Goal: Information Seeking & Learning: Check status

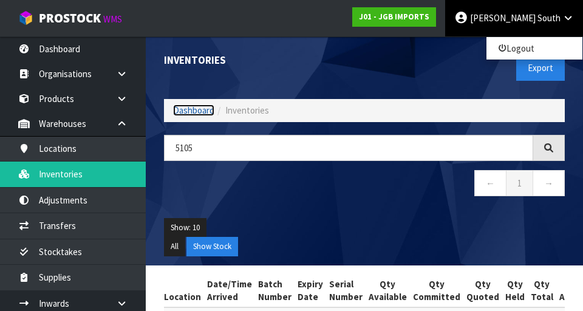
click at [197, 104] on link "Dashboard" at bounding box center [193, 110] width 41 height 12
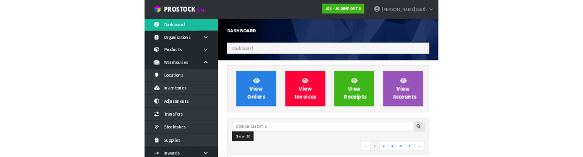
scroll to position [964, 419]
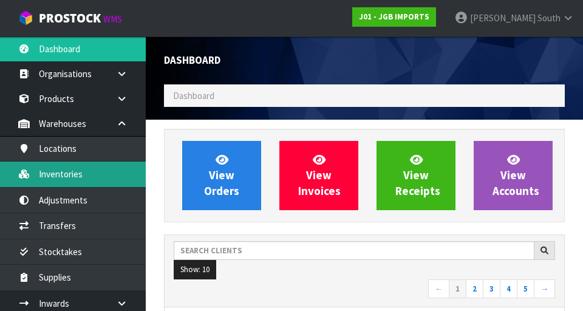
click at [86, 174] on link "Inventories" at bounding box center [73, 173] width 146 height 25
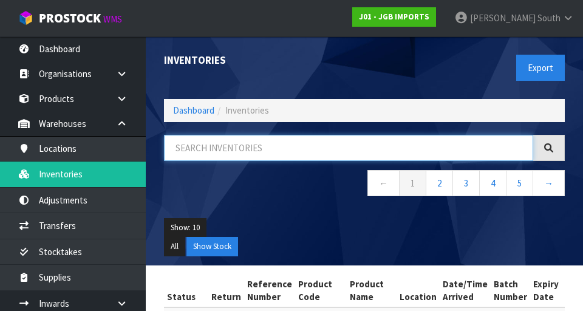
click at [284, 144] on input "text" at bounding box center [348, 148] width 369 height 26
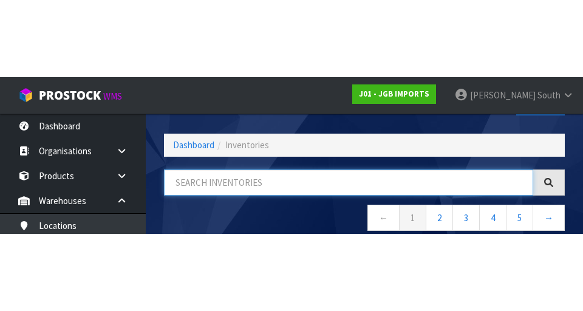
scroll to position [69, 0]
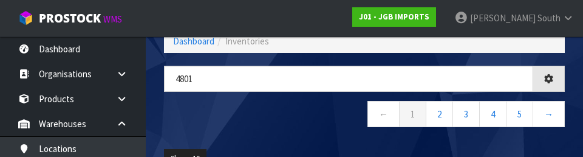
click at [253, 118] on nav "← 1 2 3 4 5 →" at bounding box center [364, 116] width 401 height 30
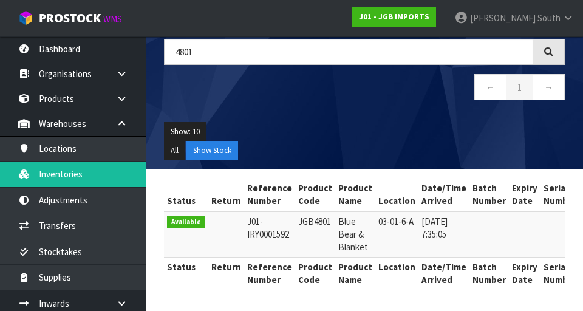
scroll to position [0, 0]
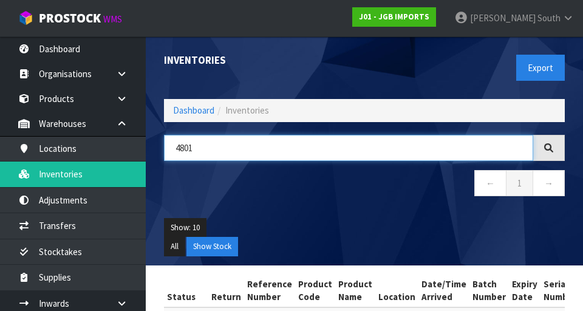
click at [364, 144] on input "4801" at bounding box center [348, 148] width 369 height 26
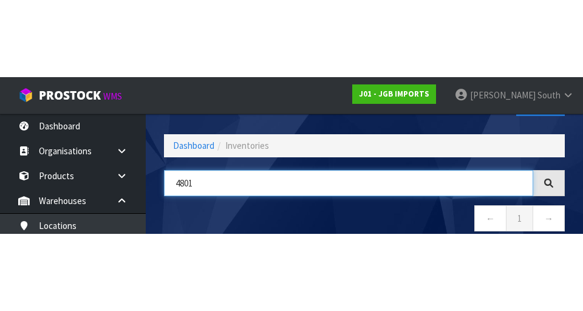
scroll to position [69, 0]
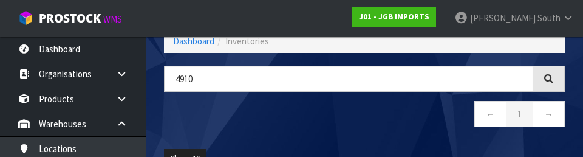
click at [316, 112] on nav "← 1 →" at bounding box center [364, 116] width 401 height 30
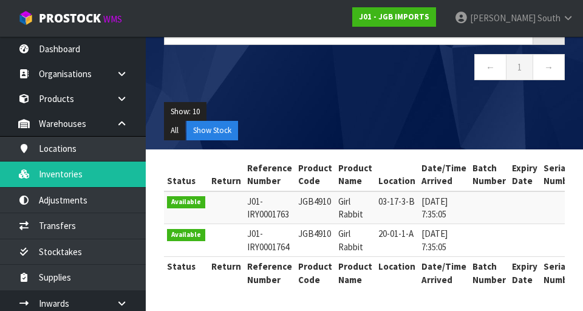
scroll to position [0, 0]
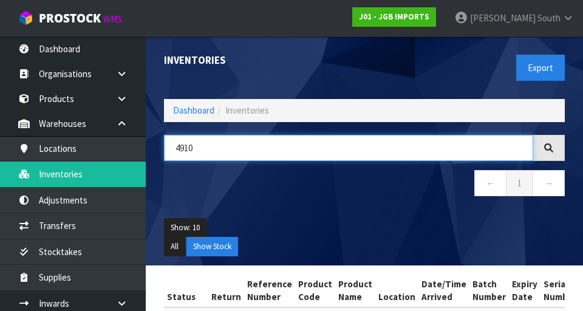
click at [364, 149] on input "4910" at bounding box center [348, 148] width 369 height 26
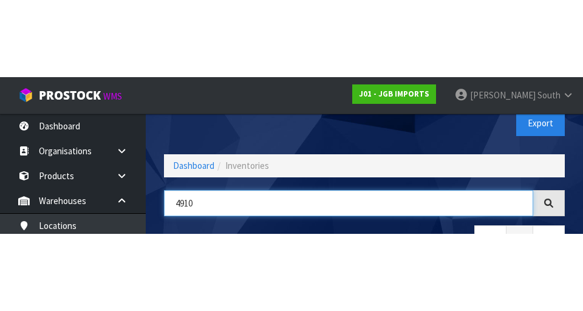
scroll to position [69, 0]
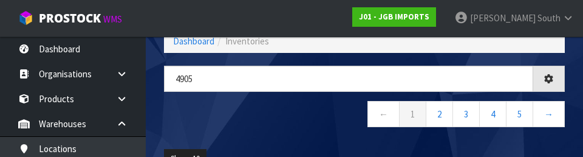
click at [342, 117] on nav "← 1 2 3 4 5 →" at bounding box center [364, 116] width 401 height 30
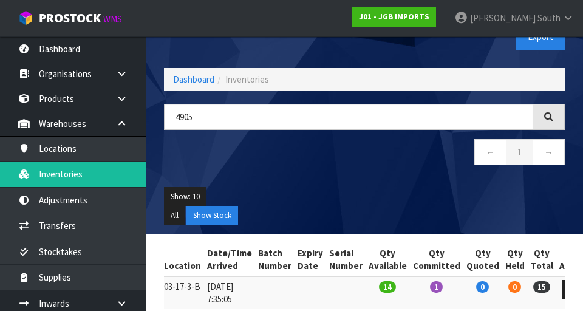
scroll to position [0, 0]
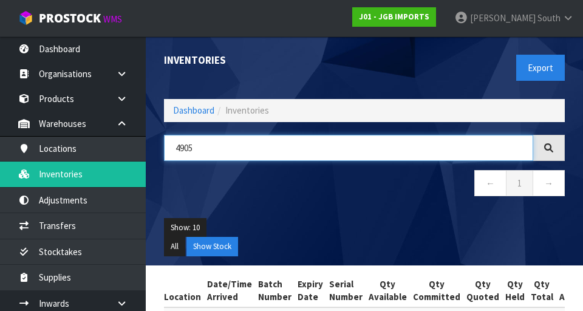
click at [364, 144] on input "4905" at bounding box center [348, 148] width 369 height 26
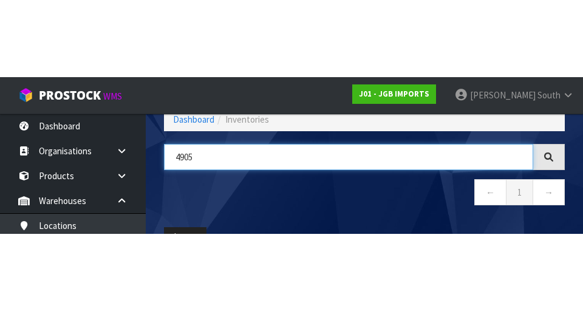
scroll to position [69, 0]
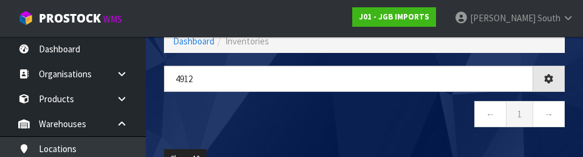
click at [364, 127] on nav "← 1 →" at bounding box center [364, 116] width 401 height 30
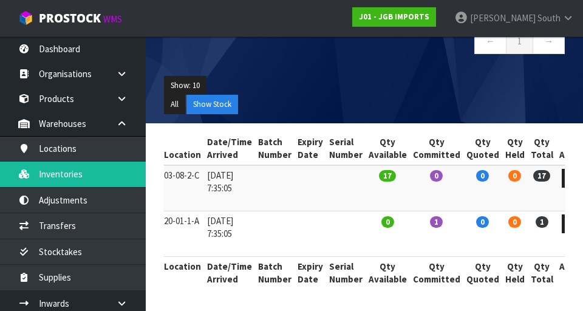
scroll to position [0, 0]
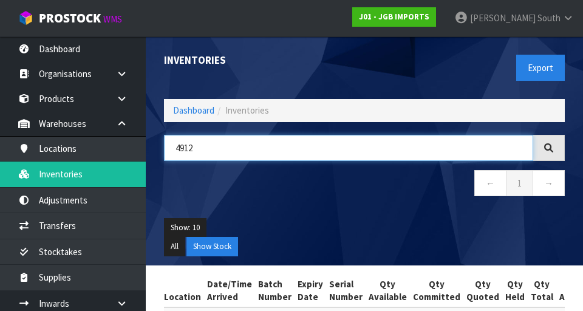
click at [364, 144] on input "4912" at bounding box center [348, 148] width 369 height 26
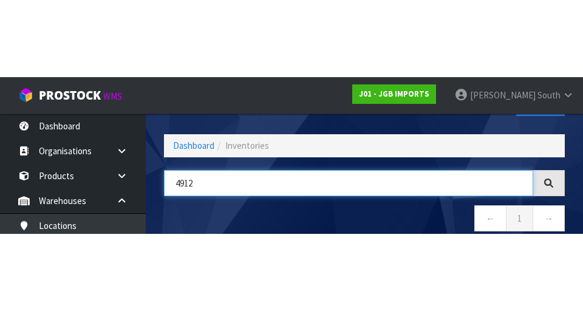
scroll to position [69, 0]
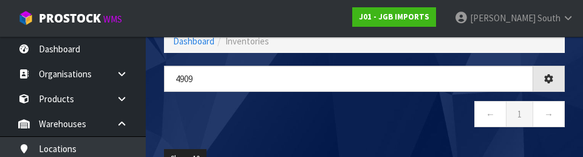
click at [364, 137] on div "4909 ← 1 →" at bounding box center [364, 103] width 419 height 74
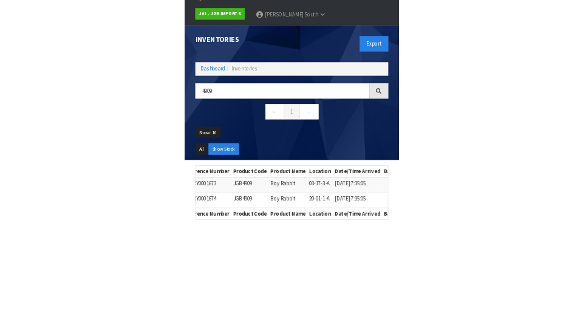
scroll to position [0, 0]
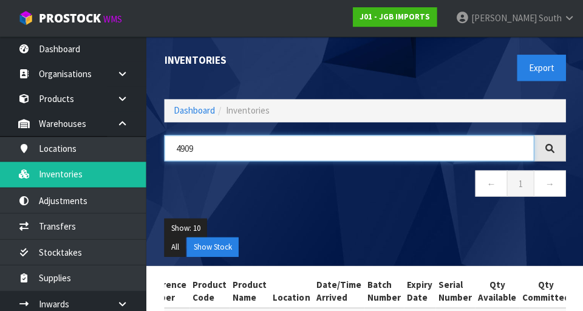
click at [364, 147] on input "4909" at bounding box center [348, 148] width 369 height 26
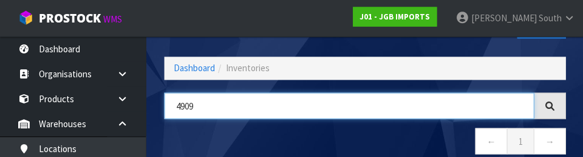
scroll to position [69, 0]
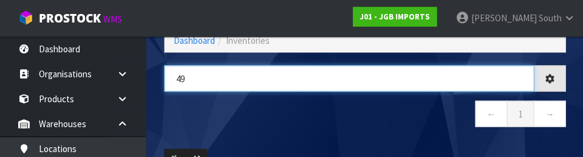
type input "4"
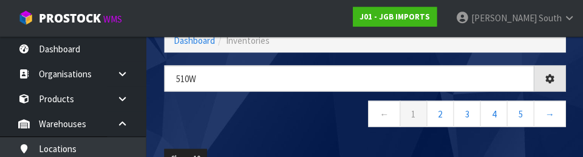
click at [294, 129] on nav "← 1 2 3 4 5 →" at bounding box center [364, 116] width 401 height 30
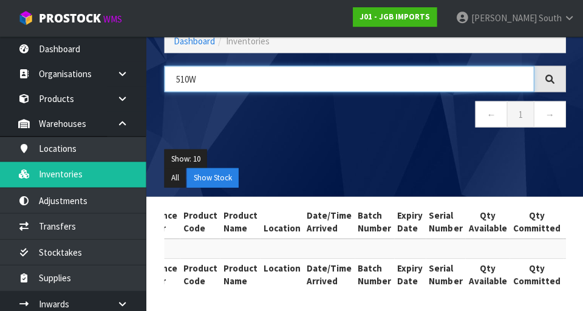
click at [358, 83] on input "510W" at bounding box center [348, 79] width 369 height 26
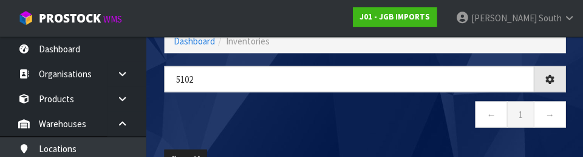
click at [364, 138] on div "5102 ← 1 →" at bounding box center [364, 103] width 419 height 74
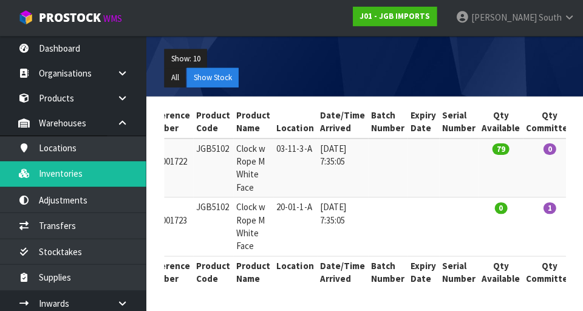
scroll to position [0, 103]
click at [364, 205] on td at bounding box center [422, 227] width 32 height 59
click at [331, 53] on ul "Show: 10 5 10 25 50" at bounding box center [364, 59] width 401 height 19
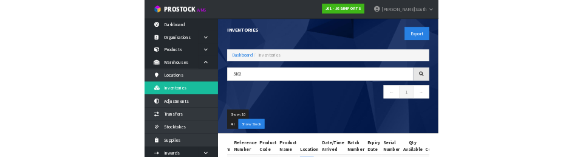
scroll to position [0, 0]
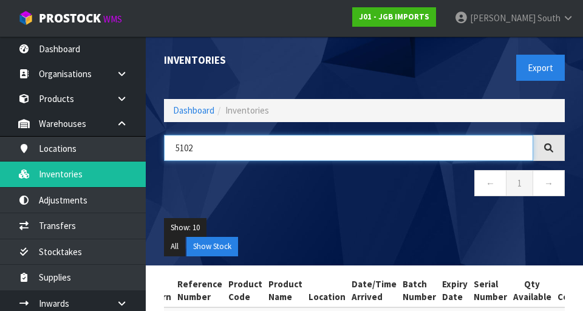
click at [258, 152] on input "5102" at bounding box center [348, 148] width 369 height 26
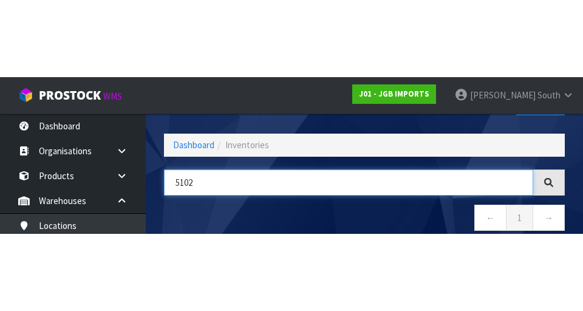
scroll to position [69, 0]
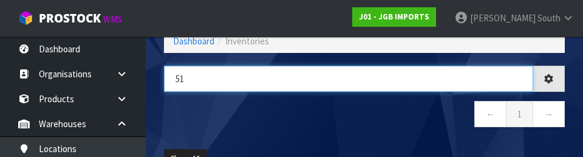
type input "5"
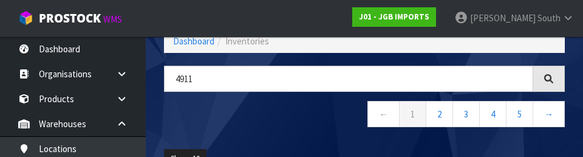
click at [268, 112] on nav "← 1 2 3 4 5 →" at bounding box center [364, 116] width 401 height 30
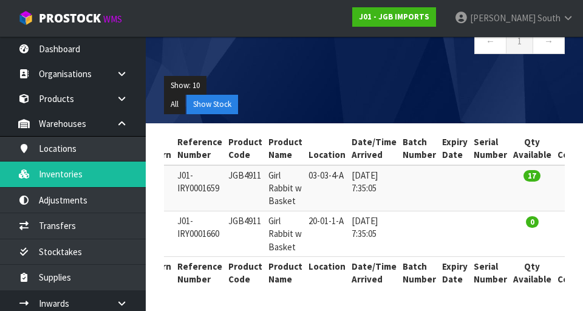
scroll to position [0, 0]
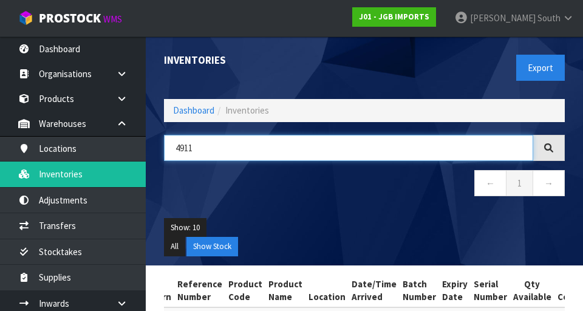
click at [289, 152] on input "4911" at bounding box center [348, 148] width 369 height 26
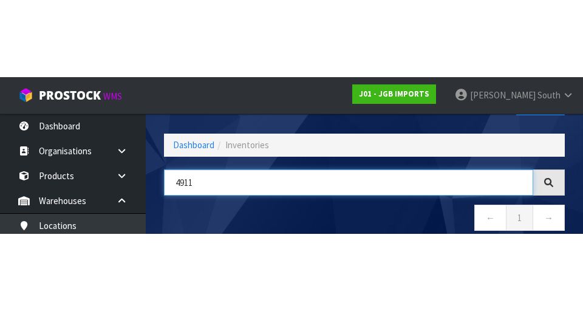
scroll to position [69, 0]
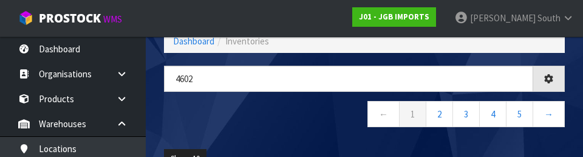
click at [236, 130] on nav "← 1 2 3 4 5 →" at bounding box center [364, 116] width 401 height 30
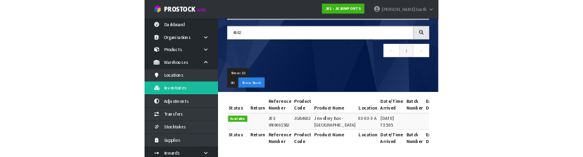
scroll to position [0, 0]
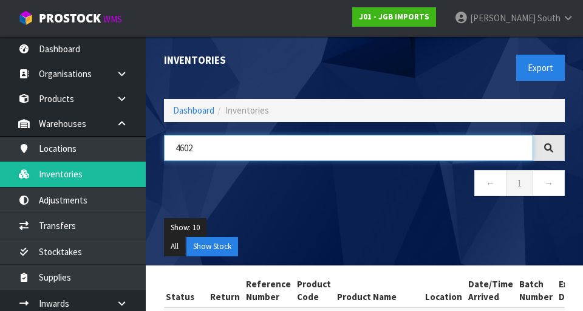
click at [256, 152] on input "4602" at bounding box center [348, 148] width 369 height 26
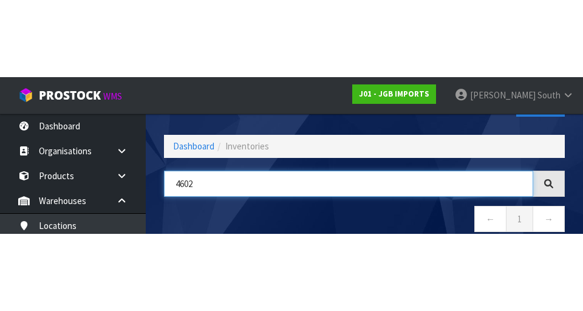
scroll to position [69, 0]
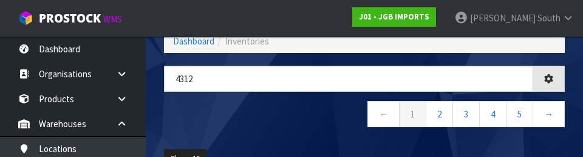
click at [241, 109] on nav "← 1 2 3 4 5 →" at bounding box center [364, 116] width 401 height 30
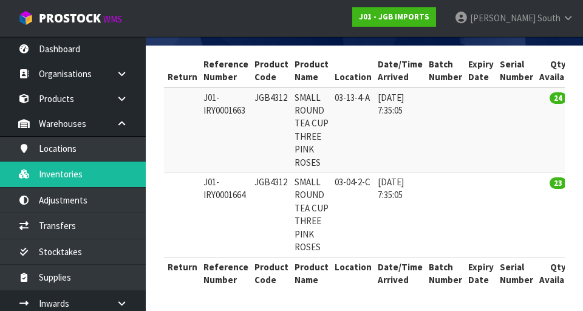
scroll to position [0, 0]
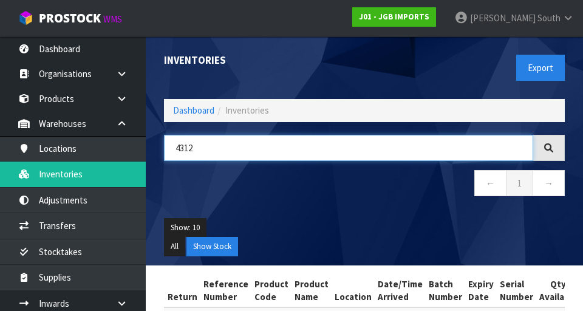
click at [363, 151] on input "4312" at bounding box center [348, 148] width 369 height 26
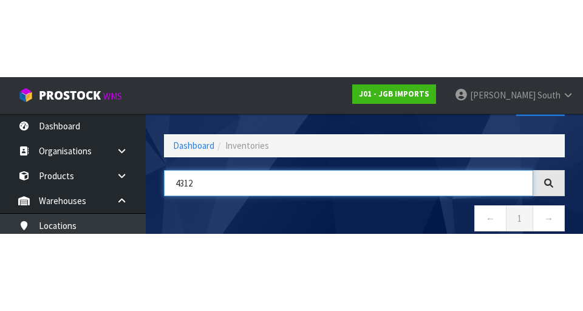
scroll to position [69, 0]
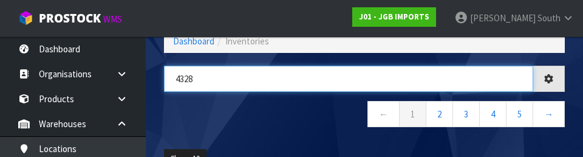
type input "4328"
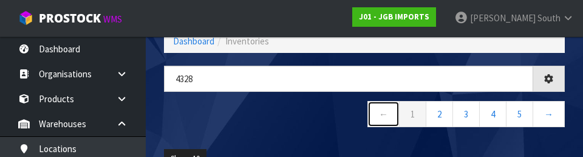
click at [364, 123] on link "←" at bounding box center [383, 114] width 32 height 26
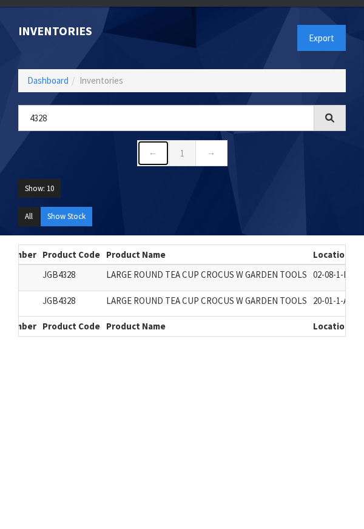
scroll to position [58, 0]
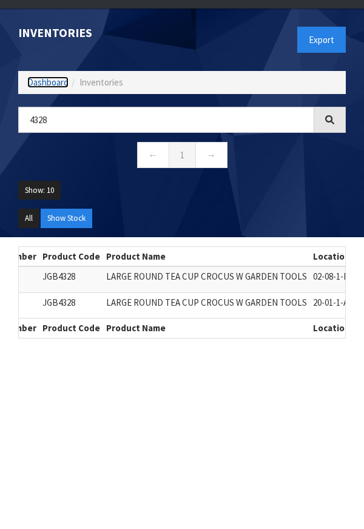
click at [58, 79] on link "Dashboard" at bounding box center [47, 82] width 41 height 12
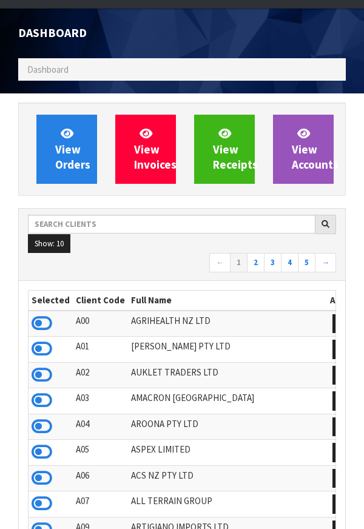
click at [149, 242] on ul "Show: 10 5 10 25 50" at bounding box center [182, 243] width 308 height 19
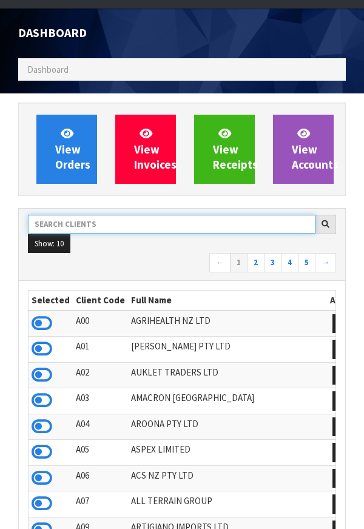
click at [170, 226] on input "text" at bounding box center [172, 224] width 288 height 19
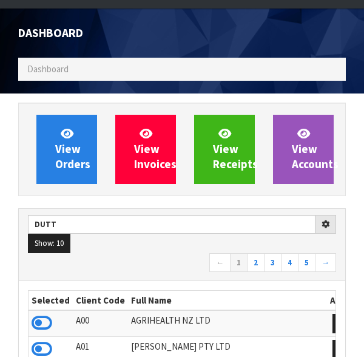
click at [140, 271] on nav "← 1 2 3 4 5 →" at bounding box center [182, 263] width 308 height 21
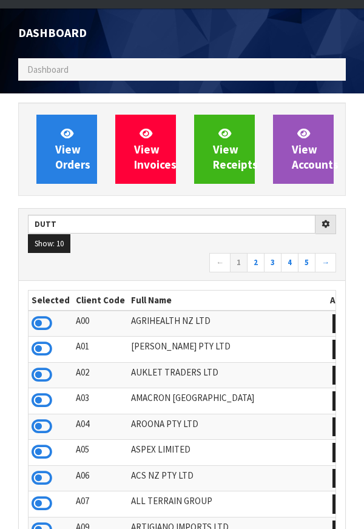
type input "DUTT"
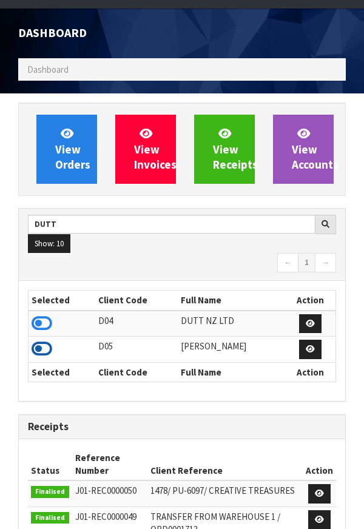
click at [45, 356] on icon at bounding box center [42, 349] width 21 height 18
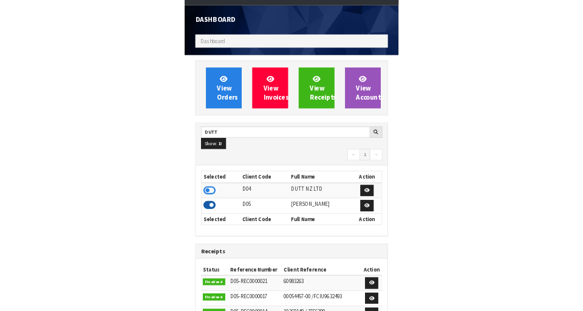
scroll to position [1120, 419]
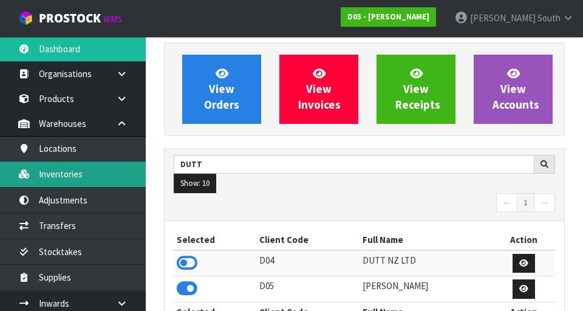
click at [73, 179] on link "Inventories" at bounding box center [73, 173] width 146 height 25
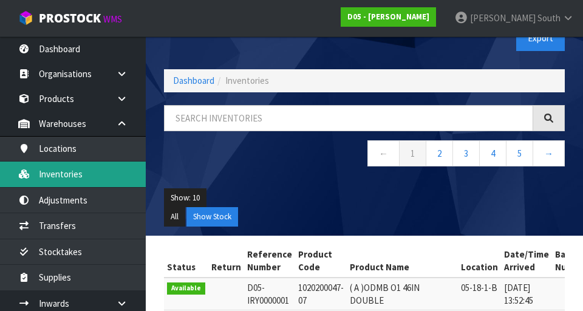
scroll to position [19, 0]
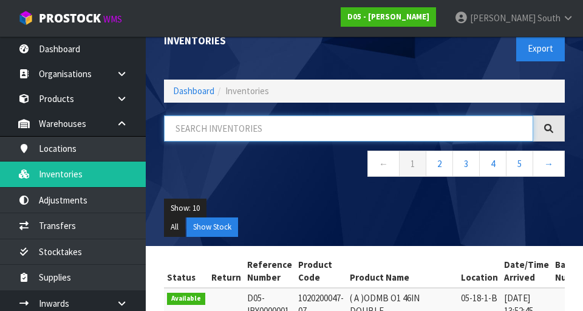
click at [206, 132] on input "text" at bounding box center [348, 128] width 369 height 26
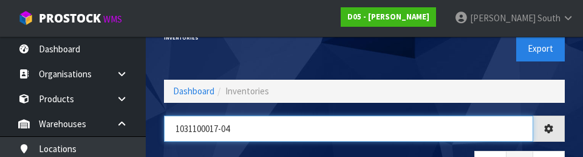
type input "1031100017-04"
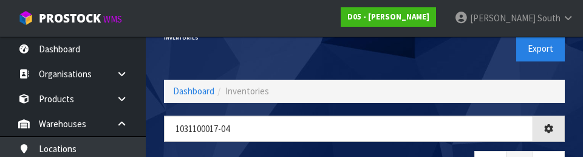
click at [364, 68] on div "Export" at bounding box center [468, 48] width 209 height 63
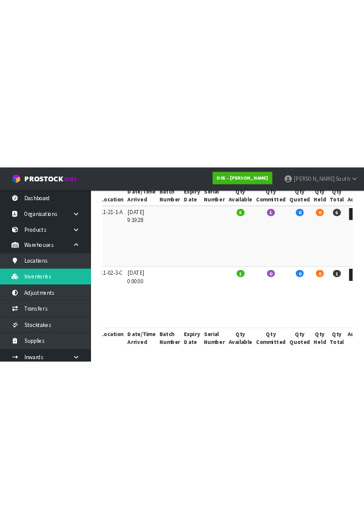
scroll to position [0, 0]
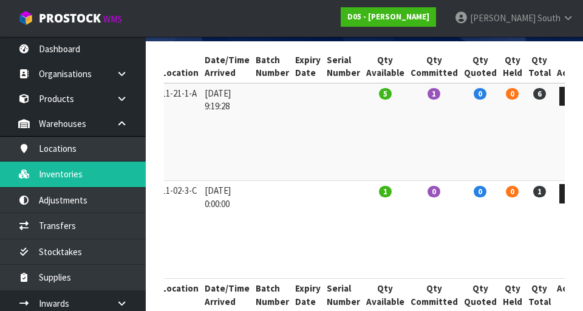
scroll to position [246, 0]
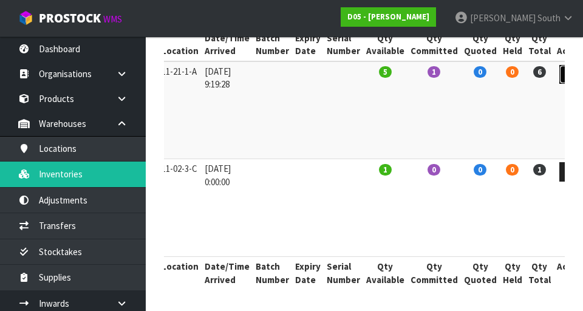
click at [364, 79] on link at bounding box center [570, 74] width 22 height 19
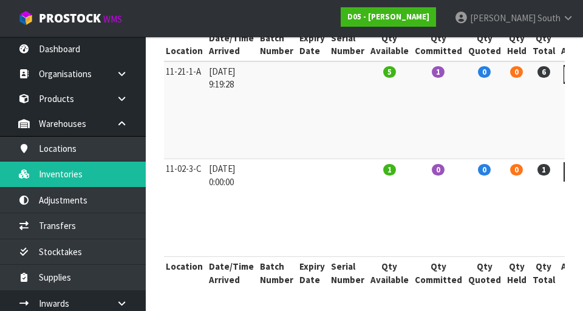
scroll to position [0, 245]
click at [364, 80] on link at bounding box center [575, 74] width 22 height 19
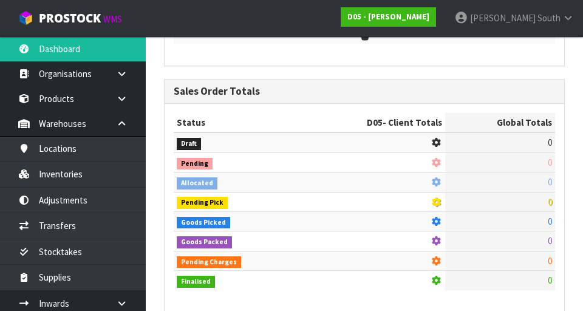
click at [364, 83] on div "Sales Order Totals" at bounding box center [364, 92] width 399 height 24
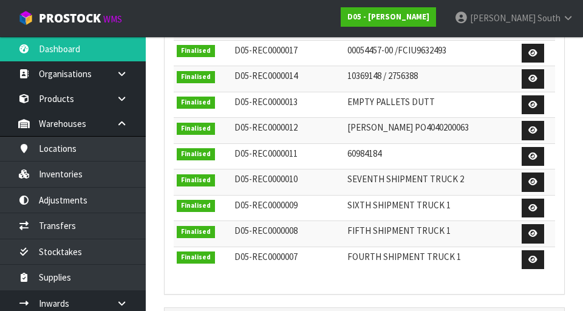
scroll to position [685, 0]
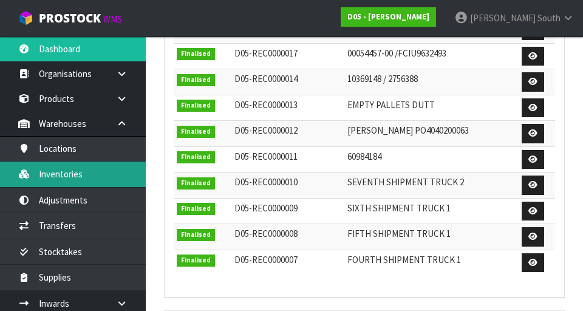
click at [94, 173] on link "Inventories" at bounding box center [73, 173] width 146 height 25
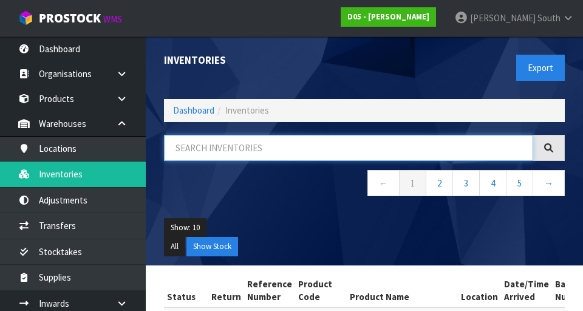
click at [264, 151] on input "text" at bounding box center [348, 148] width 369 height 26
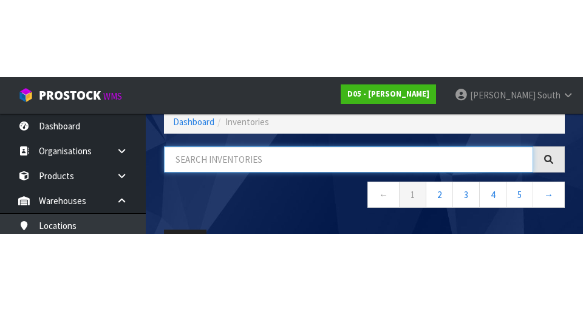
scroll to position [69, 0]
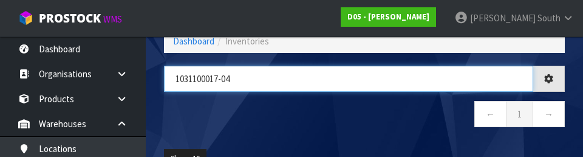
type input "1031100017-04"
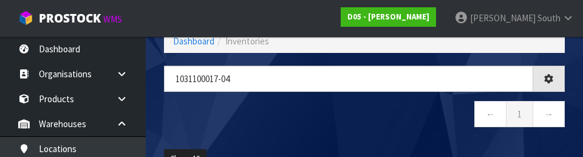
click at [304, 112] on nav "← 1 →" at bounding box center [364, 116] width 401 height 30
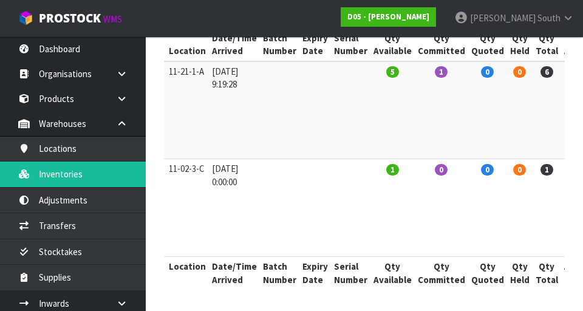
scroll to position [0, 250]
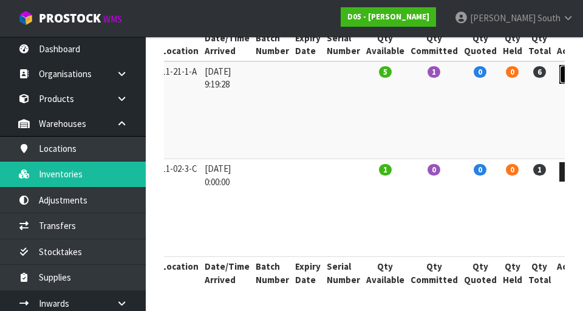
click at [364, 79] on link at bounding box center [570, 74] width 22 height 19
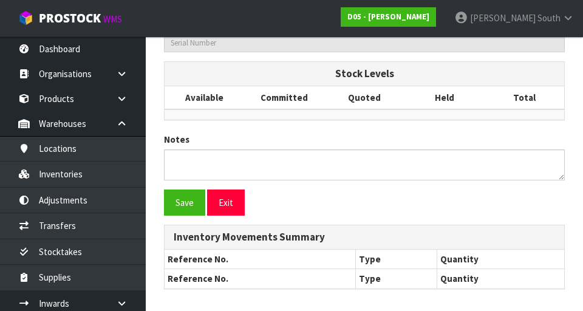
type input "1031100017-04"
type input "( A )OCU-O4-SPEAKERBOX-METALWORK-CB-DARKGREY-MCD VERF-NEXEO"
type input "11-21-1-A"
type input "D05-IRY0000267"
type input "D05-REC0000017"
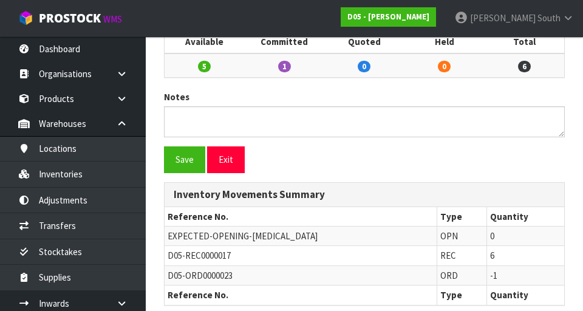
scroll to position [574, 0]
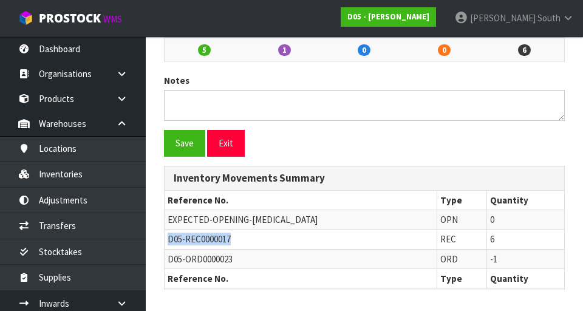
copy span "D05-REC0000017"
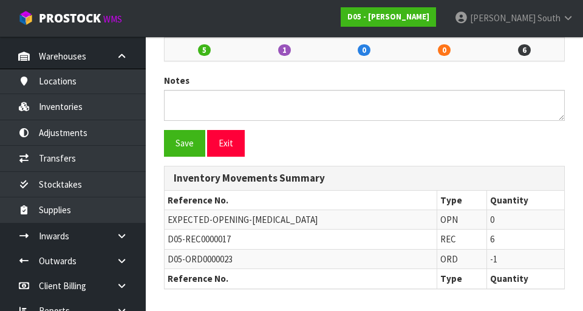
scroll to position [70, 0]
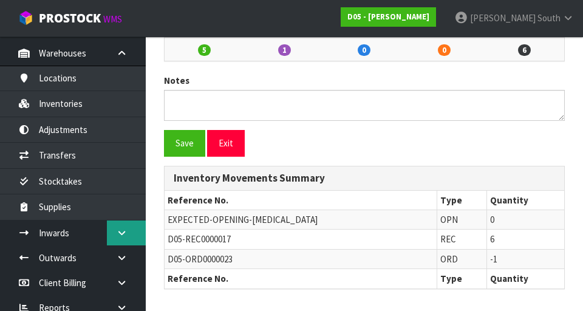
click at [121, 232] on icon at bounding box center [122, 232] width 12 height 9
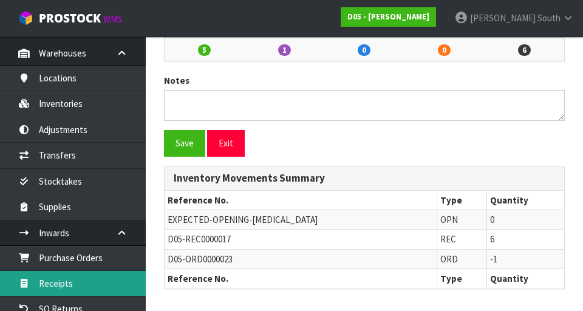
click at [101, 282] on link "Receipts" at bounding box center [73, 283] width 146 height 25
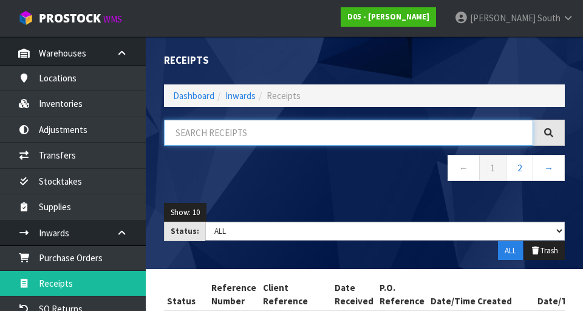
paste input "D05-REC0000017"
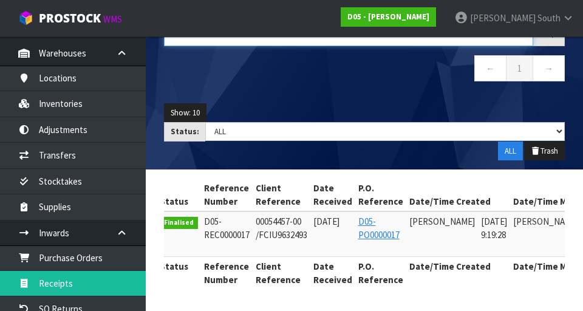
scroll to position [0, 49]
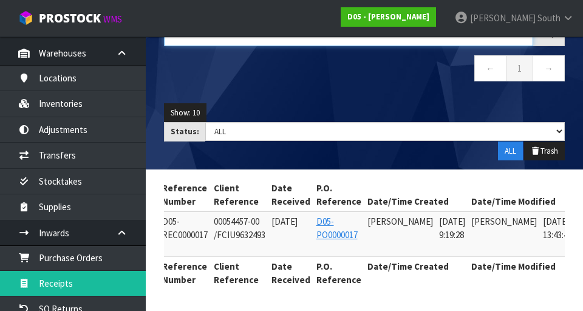
type input "D05-REC0000017"
click at [364, 227] on icon at bounding box center [591, 224] width 9 height 8
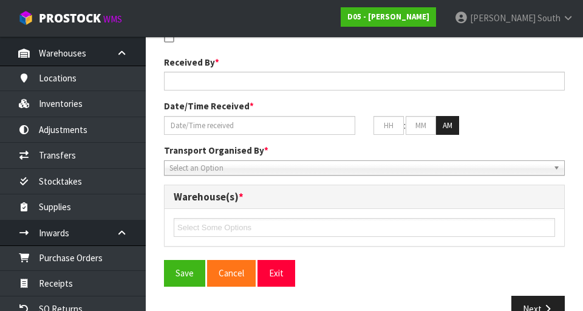
type input "00054457-00 /FCIU9632493"
type input "[DATE]"
type textarea "EXPECTED 7 FOR 1030100192-12 RECEIVED 10 VARIANCE OF +3"
type textarea "MOST STOCK IN THIS CONTAINER WILL BE LOOSE. . I BELIEVE THE BELOW WILL COME IN …"
type input "[PERSON_NAME]"
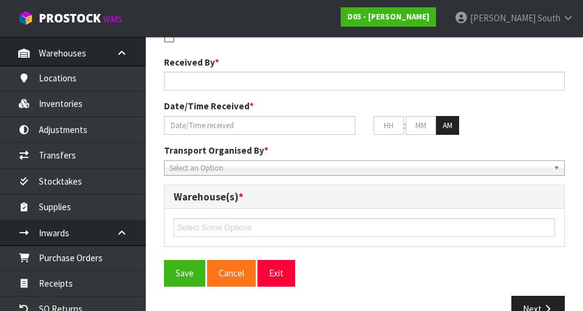
type input "[DATE]"
type input "09"
type input "19"
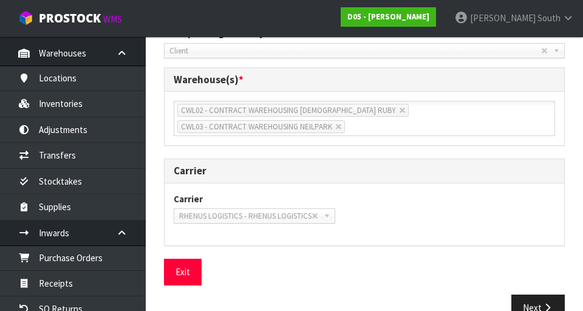
scroll to position [599, 0]
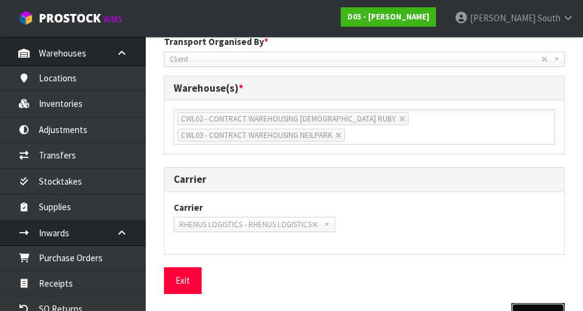
click at [364, 303] on button "Next" at bounding box center [537, 316] width 53 height 26
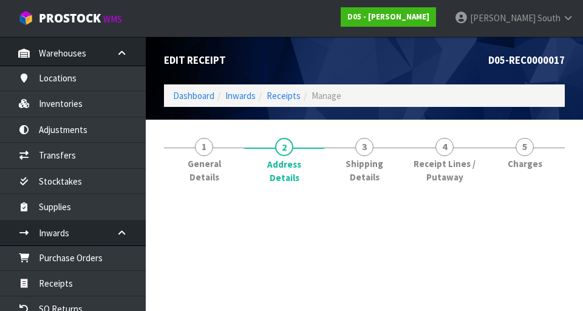
scroll to position [0, 0]
click at [364, 302] on section "Edit Receipt D05-REC0000017 Dashboard Inwards Receipts Manage 1 General Details…" at bounding box center [291, 155] width 583 height 311
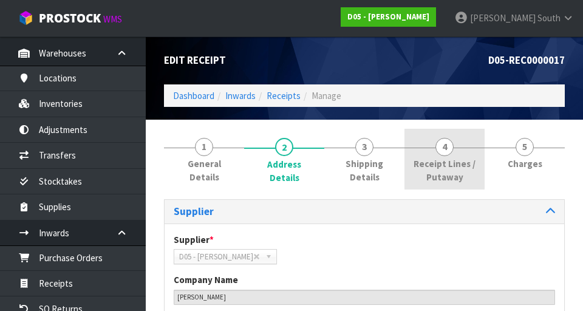
click at [364, 150] on link "4 Receipt Lines / Putaway" at bounding box center [444, 159] width 80 height 61
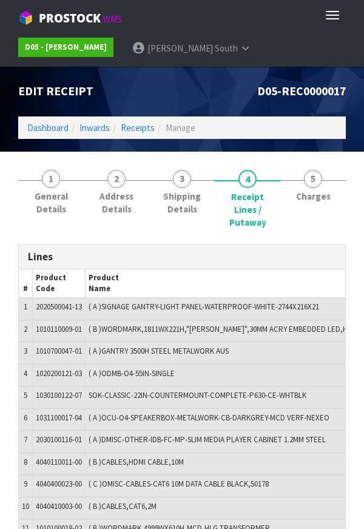
click at [141, 525] on span "( B )WORDMARK,4999WX610H,MCD,HLG TRANSFORMER" at bounding box center [180, 528] width 182 height 10
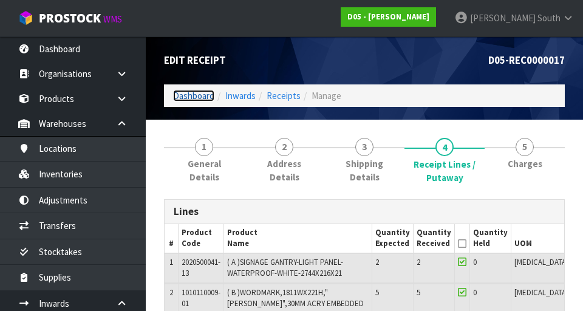
click at [208, 91] on link "Dashboard" at bounding box center [193, 96] width 41 height 12
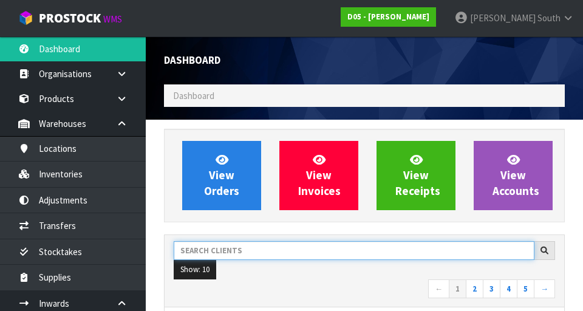
click at [270, 248] on input "text" at bounding box center [354, 250] width 361 height 19
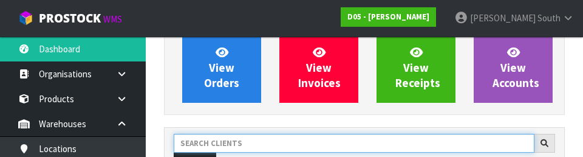
scroll to position [166, 0]
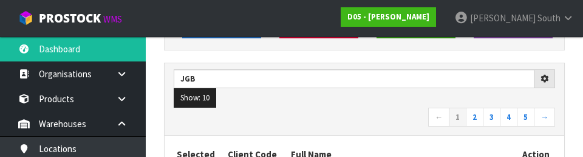
click at [347, 112] on nav "← 1 2 3 4 5 →" at bounding box center [364, 117] width 381 height 21
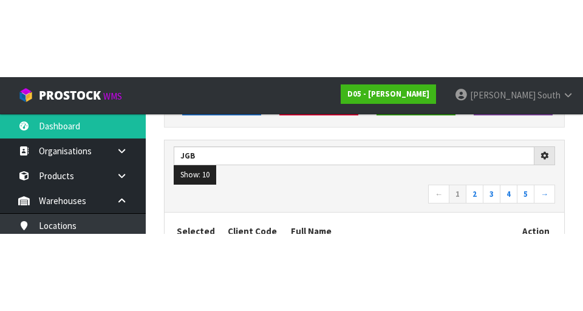
scroll to position [172, 0]
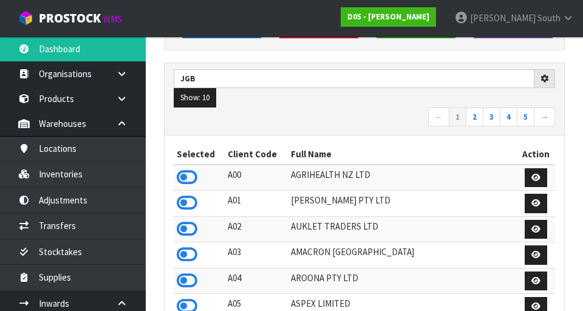
type input "JGB"
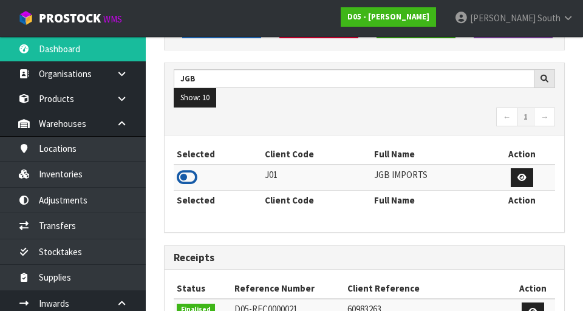
click at [188, 183] on icon at bounding box center [187, 177] width 21 height 18
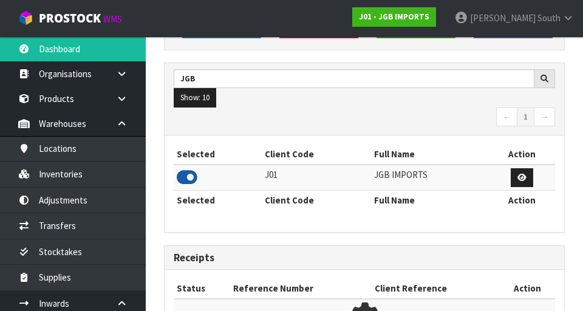
scroll to position [606323, 606705]
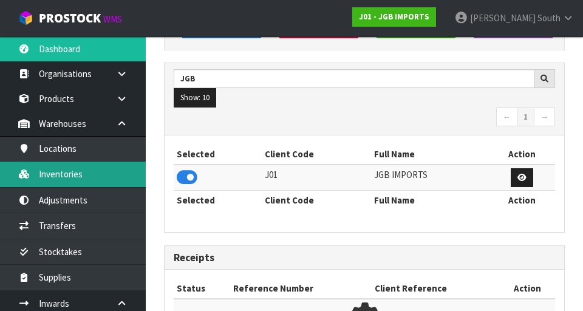
click at [92, 186] on link "Inventories" at bounding box center [73, 173] width 146 height 25
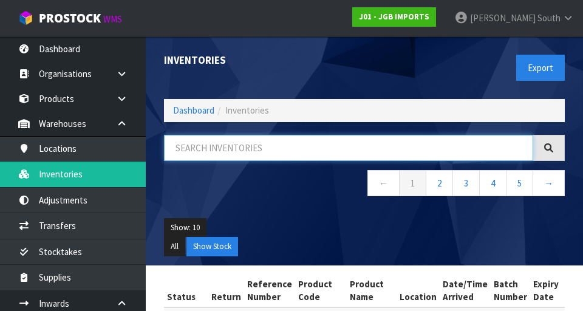
click at [236, 148] on input "text" at bounding box center [348, 148] width 369 height 26
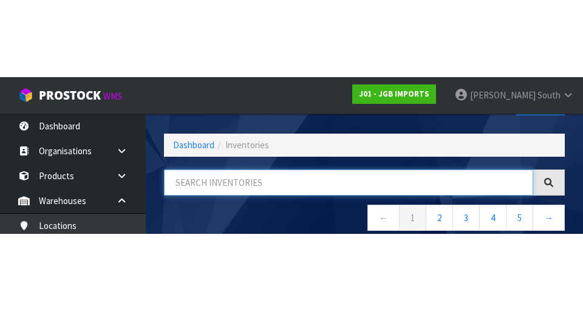
scroll to position [69, 0]
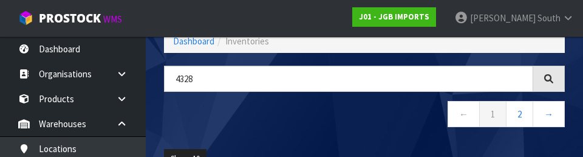
click at [292, 124] on nav "← 1 2 →" at bounding box center [364, 116] width 401 height 30
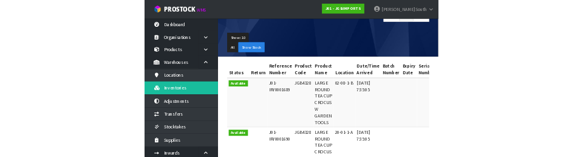
scroll to position [0, 0]
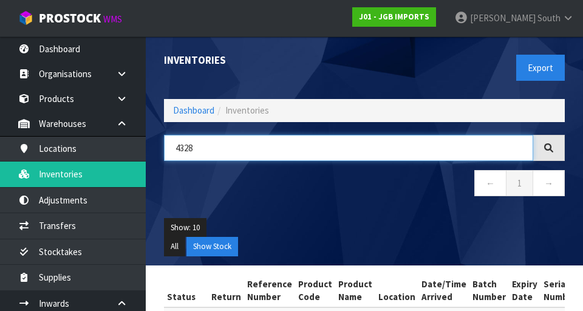
click at [306, 152] on input "4328" at bounding box center [348, 148] width 369 height 26
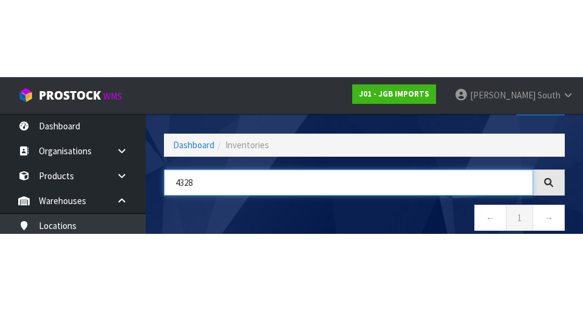
scroll to position [69, 0]
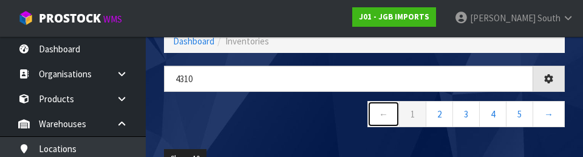
click at [364, 117] on link "←" at bounding box center [383, 114] width 32 height 26
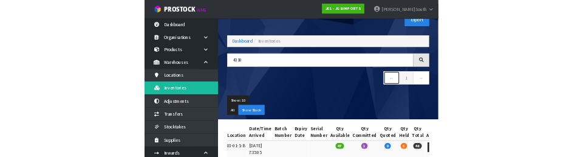
scroll to position [0, 0]
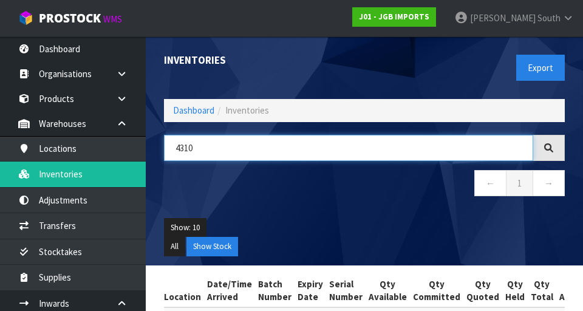
click at [282, 152] on input "4310" at bounding box center [348, 148] width 369 height 26
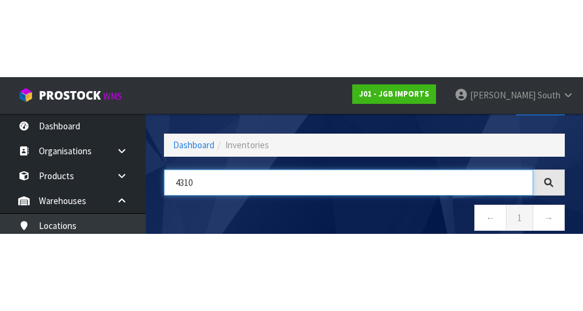
scroll to position [69, 0]
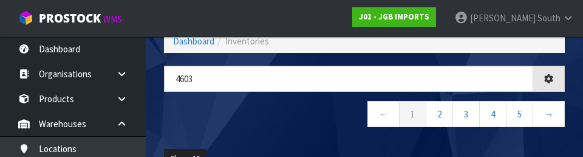
click at [273, 123] on nav "← 1 2 3 4 5 →" at bounding box center [364, 116] width 401 height 30
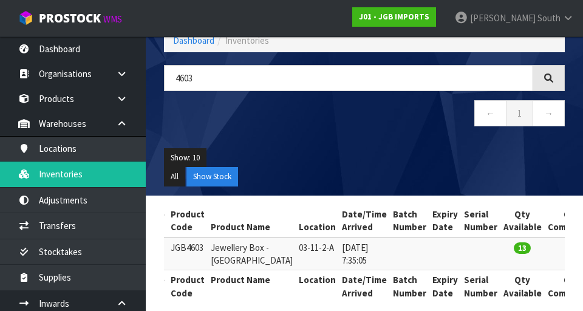
scroll to position [0, 0]
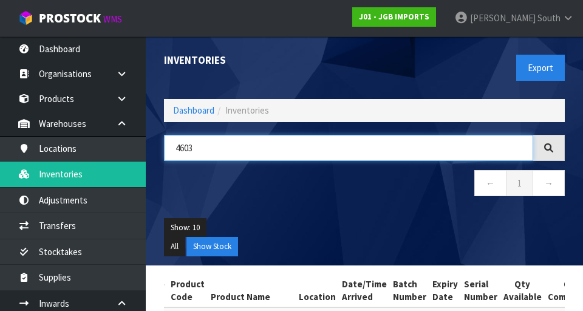
click at [364, 143] on input "4603" at bounding box center [348, 148] width 369 height 26
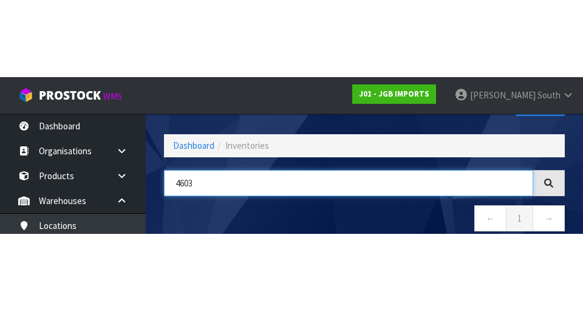
scroll to position [69, 0]
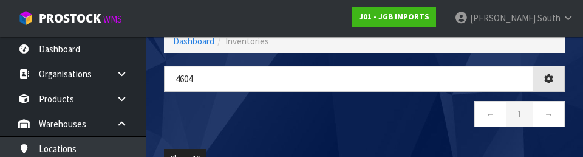
click at [283, 130] on nav "← 1 →" at bounding box center [364, 116] width 401 height 30
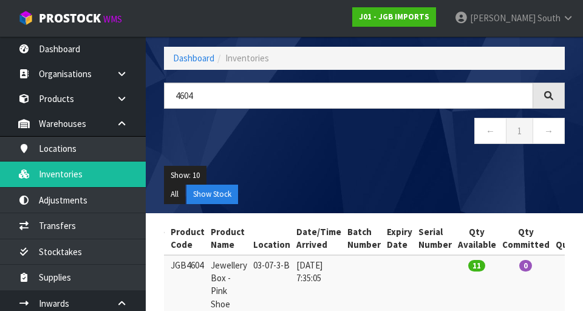
scroll to position [0, 0]
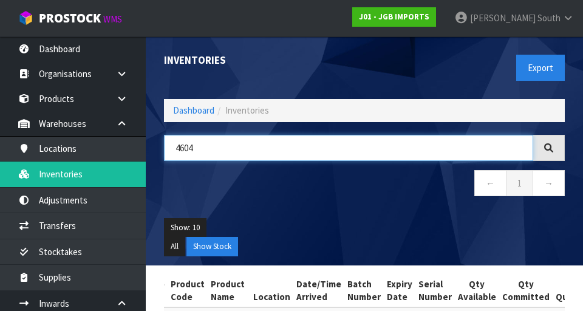
click at [308, 148] on input "4604" at bounding box center [348, 148] width 369 height 26
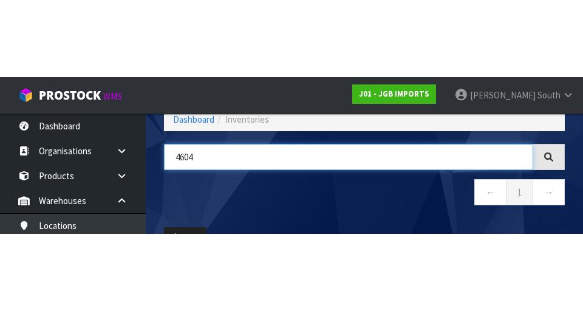
scroll to position [69, 0]
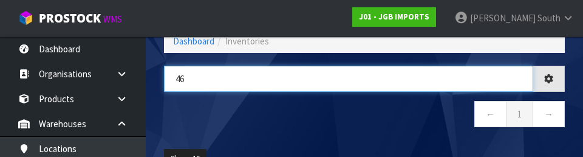
type input "4"
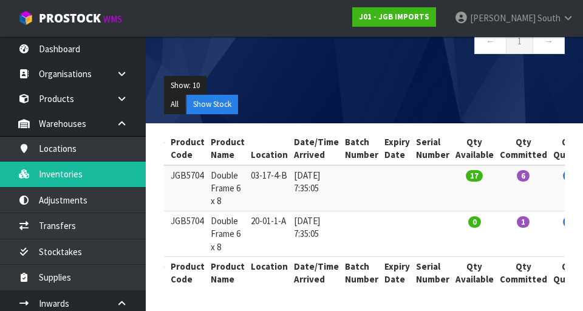
scroll to position [0, 0]
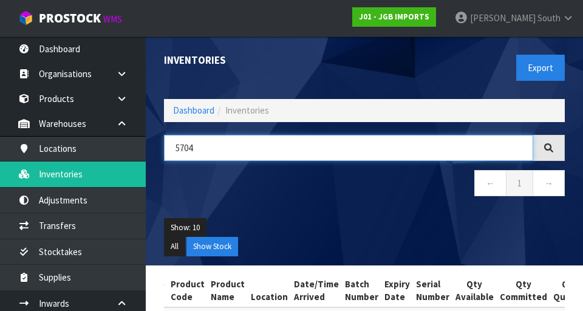
click at [264, 135] on input "5704" at bounding box center [348, 148] width 369 height 26
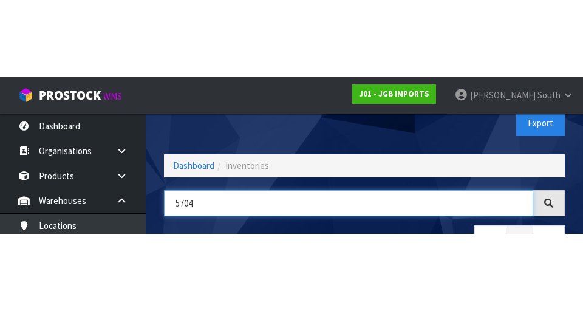
scroll to position [69, 0]
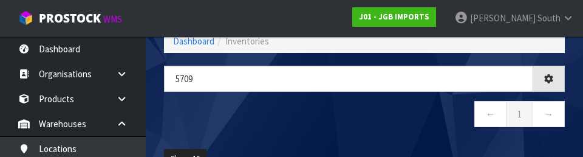
click at [361, 112] on nav "← 1 →" at bounding box center [364, 116] width 401 height 30
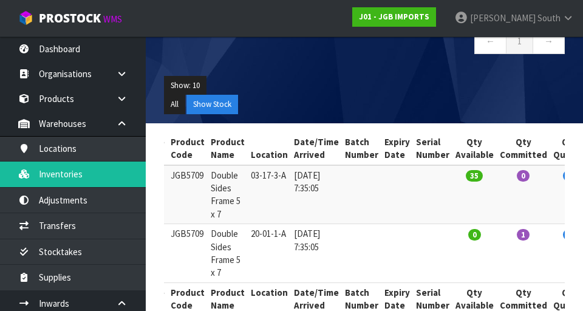
scroll to position [0, 0]
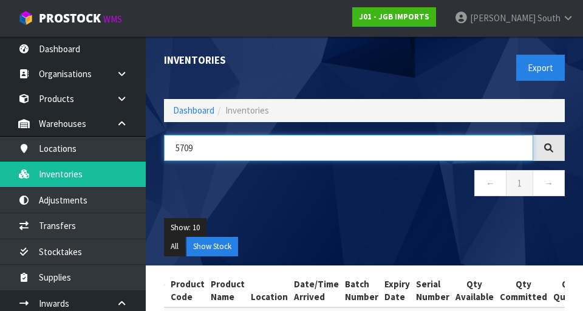
click at [288, 150] on input "5709" at bounding box center [348, 148] width 369 height 26
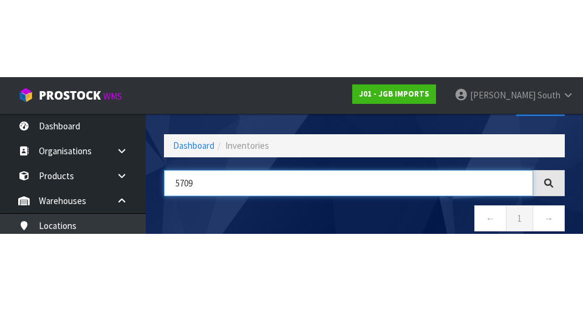
scroll to position [69, 0]
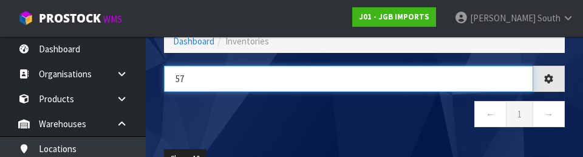
type input "5"
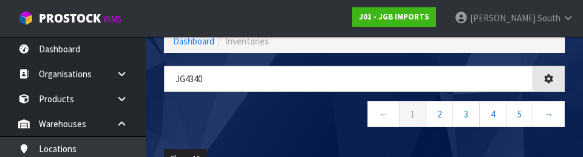
click at [311, 126] on nav "← 1 2 3 4 5 →" at bounding box center [364, 116] width 401 height 30
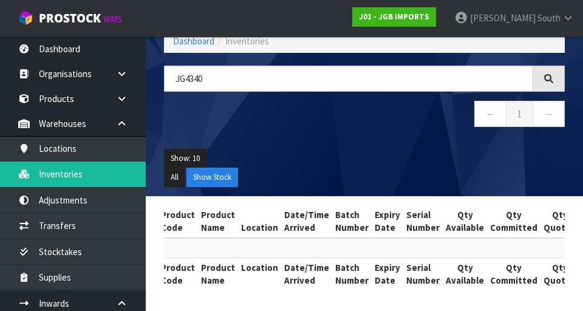
scroll to position [0, 0]
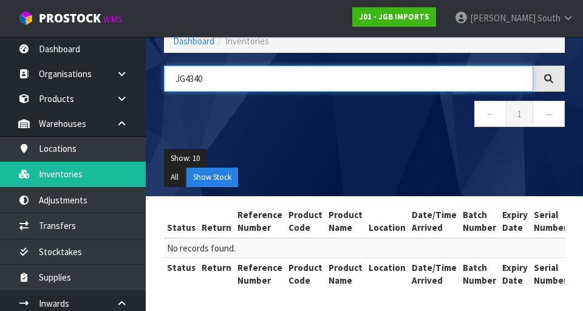
click at [189, 80] on input "JG4340" at bounding box center [348, 79] width 369 height 26
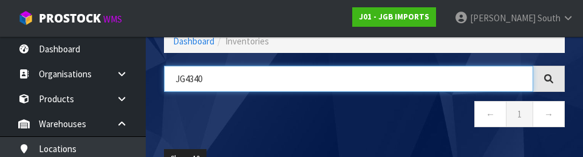
click at [183, 82] on input "JG4340" at bounding box center [348, 79] width 369 height 26
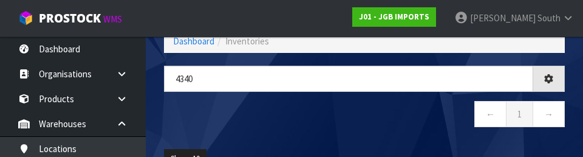
click at [364, 127] on nav "← 1 →" at bounding box center [364, 116] width 401 height 30
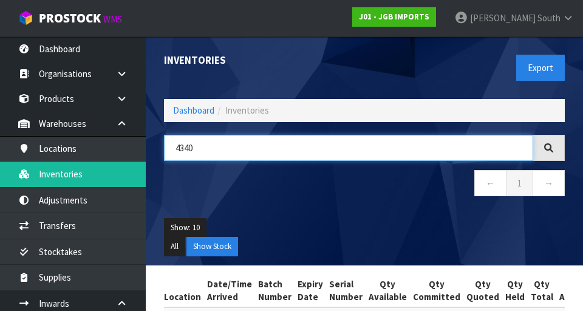
click at [364, 145] on input "4340" at bounding box center [348, 148] width 369 height 26
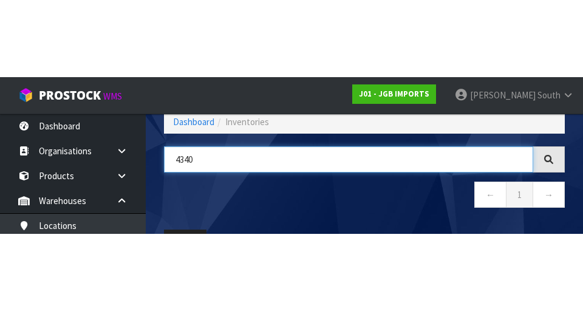
scroll to position [69, 0]
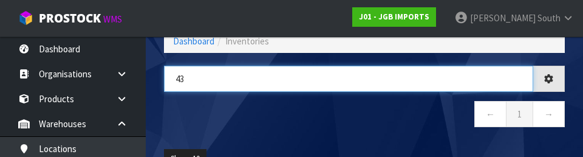
type input "4"
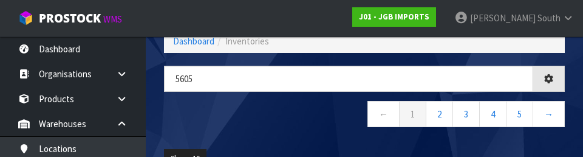
click at [277, 118] on nav "← 1 2 3 4 5 →" at bounding box center [364, 116] width 401 height 30
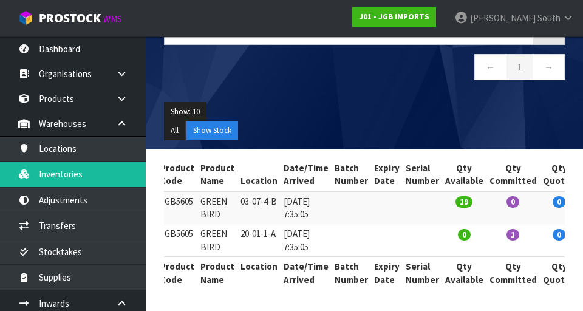
scroll to position [0, 0]
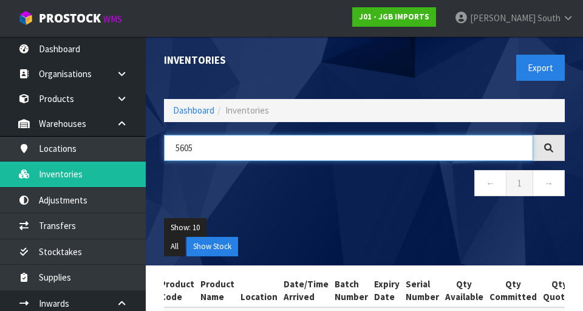
click at [236, 150] on input "5605" at bounding box center [348, 148] width 369 height 26
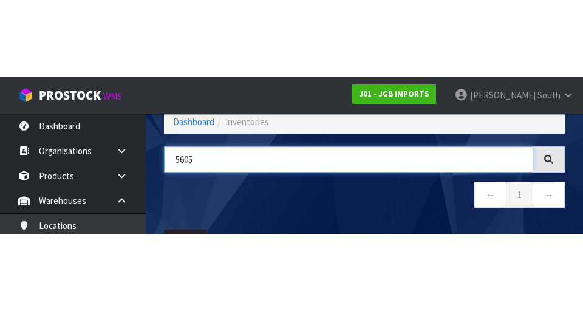
scroll to position [69, 0]
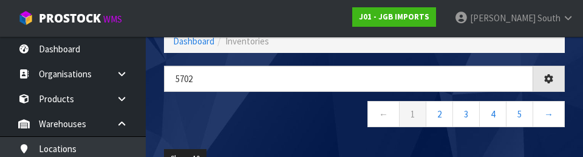
click at [258, 126] on nav "← 1 2 3 4 5 →" at bounding box center [364, 116] width 401 height 30
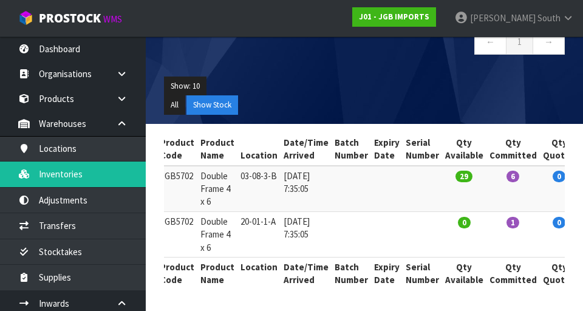
scroll to position [0, 0]
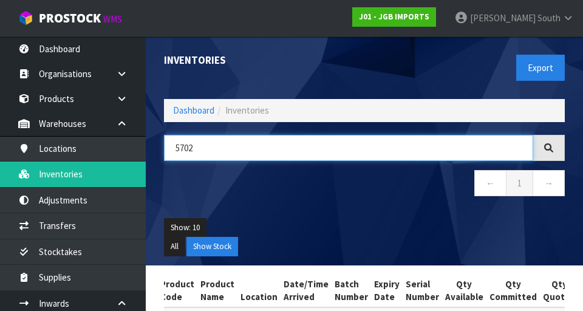
click at [364, 151] on input "5702" at bounding box center [348, 148] width 369 height 26
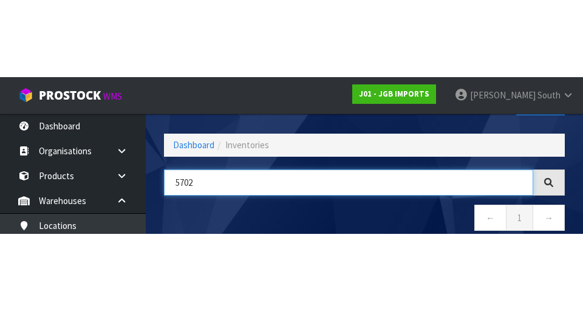
scroll to position [69, 0]
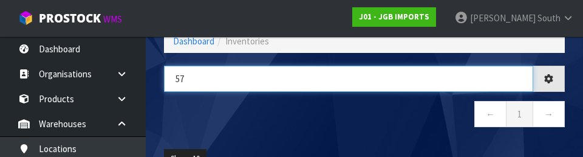
type input "5"
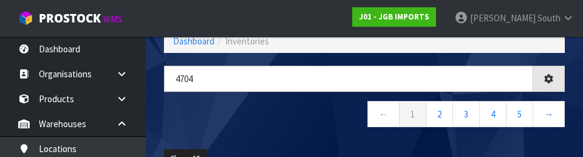
click at [261, 126] on nav "← 1 2 3 4 5 →" at bounding box center [364, 116] width 401 height 30
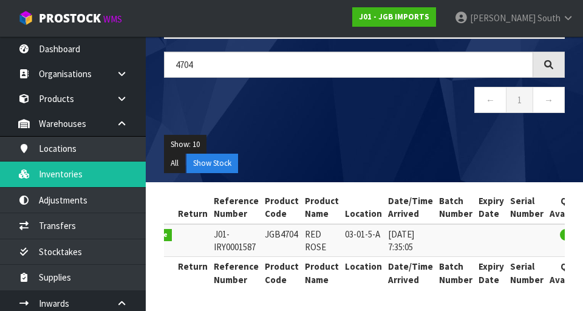
scroll to position [0, 35]
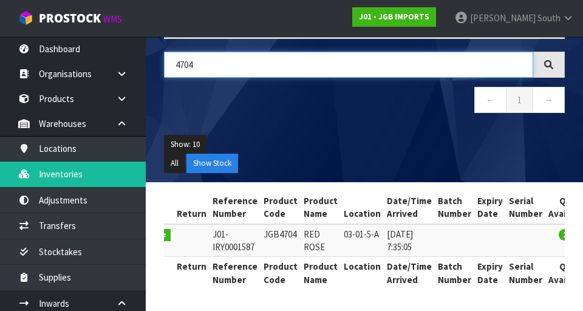
click at [268, 68] on input "4704" at bounding box center [348, 65] width 369 height 26
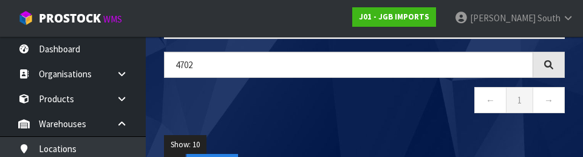
click at [303, 110] on nav "← 1 →" at bounding box center [364, 102] width 401 height 30
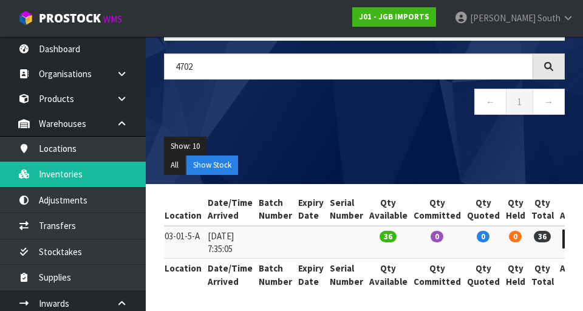
scroll to position [0, 0]
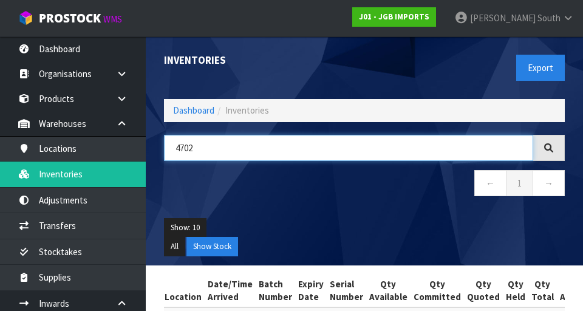
click at [364, 153] on input "4702" at bounding box center [348, 148] width 369 height 26
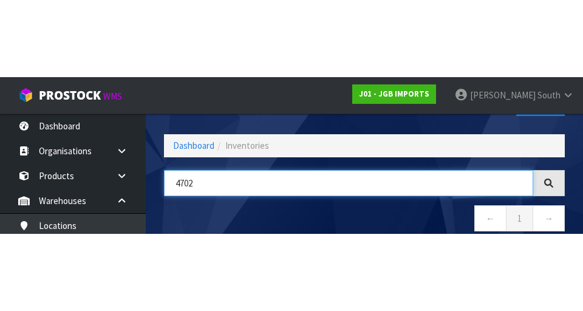
scroll to position [69, 0]
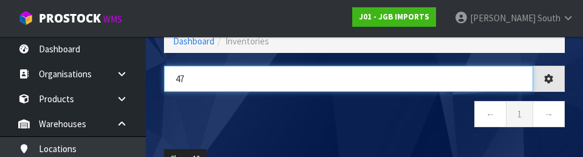
type input "4"
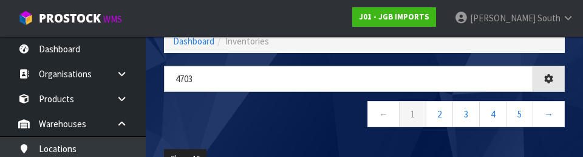
click at [253, 127] on nav "← 1 2 3 4 5 →" at bounding box center [364, 116] width 401 height 30
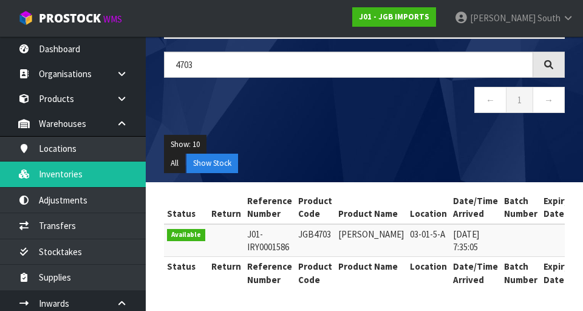
scroll to position [0, 0]
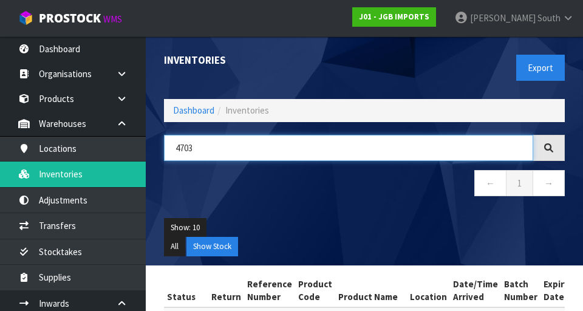
click at [364, 151] on input "4703" at bounding box center [348, 148] width 369 height 26
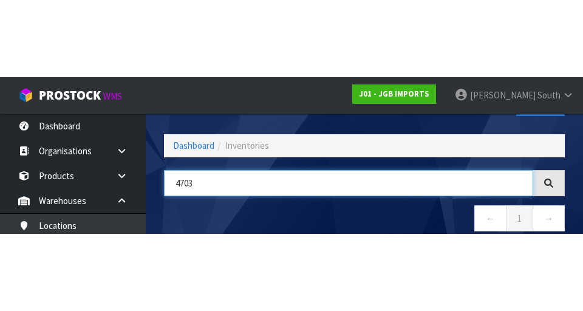
scroll to position [69, 0]
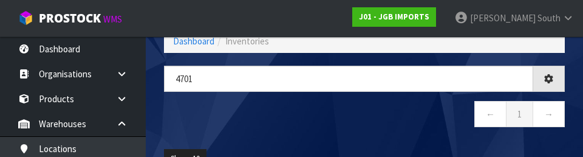
click at [287, 107] on nav "← 1 →" at bounding box center [364, 116] width 401 height 30
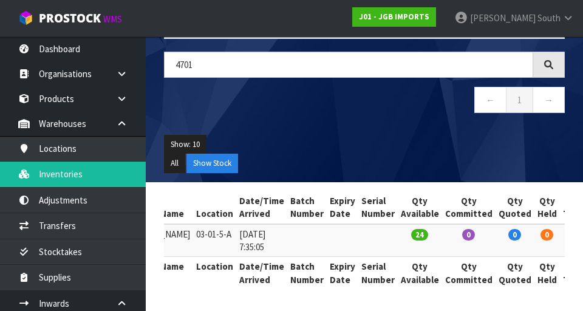
scroll to position [0, 0]
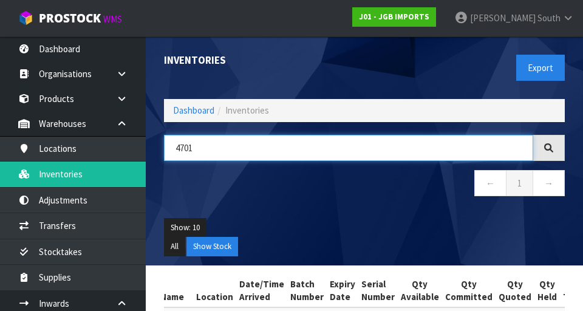
click at [241, 146] on input "4701" at bounding box center [348, 148] width 369 height 26
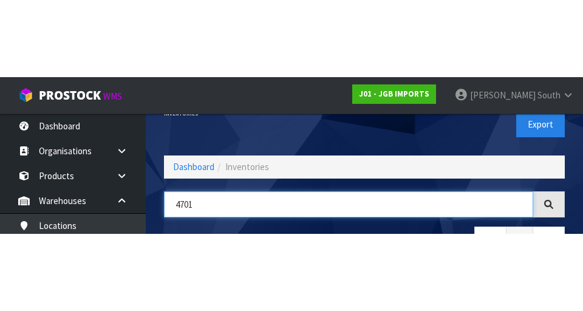
scroll to position [69, 0]
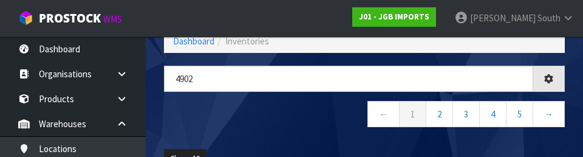
click at [259, 124] on nav "← 1 2 3 4 5 →" at bounding box center [364, 116] width 401 height 30
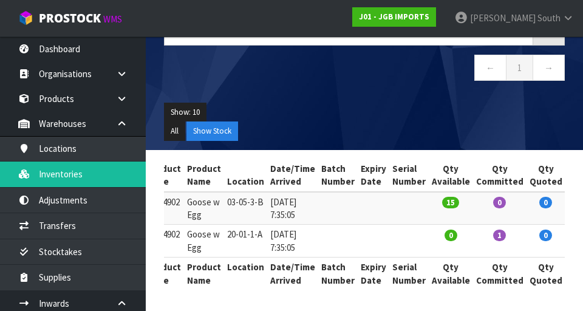
scroll to position [0, 0]
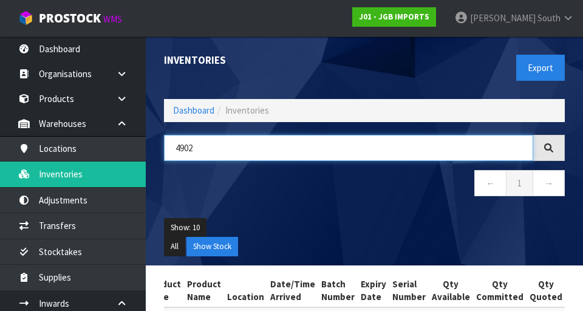
click at [364, 158] on input "4902" at bounding box center [348, 148] width 369 height 26
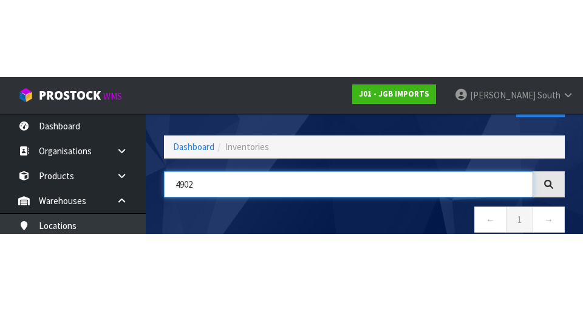
scroll to position [69, 0]
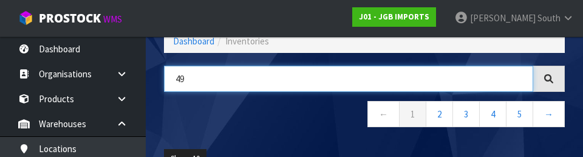
type input "4"
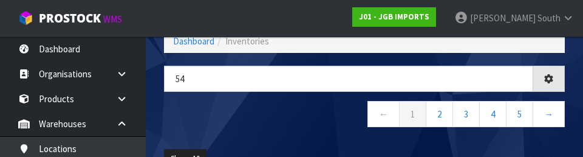
click at [274, 125] on nav "← 1 2 3 4 5 →" at bounding box center [364, 116] width 401 height 30
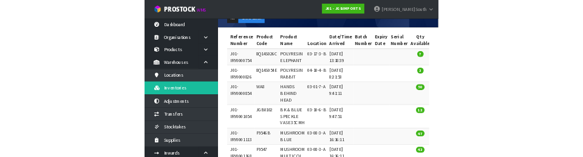
scroll to position [0, 0]
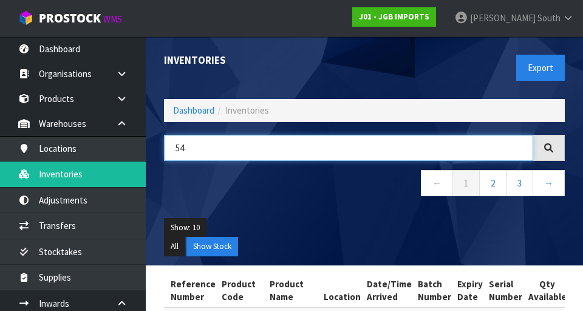
click at [264, 151] on input "54" at bounding box center [348, 148] width 369 height 26
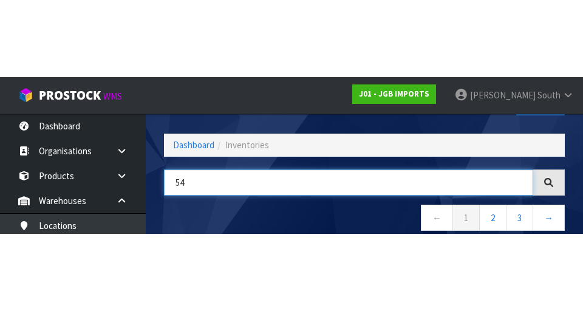
scroll to position [69, 0]
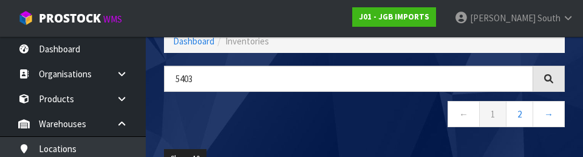
click at [287, 118] on nav "← 1 2 →" at bounding box center [364, 116] width 401 height 30
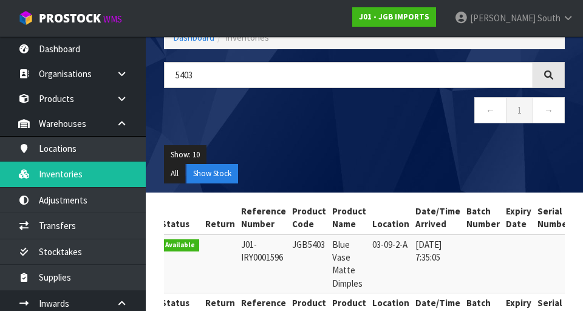
scroll to position [66, 0]
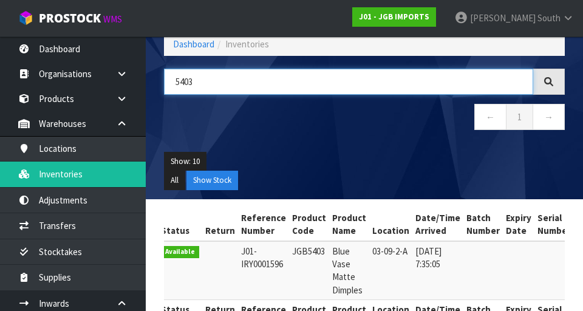
click at [364, 87] on input "5403" at bounding box center [348, 82] width 369 height 26
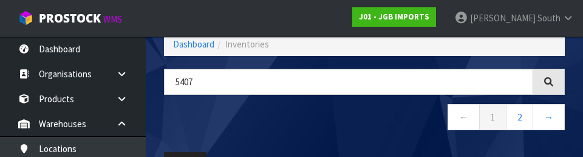
click at [364, 120] on nav "← 1 2 →" at bounding box center [364, 119] width 401 height 30
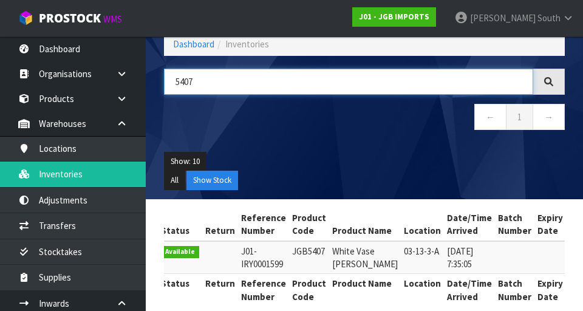
click at [311, 83] on input "5407" at bounding box center [348, 82] width 369 height 26
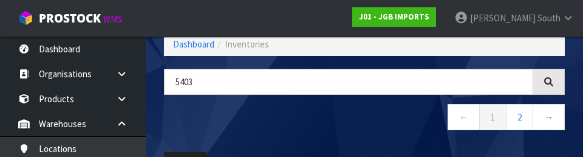
click at [262, 124] on nav "← 1 2 →" at bounding box center [364, 119] width 401 height 30
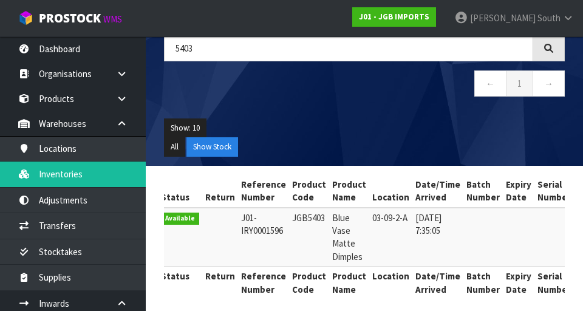
scroll to position [109, 0]
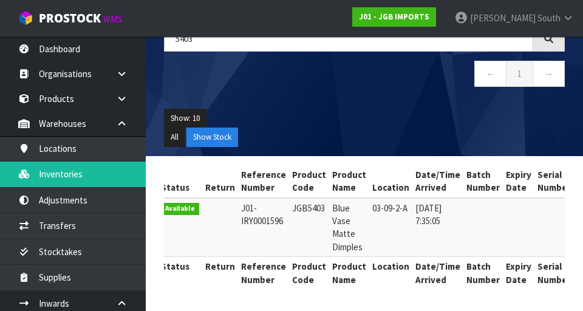
click at [364, 225] on td at bounding box center [519, 227] width 32 height 59
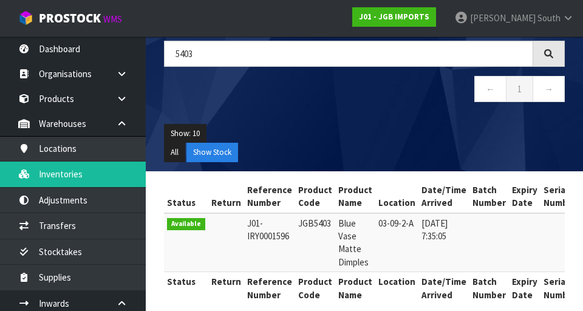
scroll to position [97, 0]
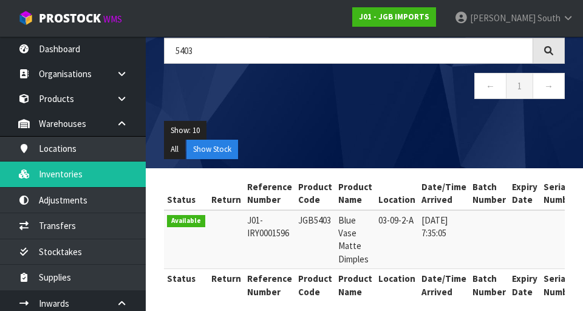
click at [237, 70] on div "5403 ← 1 →" at bounding box center [364, 75] width 419 height 74
click at [243, 50] on input "5403" at bounding box center [348, 51] width 369 height 26
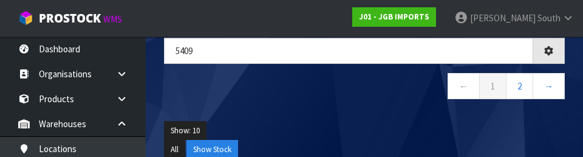
click at [364, 119] on div "Show: 10 5 10 25 50 All Show Stock" at bounding box center [364, 140] width 419 height 56
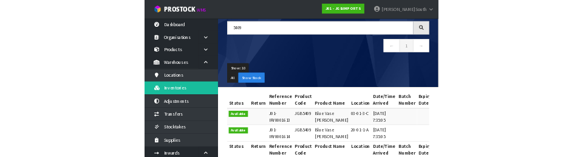
scroll to position [0, 0]
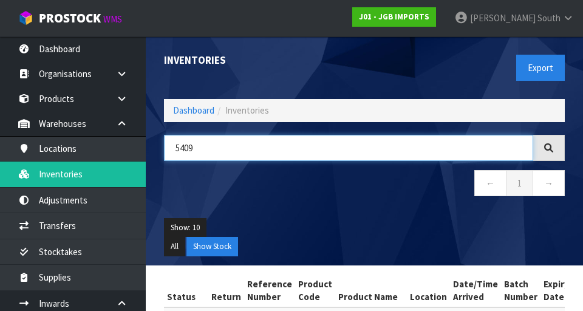
click at [243, 148] on input "5409" at bounding box center [348, 148] width 369 height 26
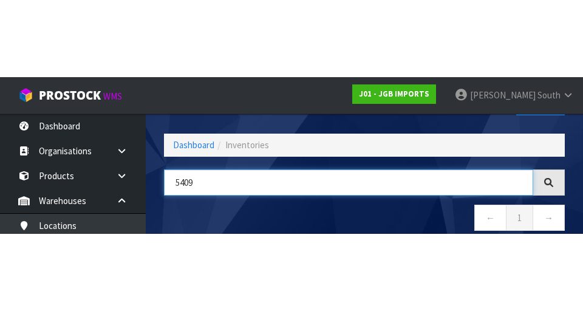
scroll to position [69, 0]
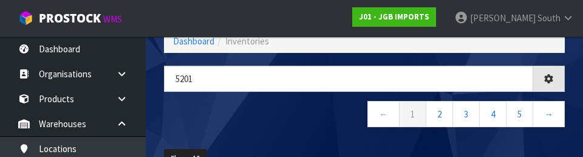
click at [236, 124] on nav "← 1 2 3 4 5 →" at bounding box center [364, 116] width 401 height 30
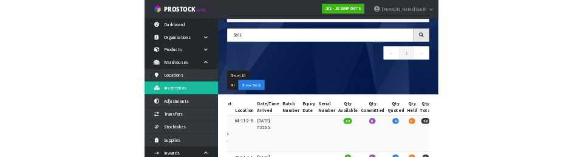
scroll to position [0, 0]
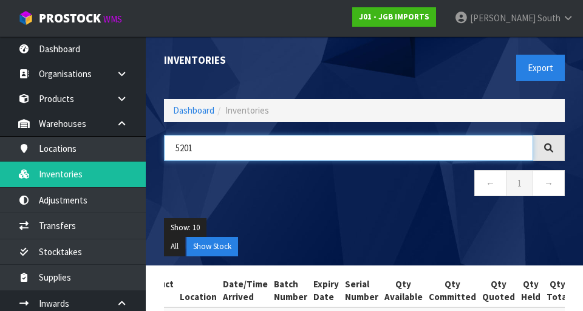
click at [265, 145] on input "5201" at bounding box center [348, 148] width 369 height 26
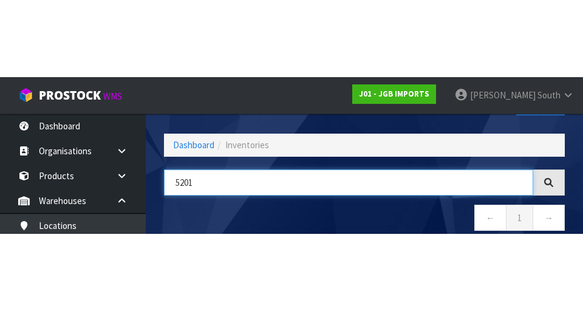
scroll to position [69, 0]
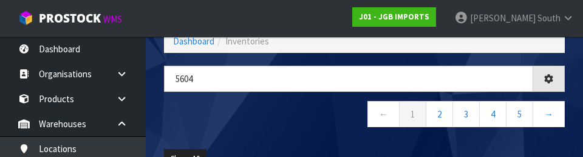
click at [257, 132] on div "5604 ← 1 2 3 4 5 →" at bounding box center [364, 103] width 419 height 74
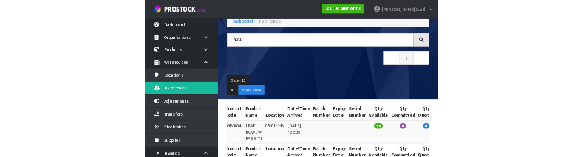
scroll to position [0, 0]
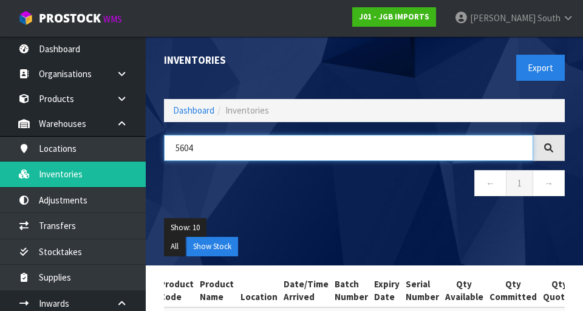
click at [254, 148] on input "5604" at bounding box center [348, 148] width 369 height 26
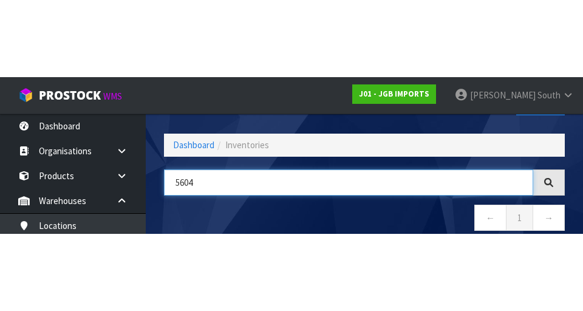
scroll to position [69, 0]
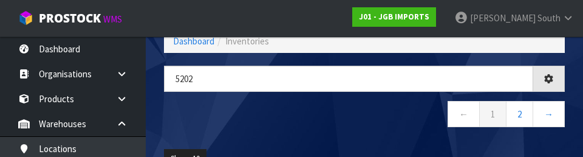
click at [248, 127] on nav "← 1 2 →" at bounding box center [364, 116] width 401 height 30
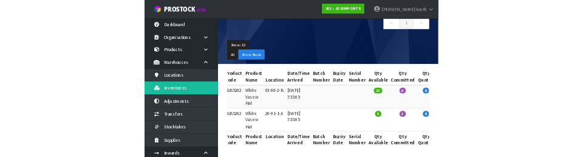
scroll to position [0, 0]
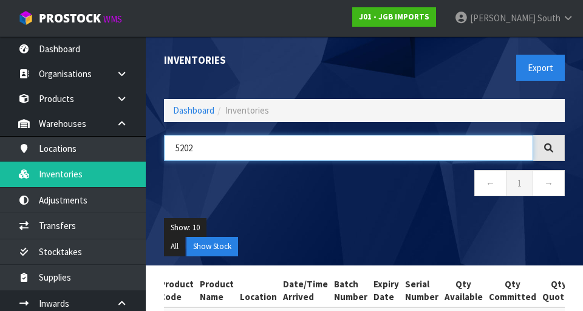
click at [268, 151] on input "5202" at bounding box center [348, 148] width 369 height 26
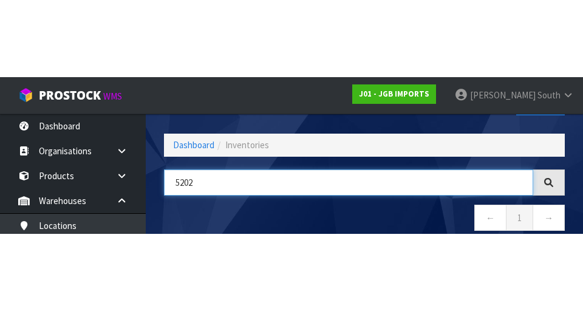
scroll to position [69, 0]
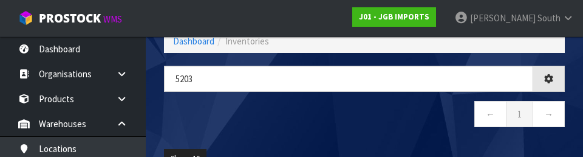
click at [284, 123] on nav "← 1 →" at bounding box center [364, 116] width 401 height 30
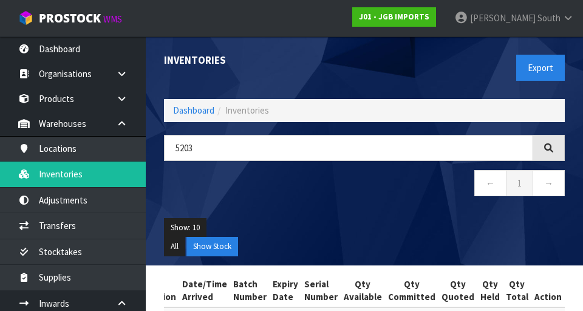
scroll to position [0, 214]
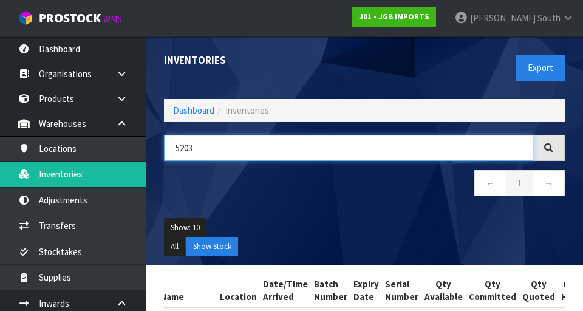
click at [364, 152] on input "5203" at bounding box center [348, 148] width 369 height 26
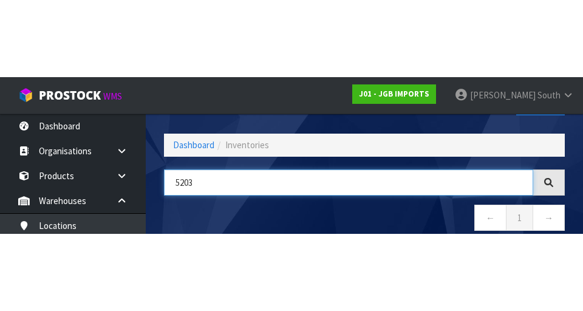
scroll to position [69, 0]
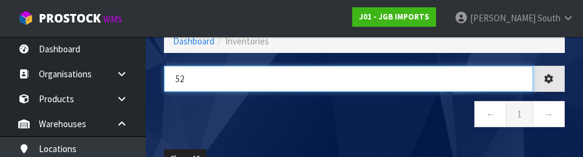
type input "5"
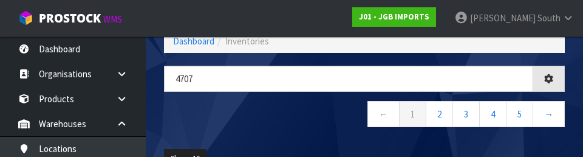
click at [325, 123] on nav "← 1 2 3 4 5 →" at bounding box center [364, 116] width 401 height 30
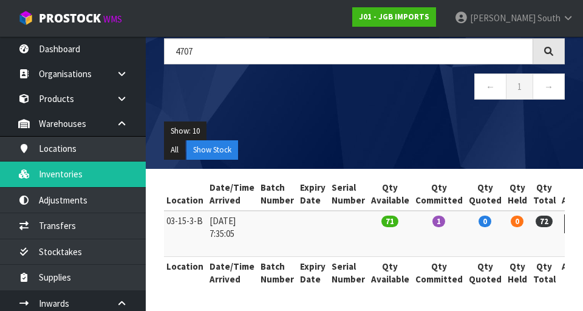
scroll to position [0, 223]
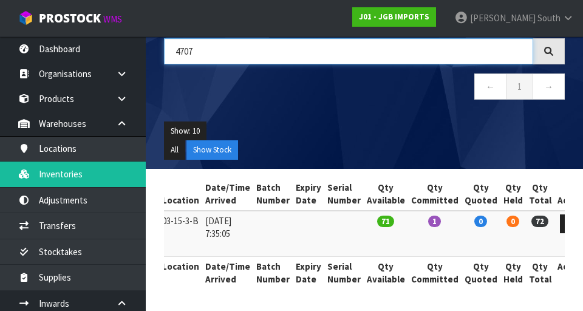
click at [364, 64] on input "4707" at bounding box center [348, 51] width 369 height 26
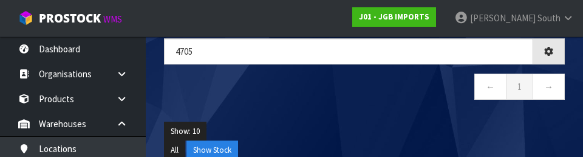
click at [277, 109] on div "4705 ← 1 →" at bounding box center [364, 75] width 419 height 74
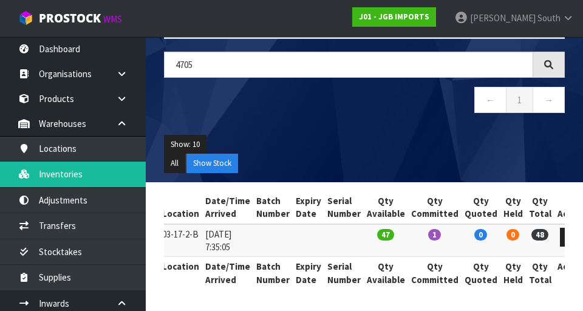
scroll to position [83, 0]
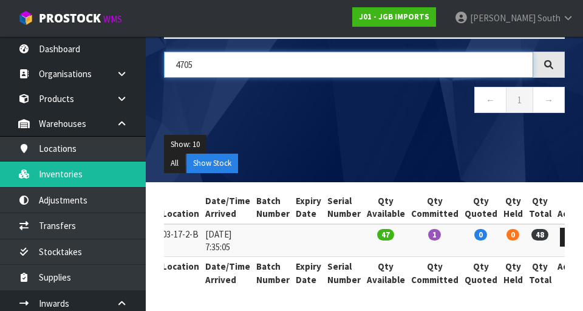
click at [327, 59] on input "4705" at bounding box center [348, 65] width 369 height 26
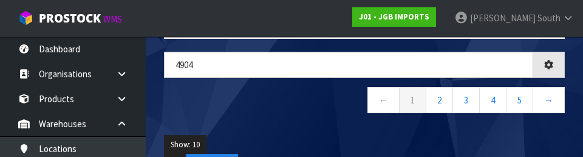
click at [327, 109] on nav "← 1 2 3 4 5 →" at bounding box center [364, 102] width 401 height 30
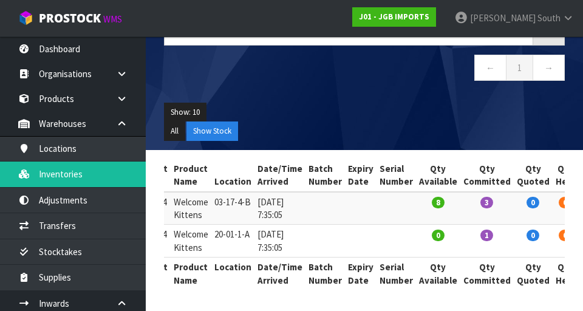
scroll to position [0, 0]
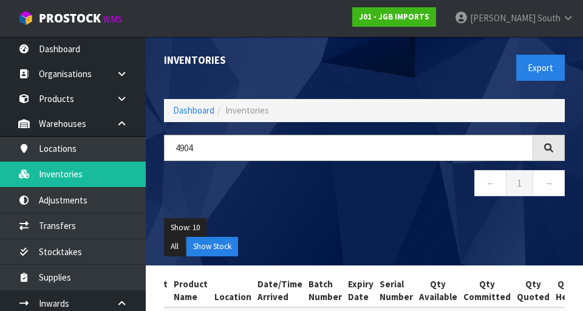
click at [283, 115] on ol "Dashboard Inventories" at bounding box center [364, 110] width 401 height 22
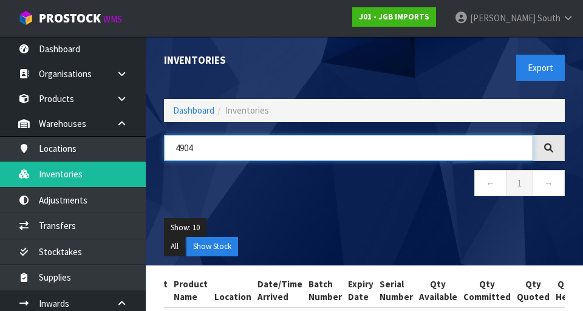
click at [364, 151] on input "4904" at bounding box center [348, 148] width 369 height 26
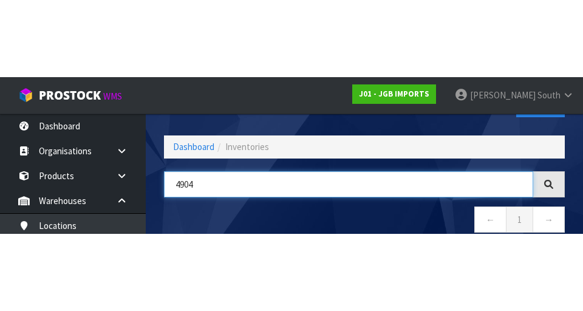
scroll to position [69, 0]
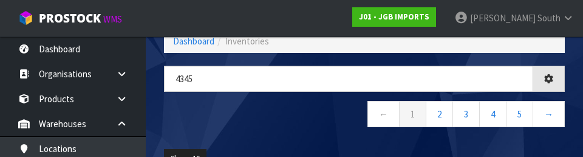
click at [280, 123] on nav "← 1 2 3 4 5 →" at bounding box center [364, 116] width 401 height 30
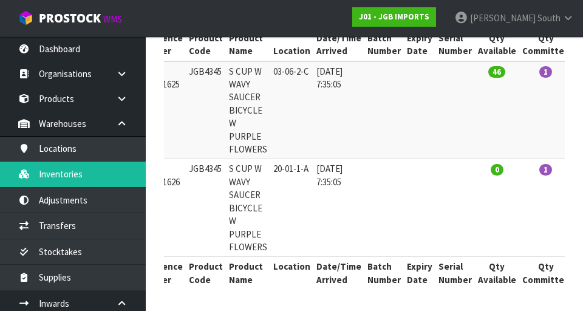
scroll to position [0, 0]
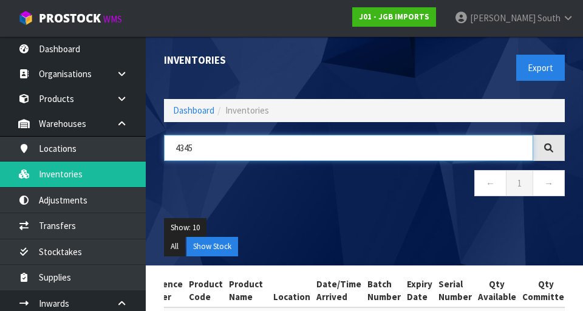
click at [250, 143] on input "4345" at bounding box center [348, 148] width 369 height 26
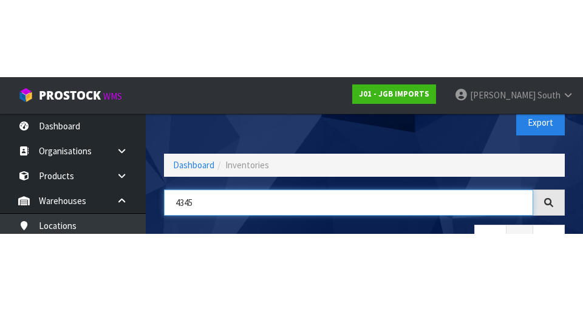
scroll to position [69, 0]
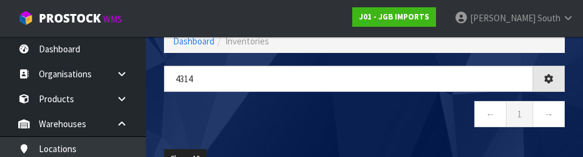
click at [310, 116] on nav "← 1 →" at bounding box center [364, 116] width 401 height 30
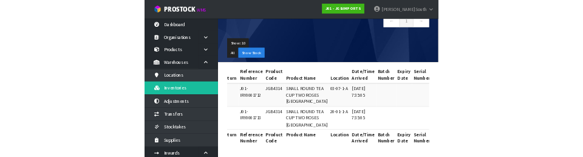
scroll to position [0, 0]
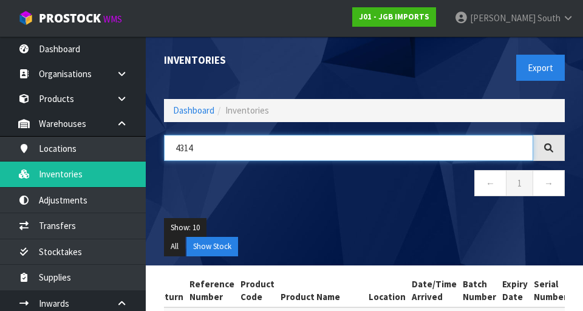
click at [364, 143] on input "4314" at bounding box center [348, 148] width 369 height 26
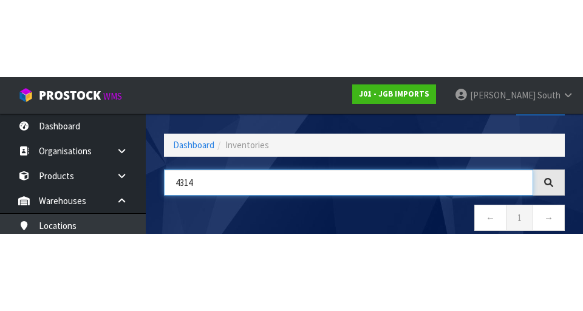
scroll to position [69, 0]
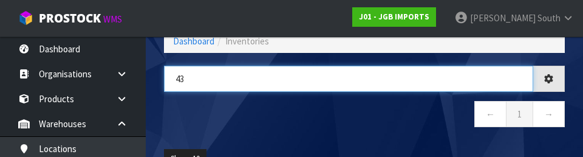
type input "4"
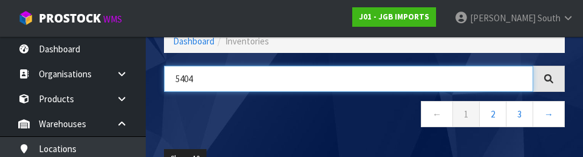
type input "5404"
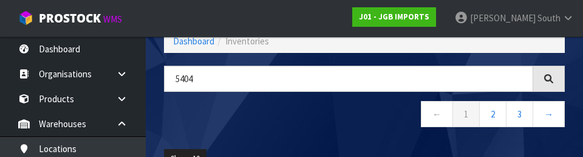
click at [263, 129] on nav "← 1 2 3 →" at bounding box center [364, 116] width 401 height 30
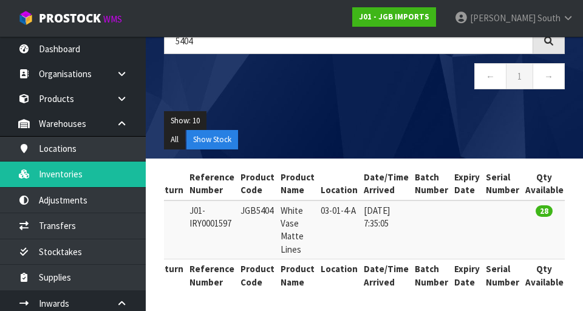
scroll to position [0, 0]
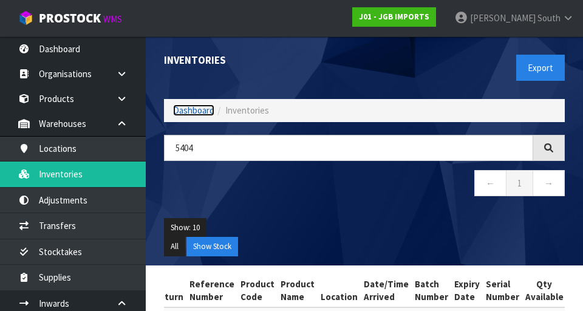
click at [201, 107] on link "Dashboard" at bounding box center [193, 110] width 41 height 12
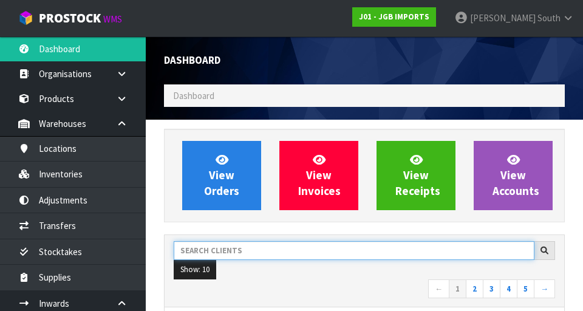
click at [284, 253] on input "text" at bounding box center [354, 250] width 361 height 19
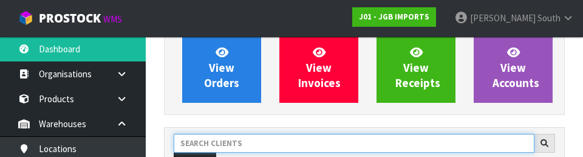
scroll to position [166, 0]
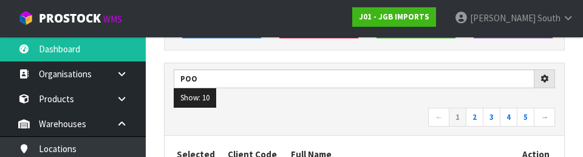
click at [364, 102] on ul "Show: 10 5 10 25 50" at bounding box center [364, 97] width 381 height 19
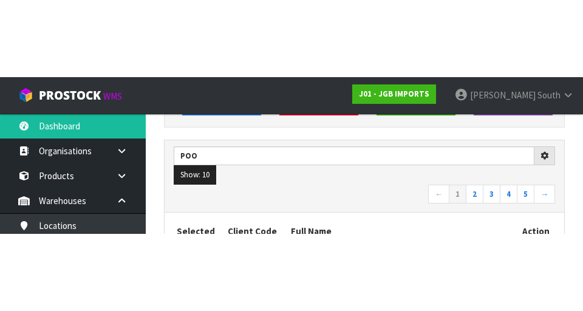
scroll to position [172, 0]
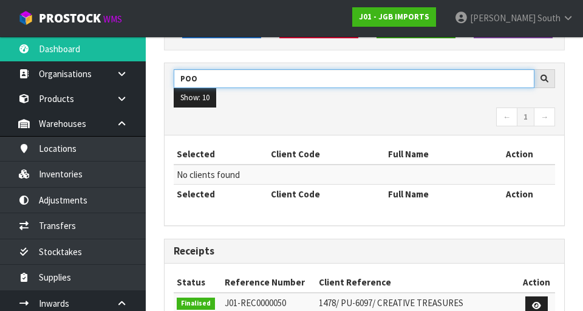
click at [364, 81] on input "POO" at bounding box center [354, 78] width 361 height 19
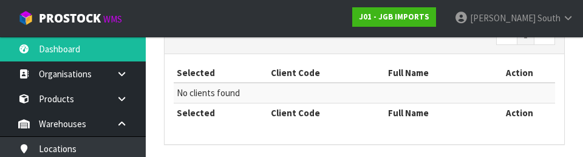
scroll to position [259, 0]
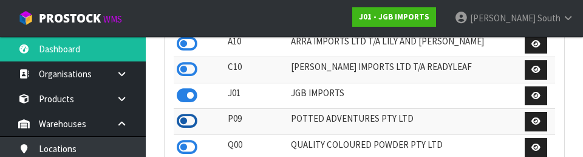
type input "PO"
click at [191, 122] on icon at bounding box center [187, 121] width 21 height 18
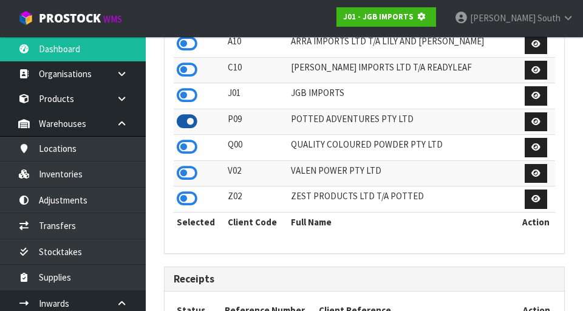
scroll to position [800, 419]
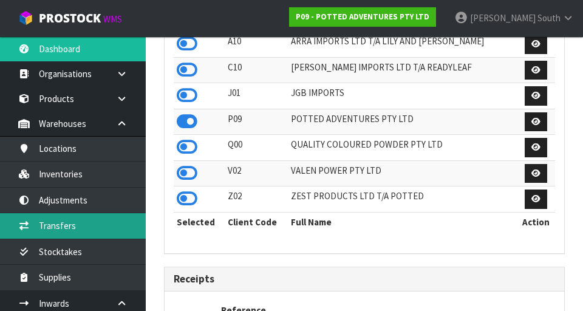
click at [111, 227] on link "Transfers" at bounding box center [73, 225] width 146 height 25
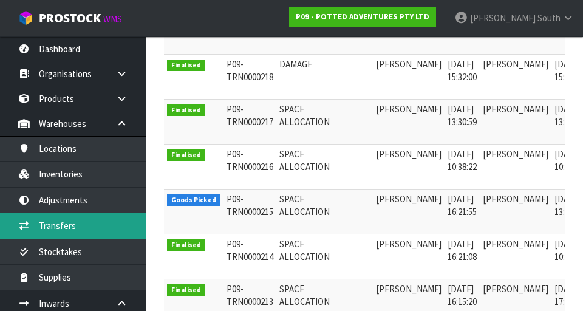
scroll to position [251, 0]
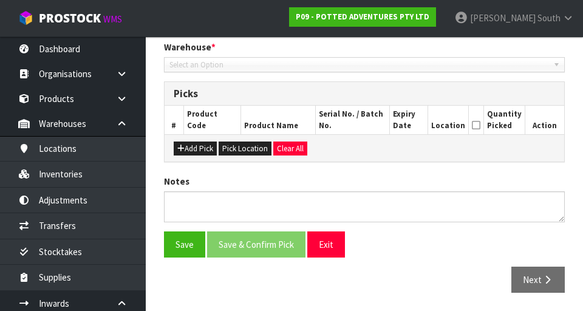
type input "[DATE]"
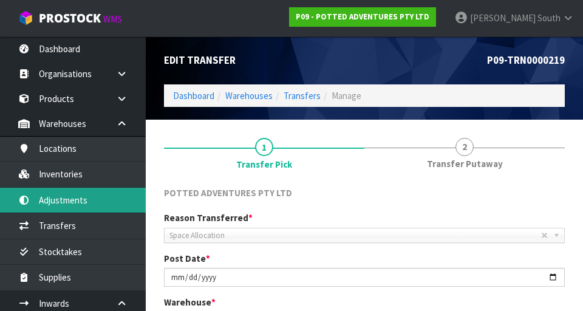
click at [89, 192] on link "Adjustments" at bounding box center [73, 200] width 146 height 25
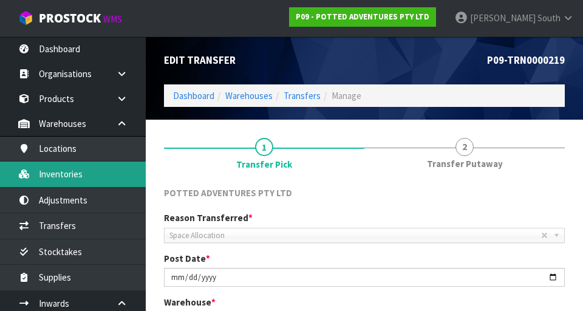
click at [84, 177] on link "Inventories" at bounding box center [73, 173] width 146 height 25
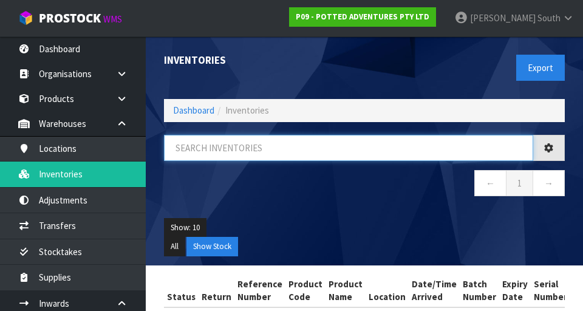
click at [234, 146] on input "text" at bounding box center [348, 148] width 369 height 26
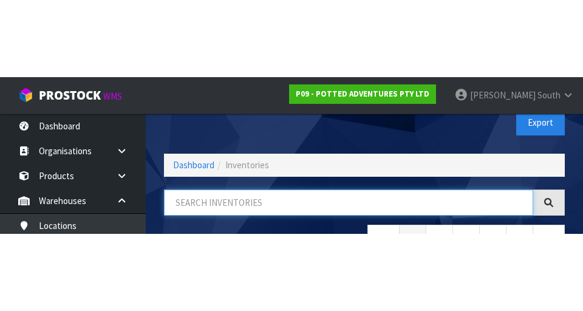
scroll to position [69, 0]
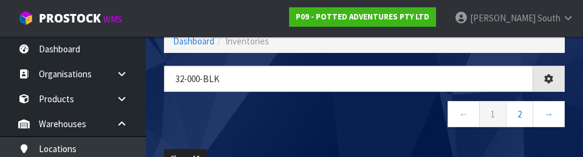
click at [364, 118] on nav "← 1 2 →" at bounding box center [364, 116] width 401 height 30
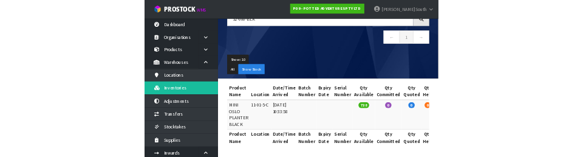
scroll to position [0, 0]
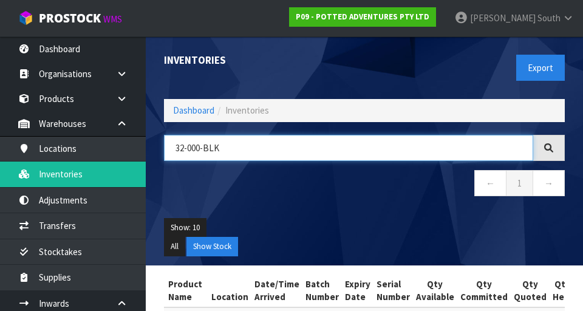
click at [267, 151] on input "32-000-BLK" at bounding box center [348, 148] width 369 height 26
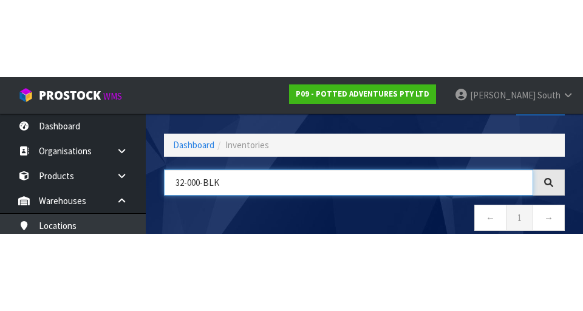
scroll to position [69, 0]
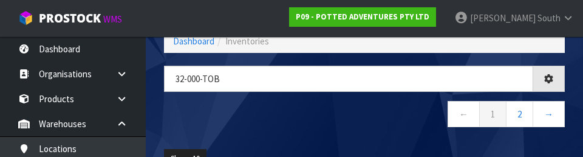
click at [348, 121] on nav "← 1 2 →" at bounding box center [364, 116] width 401 height 30
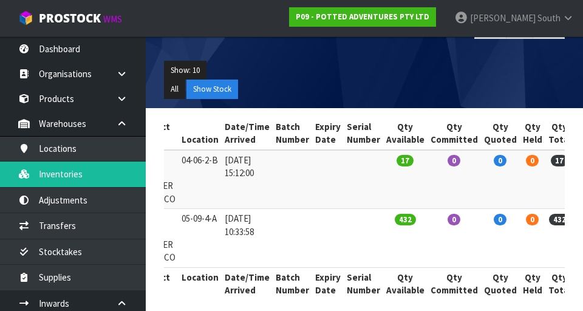
scroll to position [0, 0]
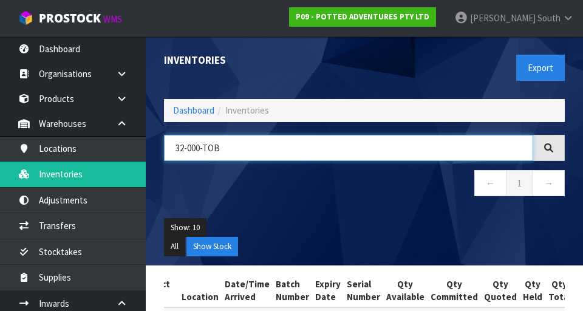
click at [298, 142] on input "32-000-TOB" at bounding box center [348, 148] width 369 height 26
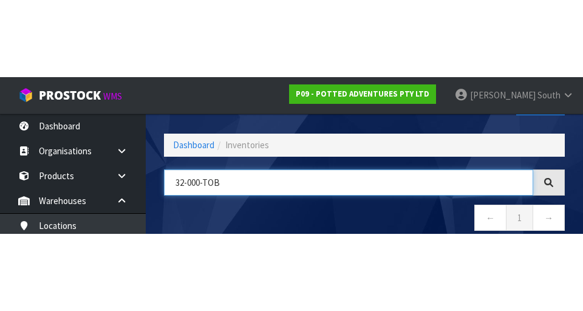
scroll to position [69, 0]
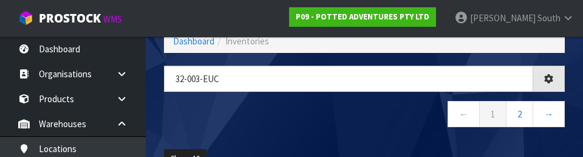
click at [342, 121] on nav "← 1 2 →" at bounding box center [364, 116] width 401 height 30
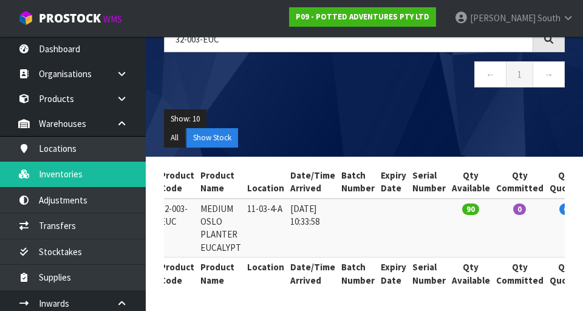
scroll to position [0, 135]
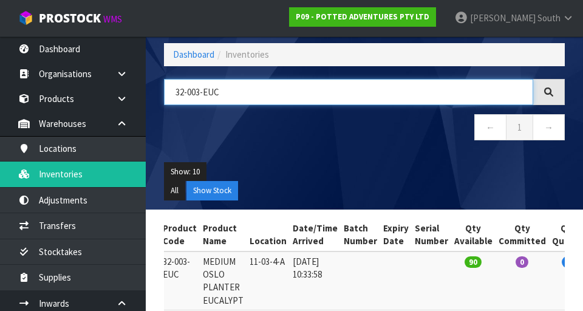
click at [314, 104] on input "32-003-EUC" at bounding box center [348, 92] width 369 height 26
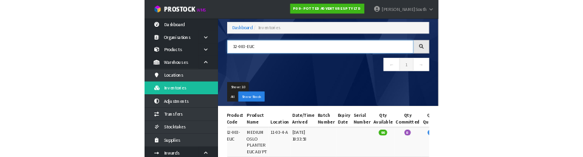
scroll to position [56, 0]
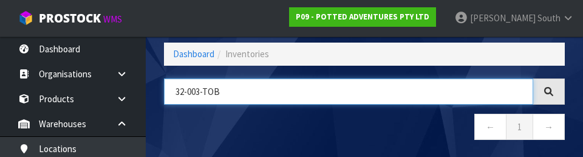
type input "32-003-TOB"
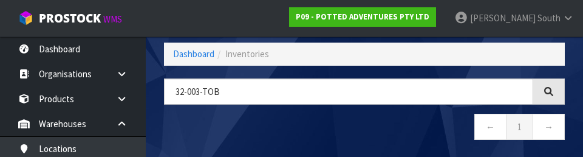
click at [364, 121] on nav "← 1 →" at bounding box center [364, 129] width 401 height 30
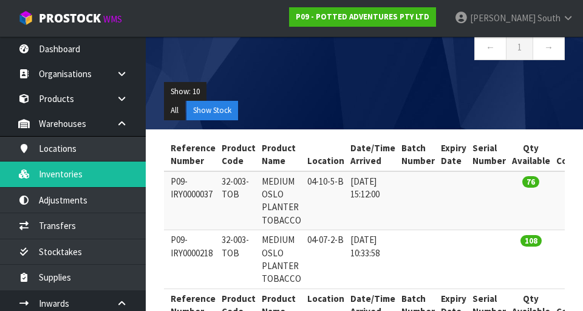
scroll to position [0, 0]
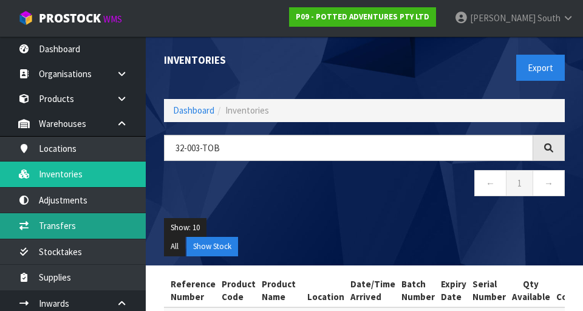
click at [97, 236] on link "Transfers" at bounding box center [73, 225] width 146 height 25
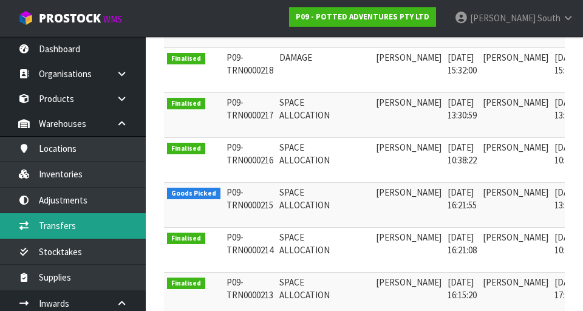
scroll to position [325, 0]
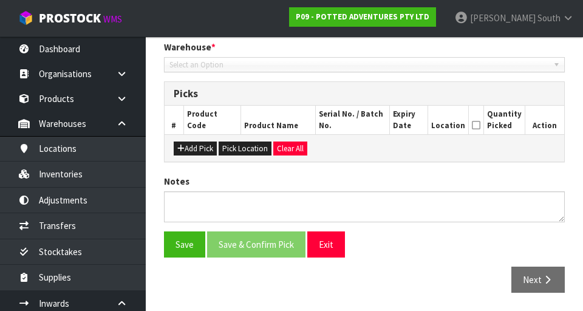
type input "[DATE]"
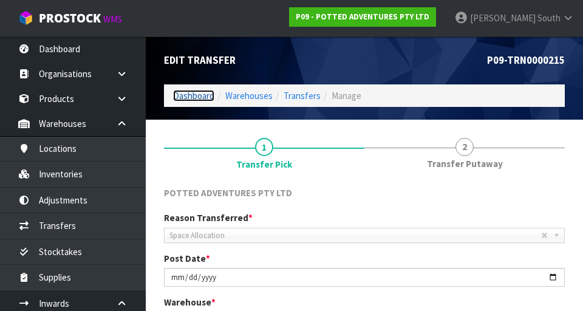
click at [184, 97] on link "Dashboard" at bounding box center [193, 96] width 41 height 12
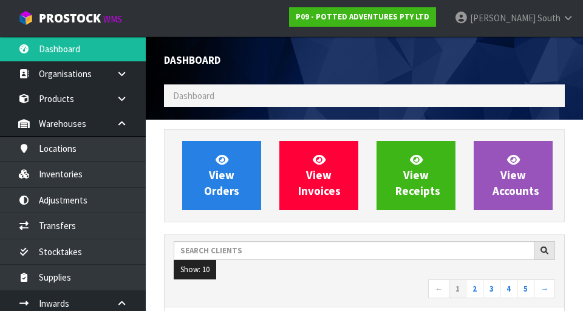
scroll to position [964, 419]
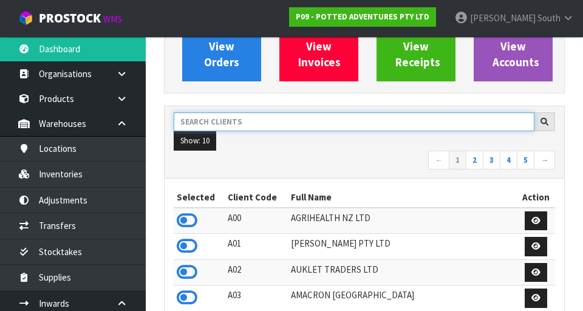
click at [364, 124] on input "text" at bounding box center [354, 121] width 361 height 19
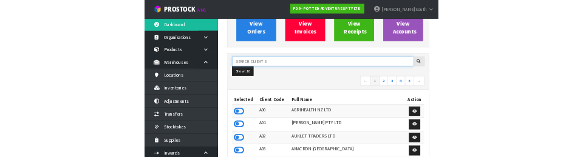
scroll to position [123, 0]
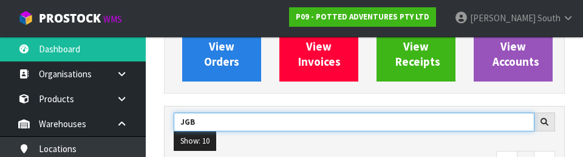
type input "JGB"
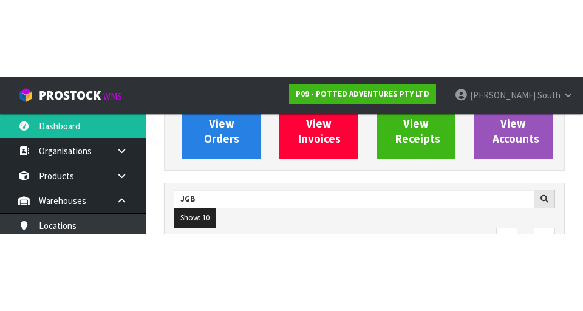
scroll to position [129, 0]
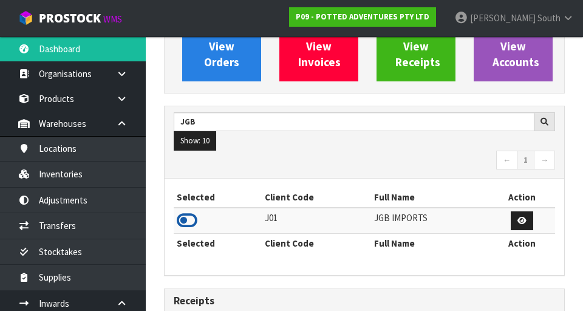
click at [196, 217] on icon at bounding box center [187, 220] width 21 height 18
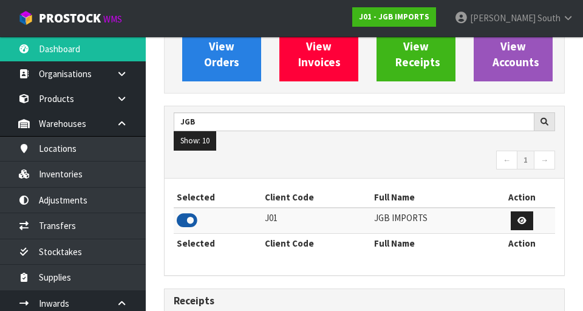
scroll to position [964, 419]
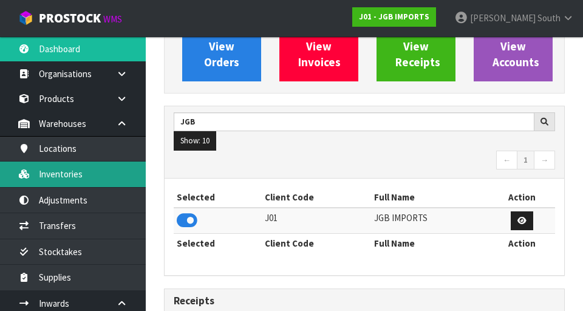
click at [109, 178] on link "Inventories" at bounding box center [73, 173] width 146 height 25
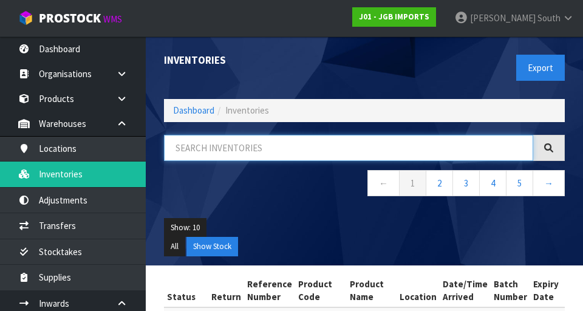
click at [237, 149] on input "text" at bounding box center [348, 148] width 369 height 26
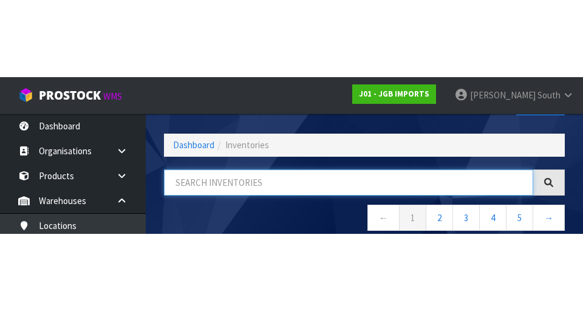
scroll to position [69, 0]
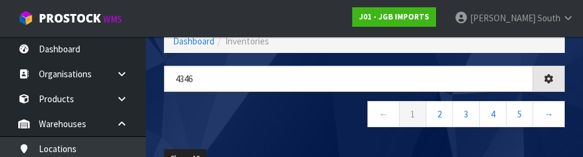
click at [302, 128] on nav "← 1 2 3 4 5 →" at bounding box center [364, 116] width 401 height 30
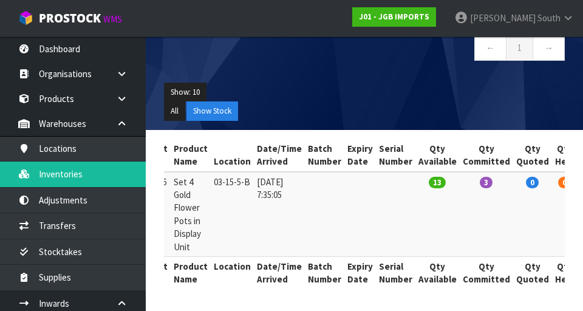
scroll to position [0, 0]
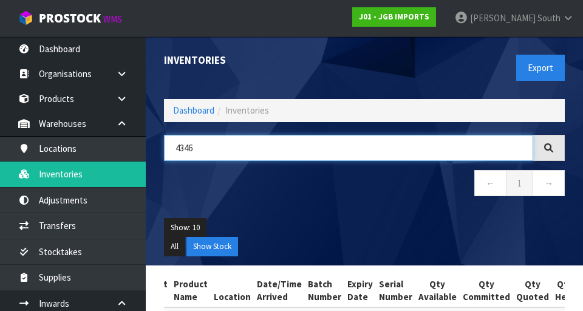
click at [364, 153] on input "4346" at bounding box center [348, 148] width 369 height 26
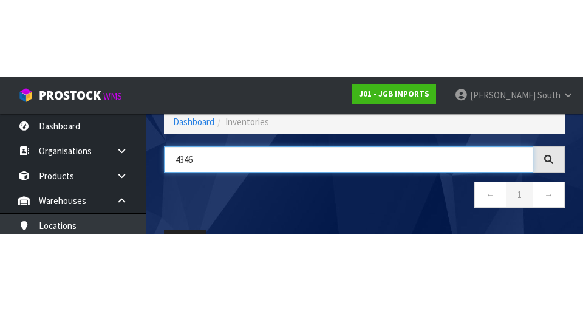
scroll to position [69, 0]
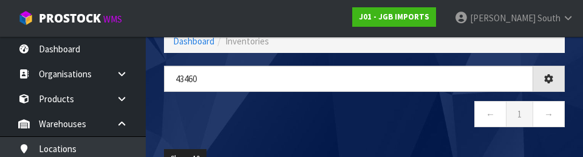
click at [364, 123] on nav "← 1 →" at bounding box center [364, 116] width 401 height 30
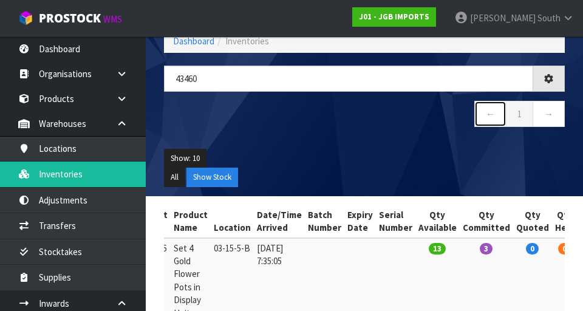
click at [364, 102] on link "←" at bounding box center [490, 114] width 32 height 26
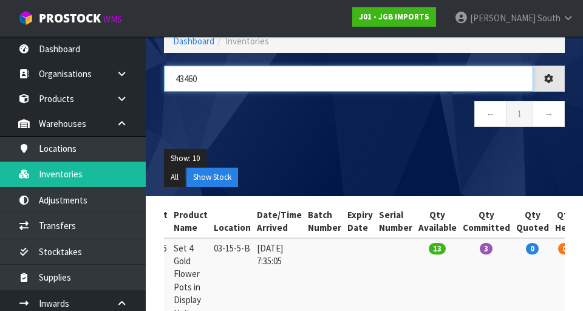
click at [364, 79] on input "43460" at bounding box center [348, 79] width 369 height 26
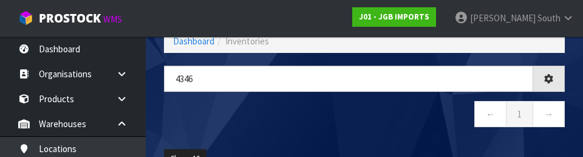
click at [364, 129] on nav "← 1 →" at bounding box center [364, 116] width 401 height 30
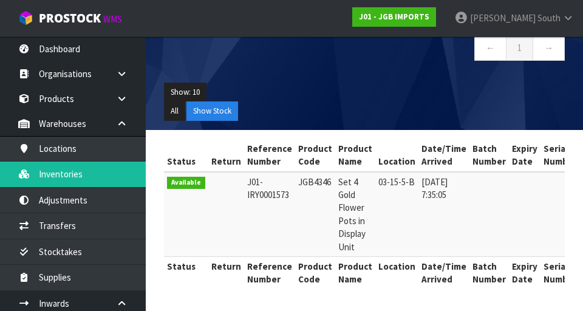
scroll to position [0, 0]
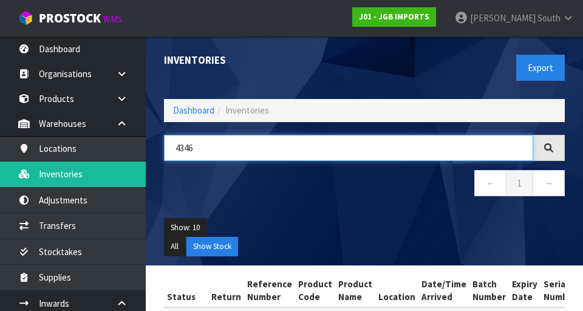
click at [287, 143] on input "4346" at bounding box center [348, 148] width 369 height 26
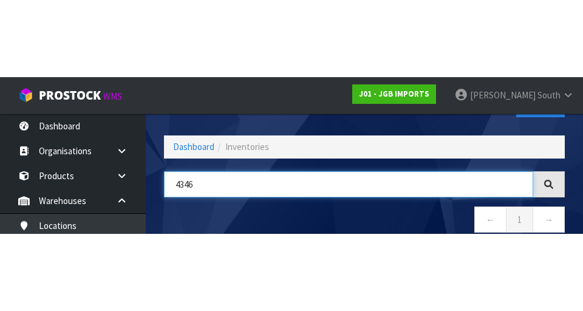
scroll to position [69, 0]
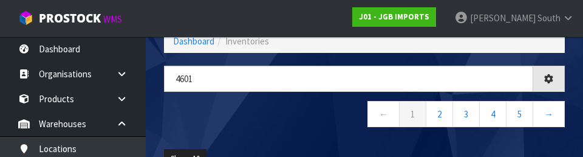
click at [252, 115] on nav "← 1 2 3 4 5 →" at bounding box center [364, 116] width 401 height 30
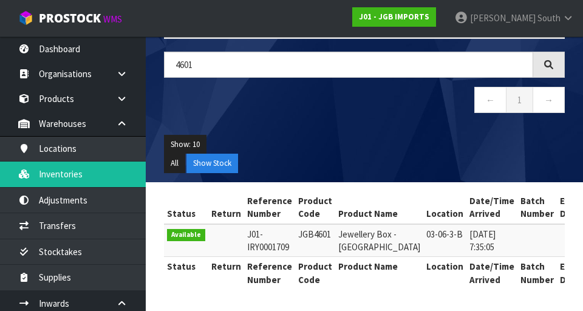
scroll to position [0, 0]
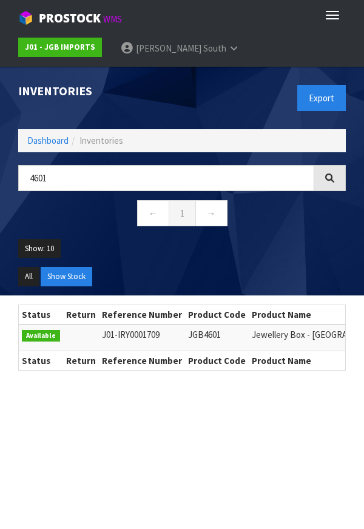
click at [159, 245] on ul "Show: 10 5 10 25 50" at bounding box center [182, 253] width 328 height 29
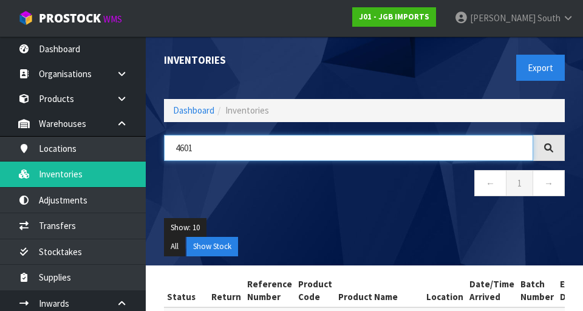
click at [284, 149] on input "4601" at bounding box center [348, 148] width 369 height 26
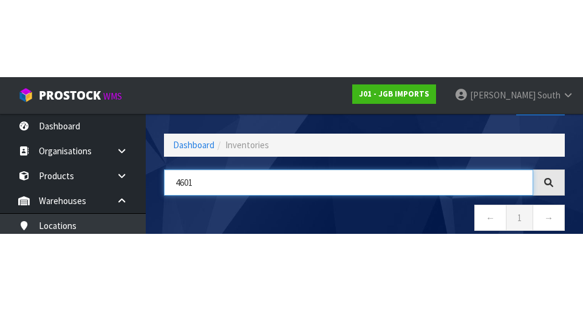
scroll to position [69, 0]
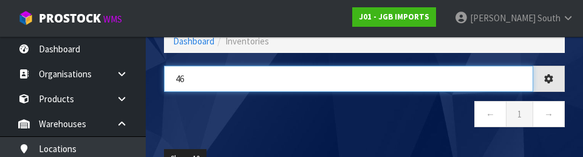
type input "4"
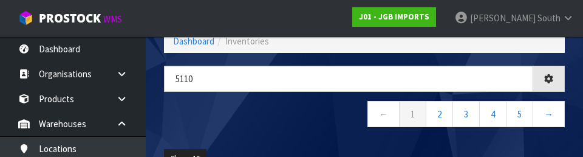
click at [352, 118] on nav "← 1 2 3 4 5 →" at bounding box center [364, 116] width 401 height 30
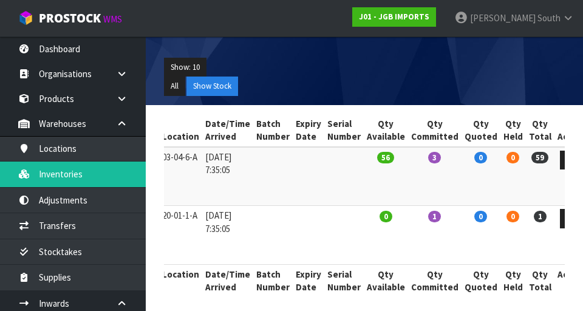
scroll to position [0, 0]
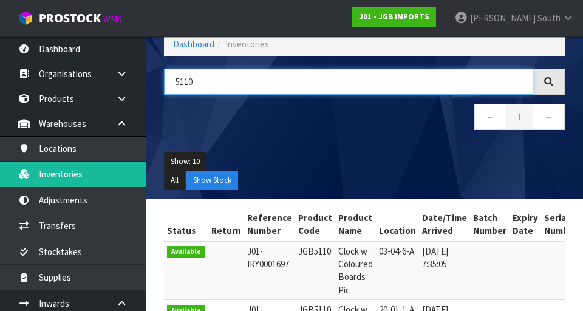
click at [364, 84] on input "5110" at bounding box center [348, 82] width 369 height 26
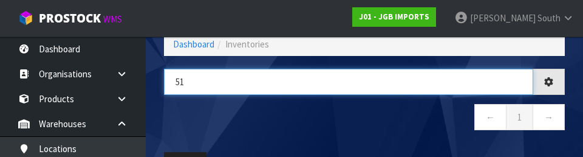
type input "5"
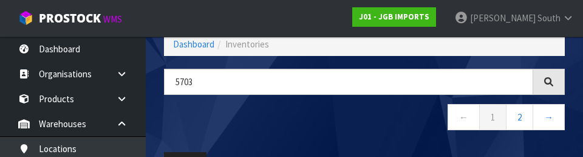
click at [276, 116] on nav "← 1 2 →" at bounding box center [364, 119] width 401 height 30
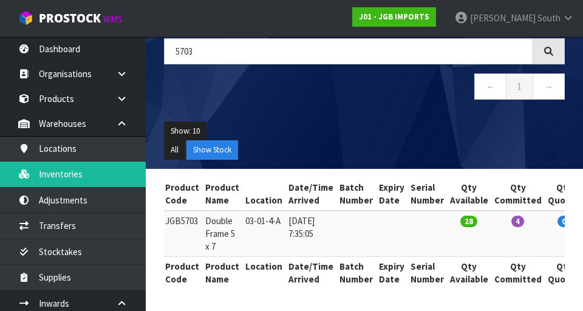
scroll to position [0, 0]
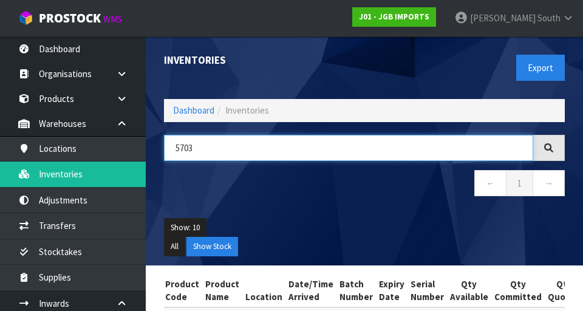
click at [260, 148] on input "5703" at bounding box center [348, 148] width 369 height 26
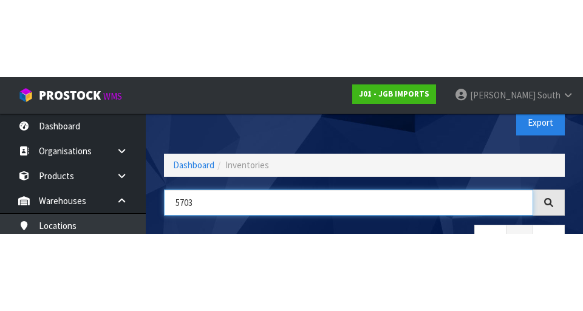
scroll to position [69, 0]
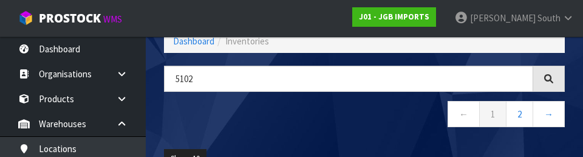
click at [250, 121] on nav "← 1 2 →" at bounding box center [364, 116] width 401 height 30
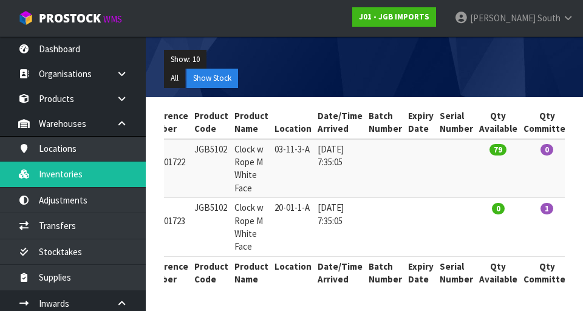
scroll to position [0, 0]
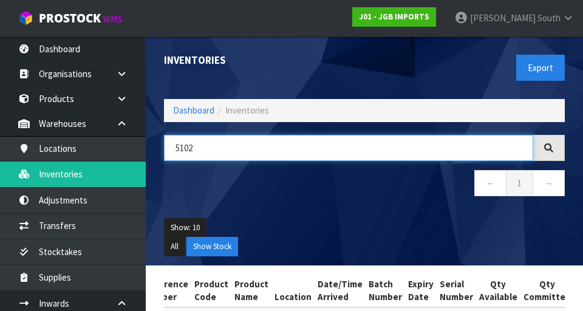
click at [364, 137] on input "5102" at bounding box center [348, 148] width 369 height 26
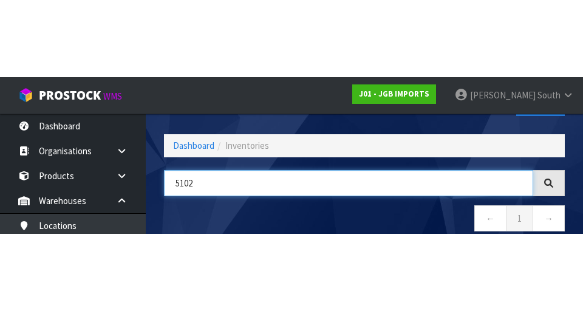
scroll to position [69, 0]
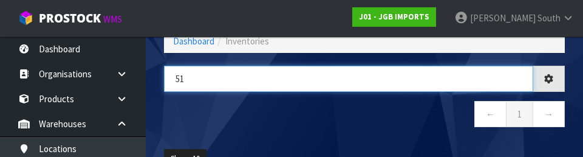
type input "5"
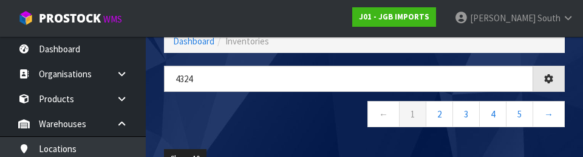
click at [270, 122] on nav "← 1 2 3 4 5 →" at bounding box center [364, 116] width 401 height 30
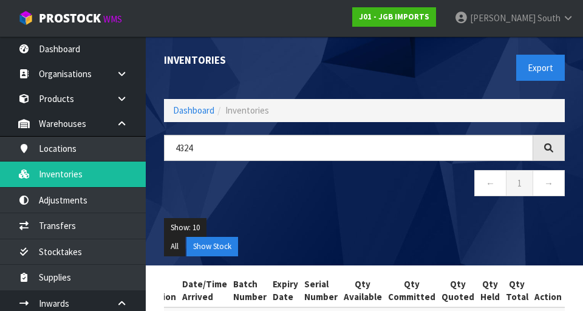
scroll to position [0, 226]
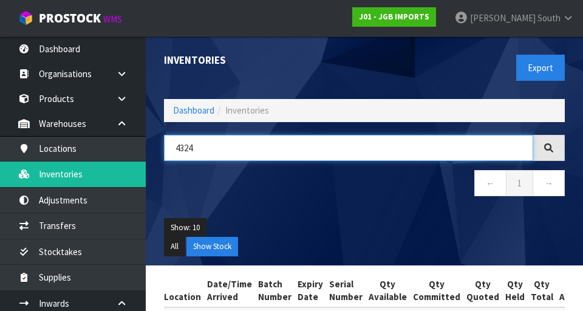
click at [364, 143] on input "4324" at bounding box center [348, 148] width 369 height 26
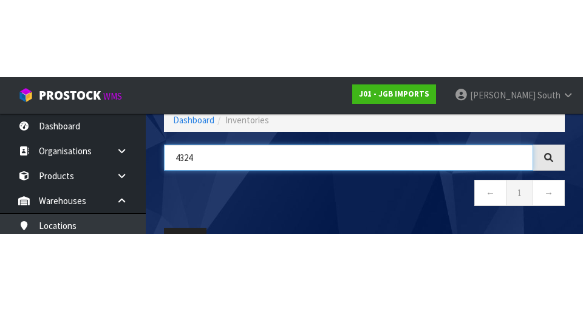
scroll to position [69, 0]
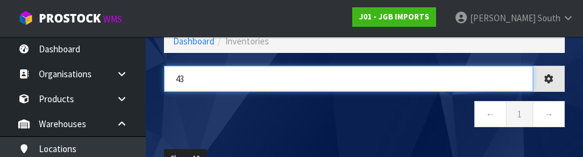
type input "4"
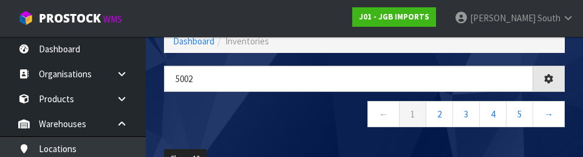
click at [247, 126] on nav "← 1 2 3 4 5 →" at bounding box center [364, 116] width 401 height 30
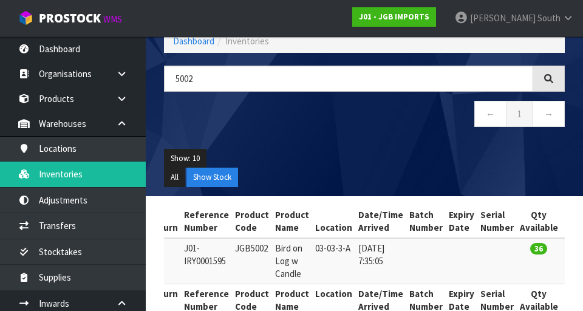
scroll to position [0, 49]
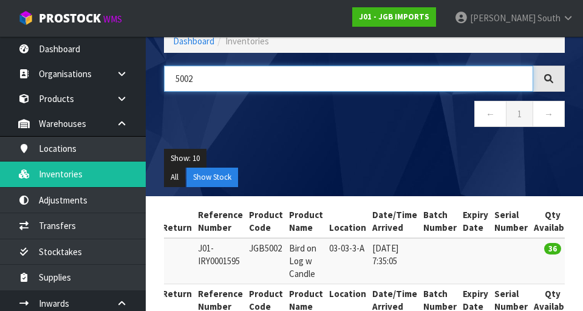
click at [364, 80] on input "5002" at bounding box center [348, 79] width 369 height 26
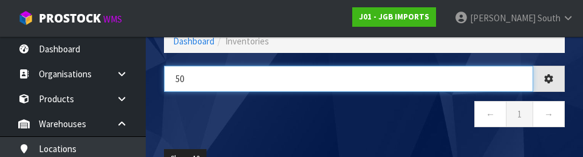
type input "5"
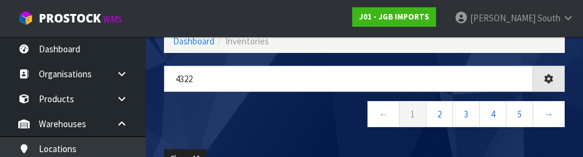
click at [262, 114] on nav "← 1 2 3 4 5 →" at bounding box center [364, 116] width 401 height 30
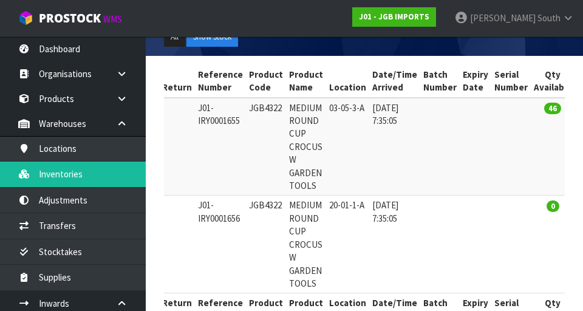
scroll to position [0, 0]
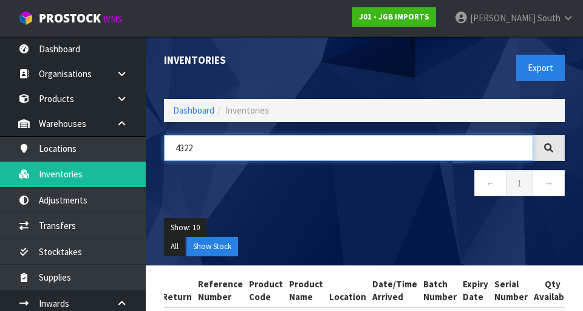
click at [364, 145] on input "4322" at bounding box center [348, 148] width 369 height 26
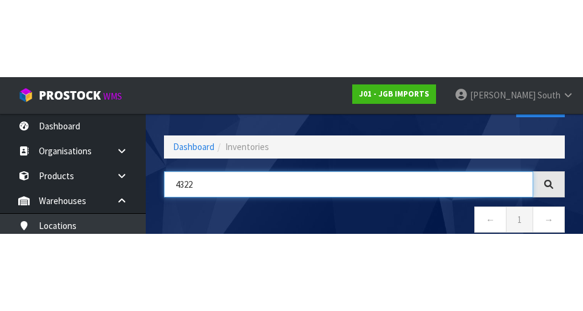
scroll to position [69, 0]
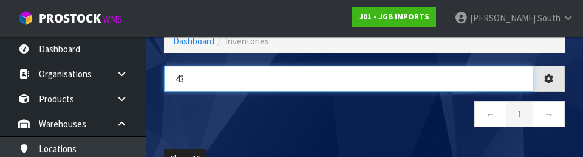
type input "4"
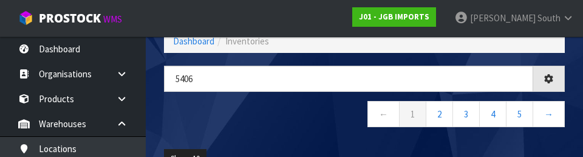
click at [314, 122] on nav "← 1 2 3 4 5 →" at bounding box center [364, 116] width 401 height 30
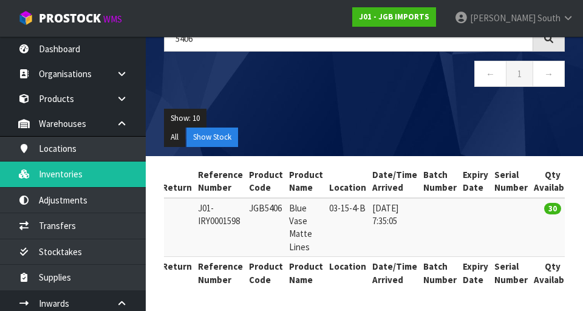
scroll to position [109, 0]
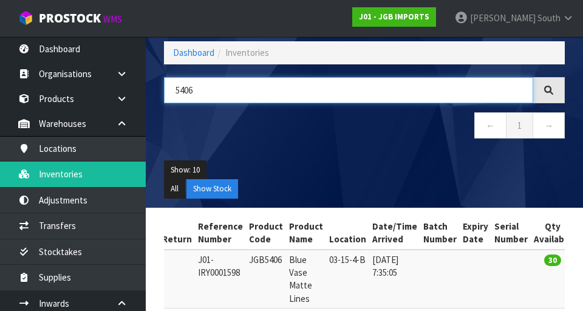
click at [260, 87] on input "5406" at bounding box center [348, 90] width 369 height 26
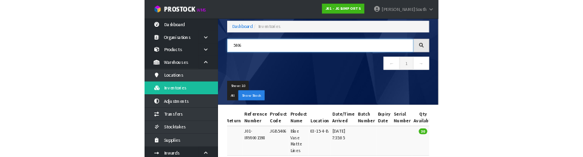
scroll to position [58, 0]
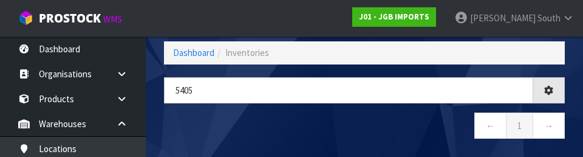
click at [275, 115] on nav "← 1 →" at bounding box center [364, 127] width 401 height 30
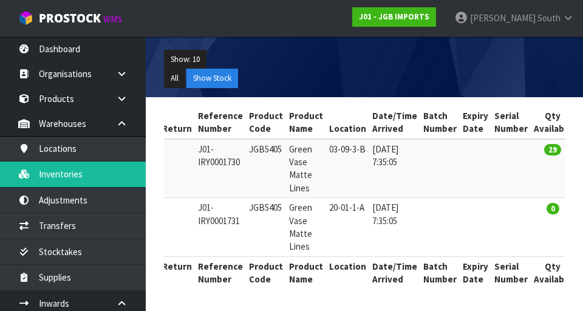
scroll to position [0, 0]
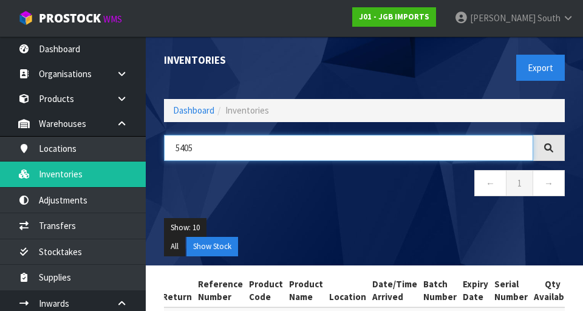
click at [321, 148] on input "5405" at bounding box center [348, 148] width 369 height 26
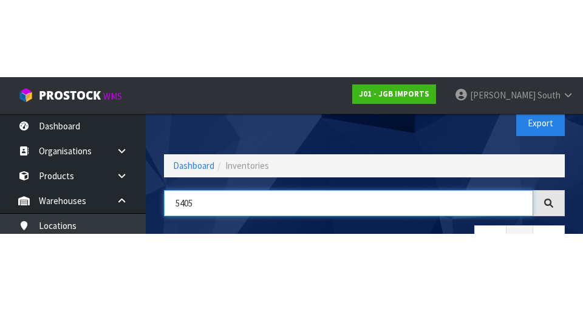
scroll to position [69, 0]
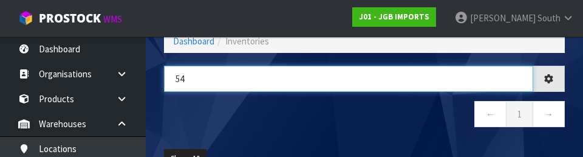
type input "5"
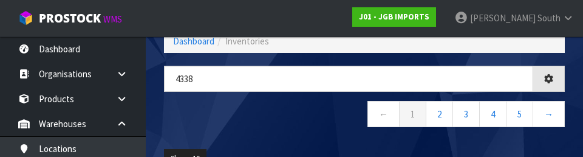
click at [274, 120] on nav "← 1 2 3 4 5 →" at bounding box center [364, 116] width 401 height 30
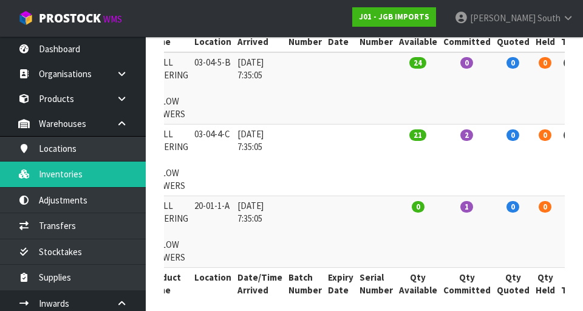
scroll to position [0, 0]
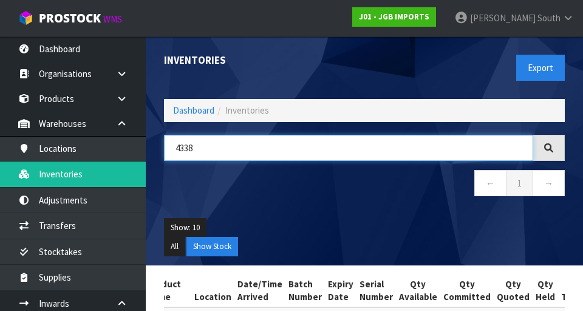
click at [364, 152] on input "4338" at bounding box center [348, 148] width 369 height 26
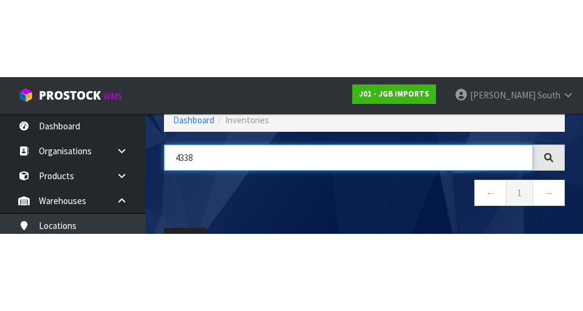
scroll to position [69, 0]
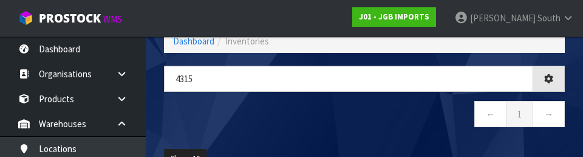
click at [296, 131] on div "4315 ← 1 →" at bounding box center [364, 103] width 419 height 74
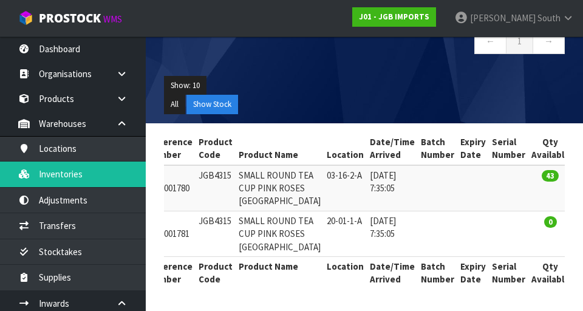
scroll to position [0, 0]
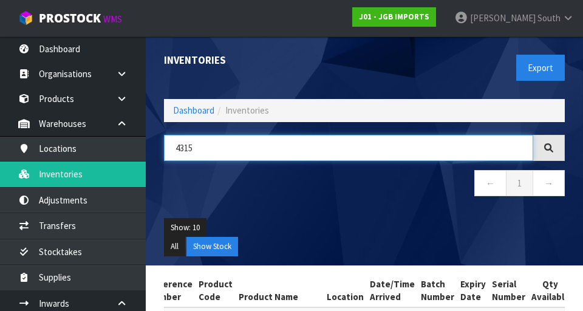
click at [293, 143] on input "4315" at bounding box center [348, 148] width 369 height 26
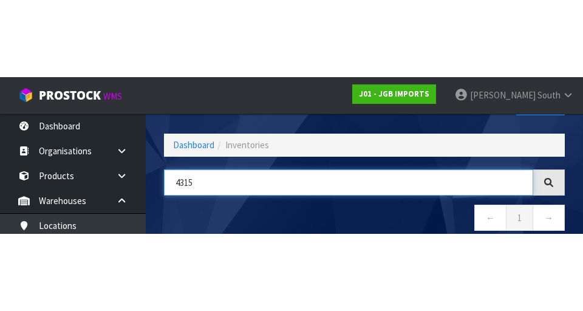
scroll to position [69, 0]
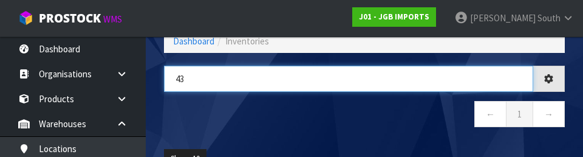
type input "4"
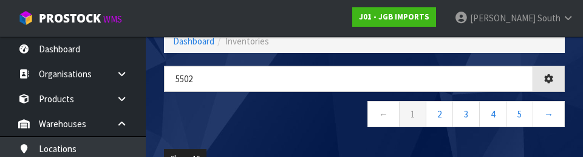
click at [239, 127] on nav "← 1 2 3 4 5 →" at bounding box center [364, 116] width 401 height 30
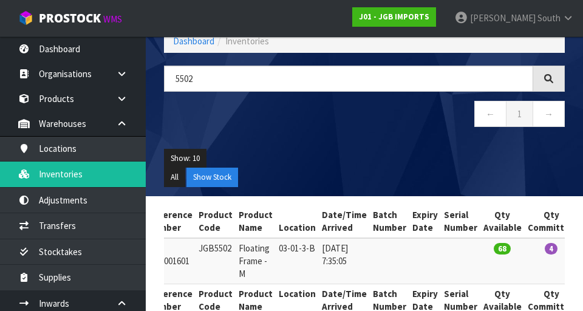
scroll to position [0, 0]
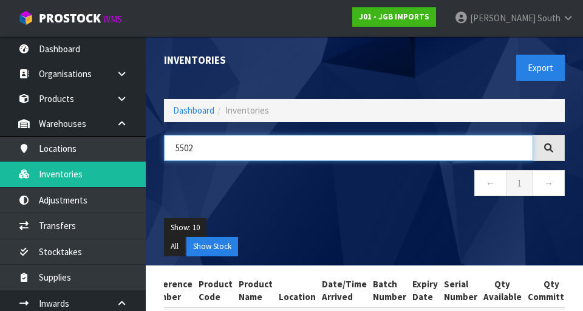
click at [296, 144] on input "5502" at bounding box center [348, 148] width 369 height 26
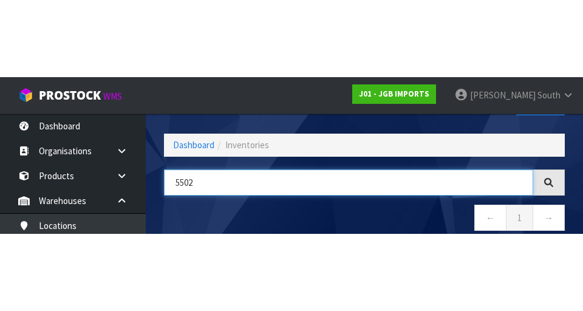
scroll to position [69, 0]
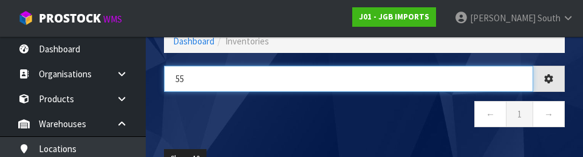
type input "5"
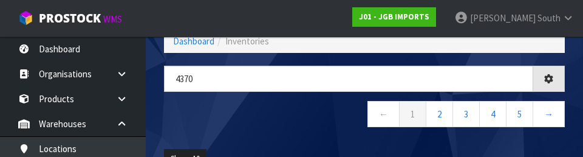
click at [339, 118] on nav "← 1 2 3 4 5 →" at bounding box center [364, 116] width 401 height 30
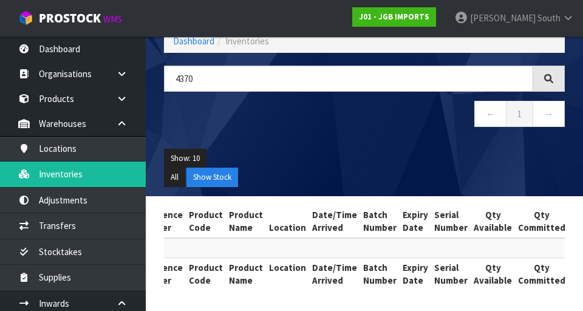
scroll to position [0, 0]
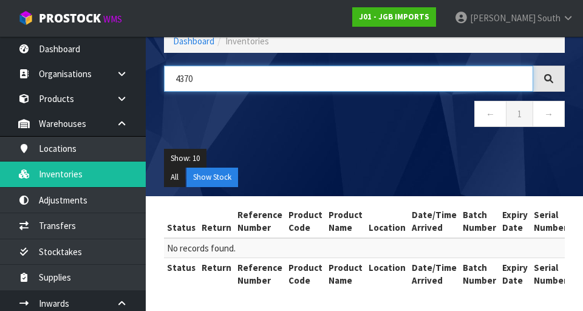
click at [280, 82] on input "4370" at bounding box center [348, 79] width 369 height 26
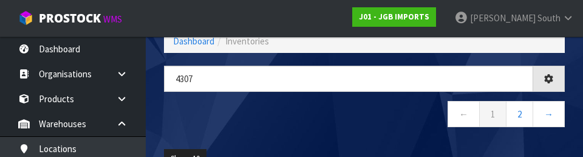
click at [314, 123] on nav "← 1 2 →" at bounding box center [364, 116] width 401 height 30
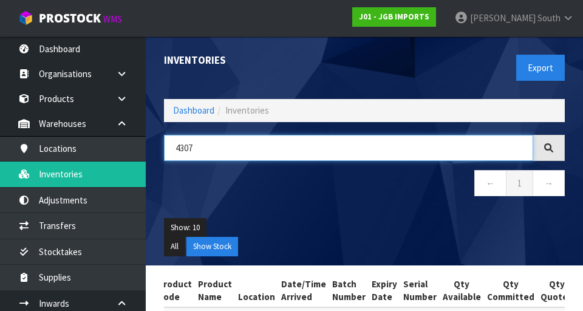
click at [364, 148] on input "4307" at bounding box center [348, 148] width 369 height 26
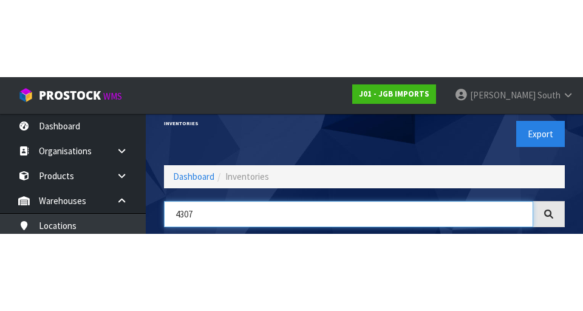
scroll to position [69, 0]
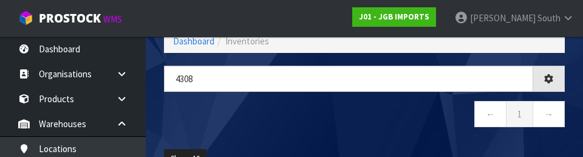
click at [364, 131] on div "4308 ← 1 →" at bounding box center [364, 103] width 419 height 74
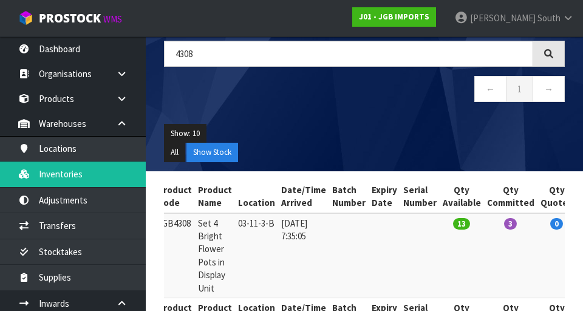
scroll to position [0, 0]
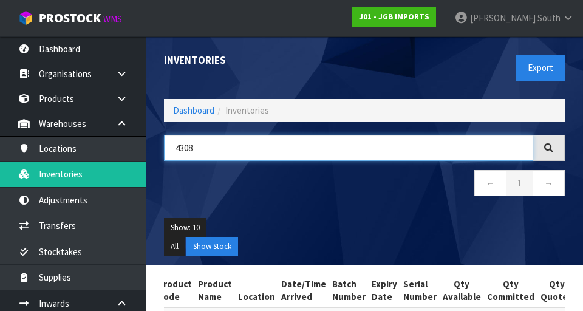
click at [364, 150] on input "4308" at bounding box center [348, 148] width 369 height 26
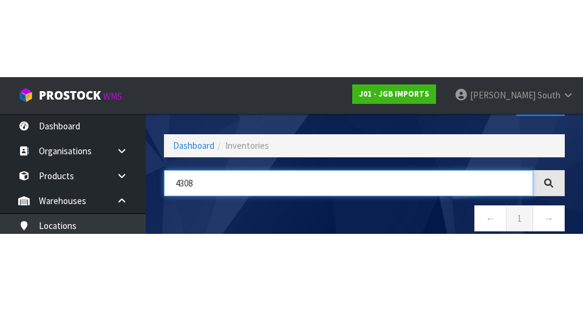
scroll to position [69, 0]
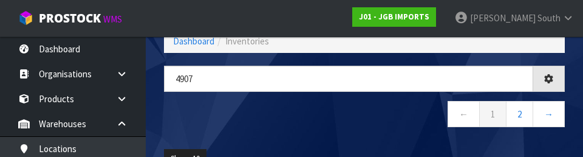
click at [310, 106] on nav "← 1 2 →" at bounding box center [364, 116] width 401 height 30
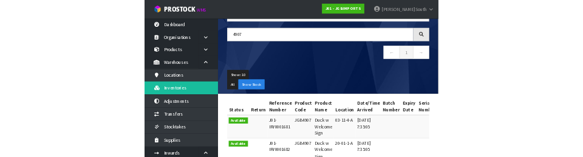
scroll to position [0, 0]
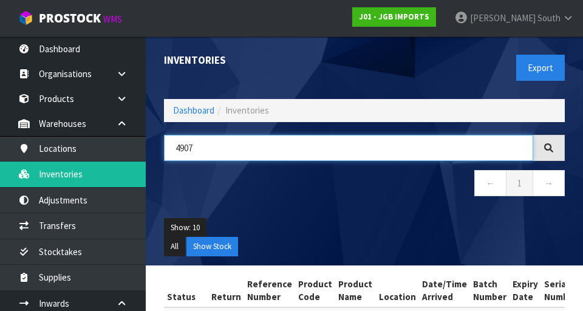
click at [364, 144] on input "4907" at bounding box center [348, 148] width 369 height 26
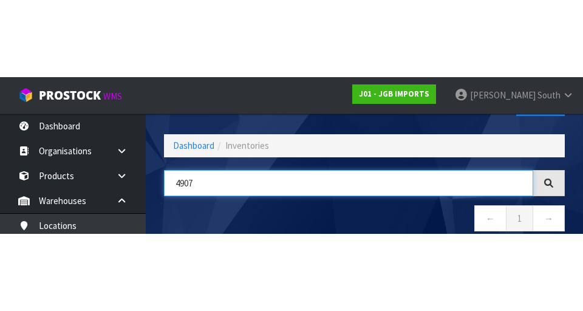
scroll to position [69, 0]
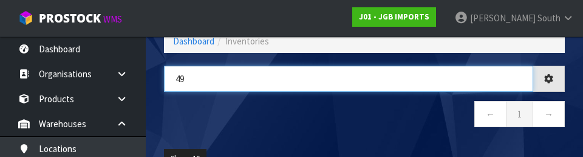
type input "4"
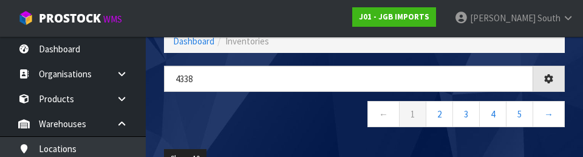
click at [299, 137] on div "4338 ← 1 2 3 4 5 →" at bounding box center [364, 103] width 419 height 74
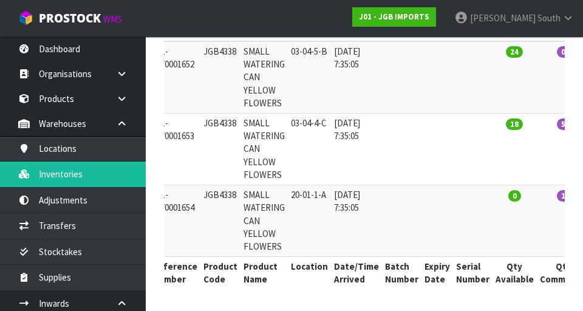
scroll to position [0, 0]
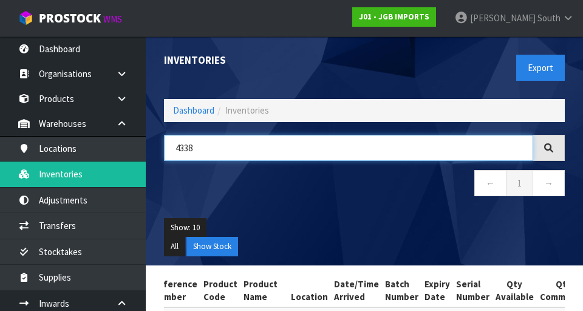
click at [364, 143] on input "4338" at bounding box center [348, 148] width 369 height 26
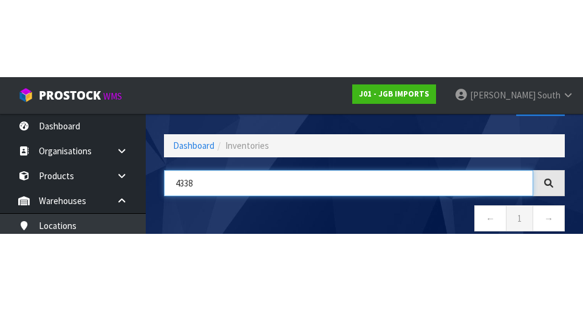
scroll to position [69, 0]
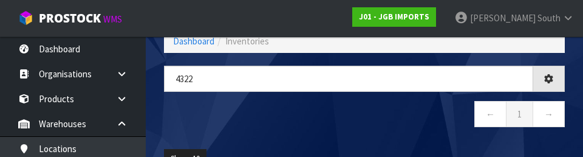
click at [250, 111] on nav "← 1 →" at bounding box center [364, 116] width 401 height 30
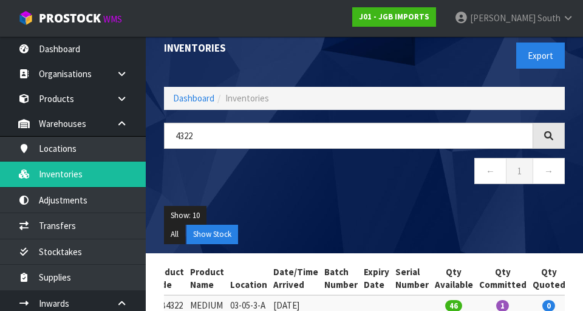
scroll to position [0, 0]
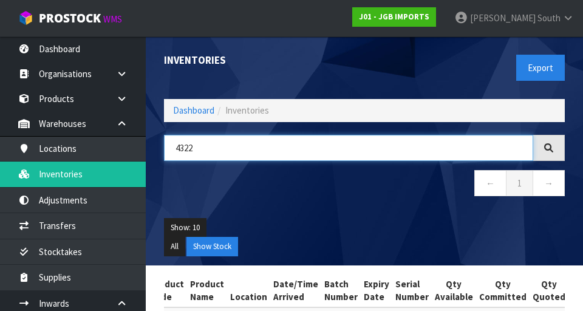
click at [364, 153] on input "4322" at bounding box center [348, 148] width 369 height 26
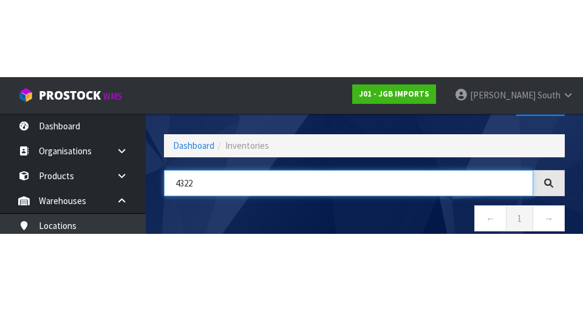
scroll to position [69, 0]
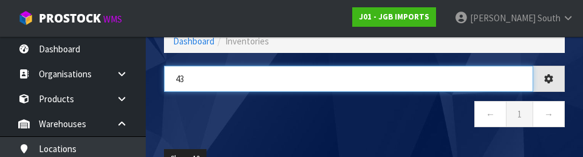
type input "4"
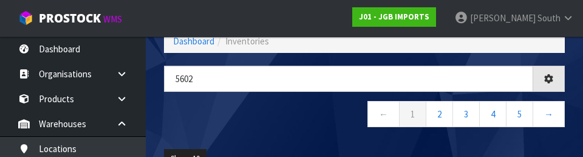
click at [236, 131] on div "5602 ← 1 2 3 4 5 →" at bounding box center [364, 103] width 419 height 74
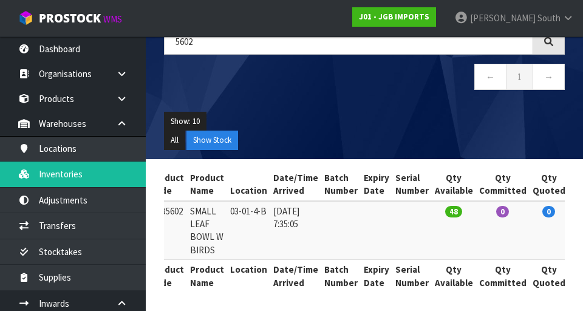
scroll to position [0, 0]
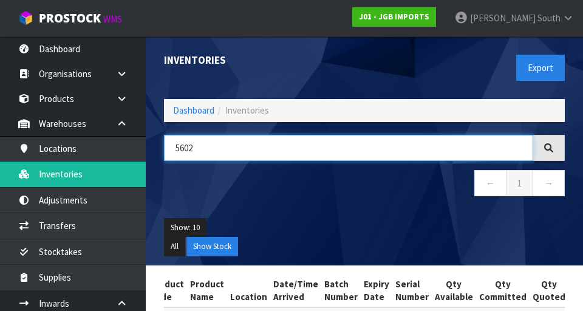
click at [364, 160] on input "5602" at bounding box center [348, 148] width 369 height 26
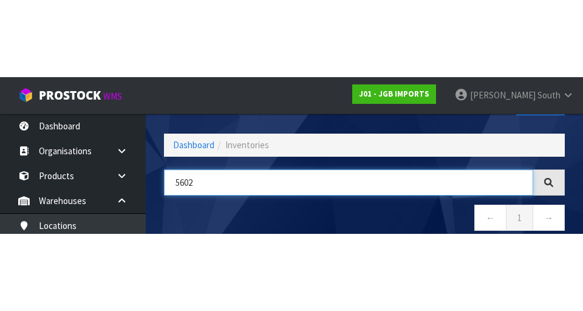
scroll to position [69, 0]
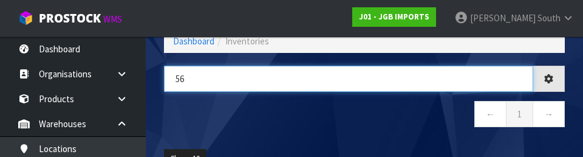
type input "5"
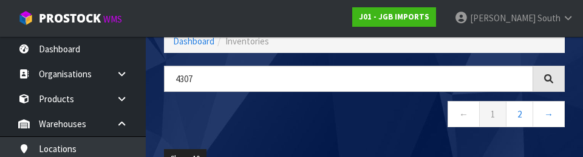
click at [345, 132] on div "4307 ← 1 2 →" at bounding box center [364, 103] width 419 height 74
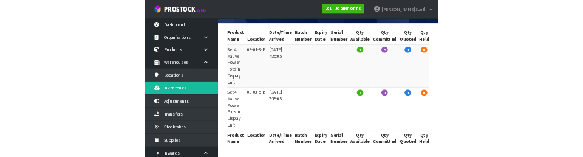
scroll to position [0, 0]
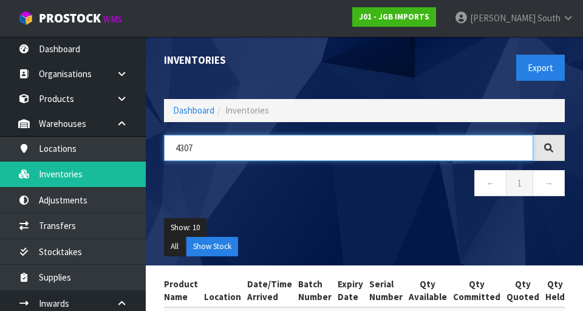
click at [266, 147] on input "4307" at bounding box center [348, 148] width 369 height 26
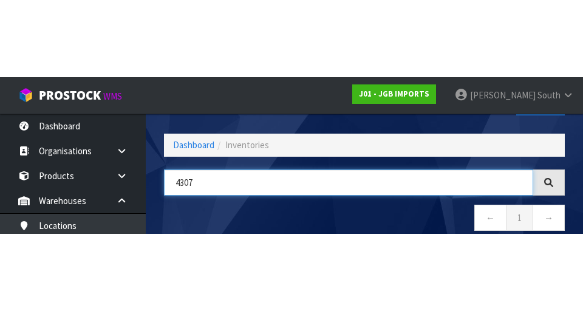
scroll to position [69, 0]
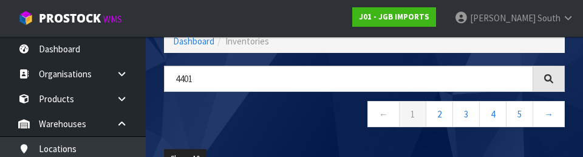
click at [252, 108] on nav "← 1 2 3 4 5 →" at bounding box center [364, 116] width 401 height 30
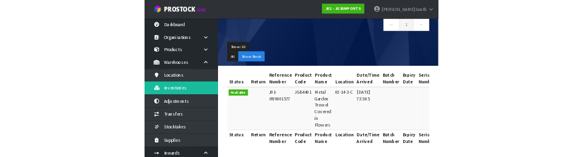
scroll to position [0, 0]
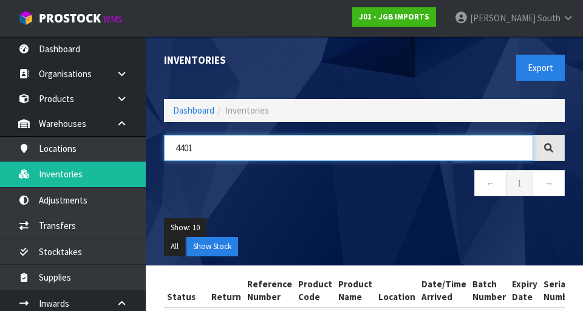
click at [364, 143] on input "4401" at bounding box center [348, 148] width 369 height 26
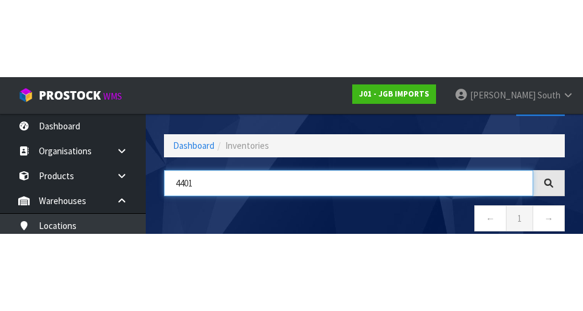
scroll to position [69, 0]
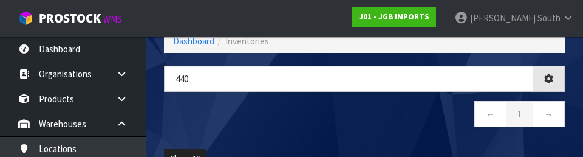
click at [364, 126] on nav "← 1 →" at bounding box center [364, 116] width 401 height 30
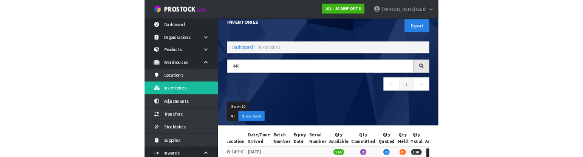
scroll to position [0, 0]
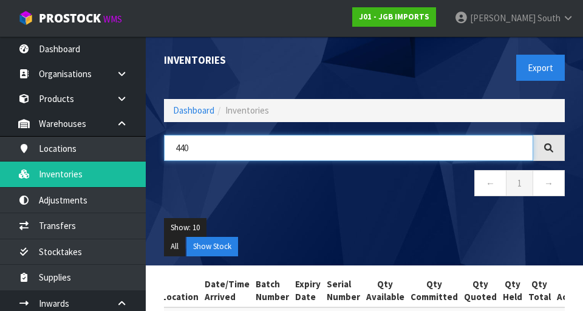
click at [275, 137] on input "440" at bounding box center [348, 148] width 369 height 26
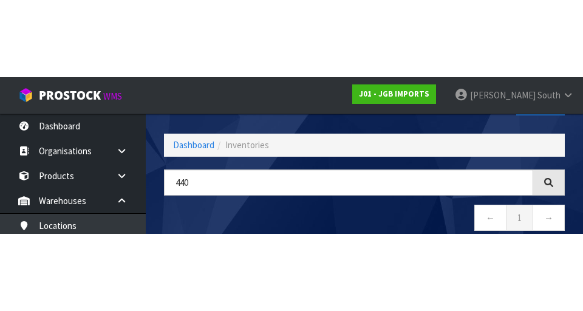
scroll to position [69, 0]
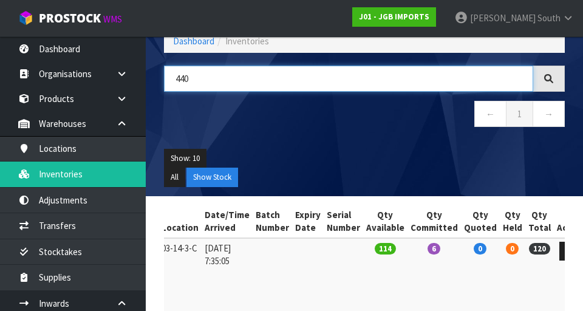
click at [364, 81] on input "440" at bounding box center [348, 79] width 369 height 26
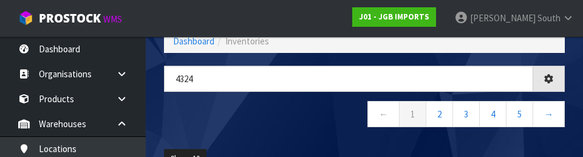
click at [273, 121] on nav "← 1 2 3 4 5 →" at bounding box center [364, 116] width 401 height 30
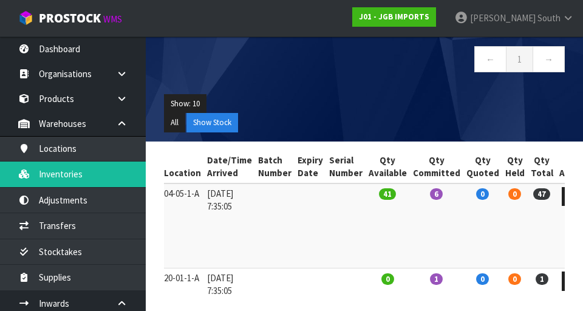
scroll to position [0, 0]
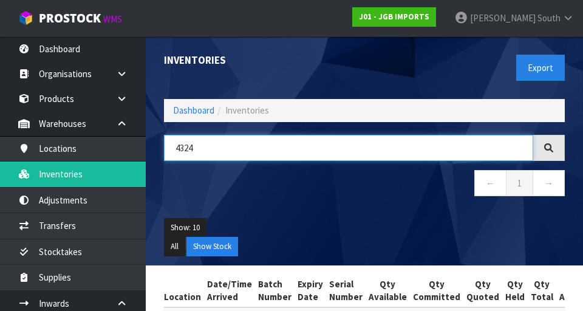
click at [293, 151] on input "4324" at bounding box center [348, 148] width 369 height 26
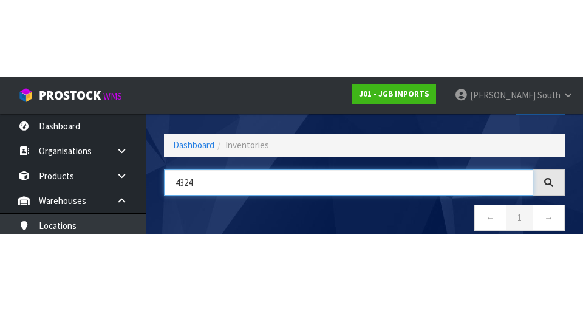
scroll to position [69, 0]
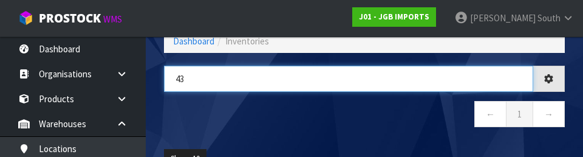
type input "4"
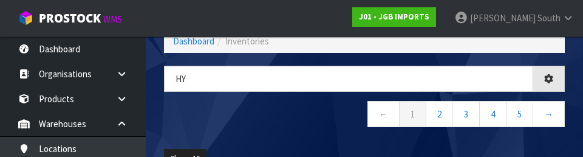
click at [304, 131] on nav "← 1 2 3 4 5 →" at bounding box center [364, 116] width 401 height 30
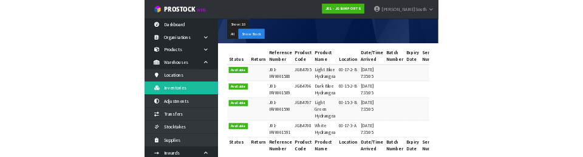
scroll to position [0, 0]
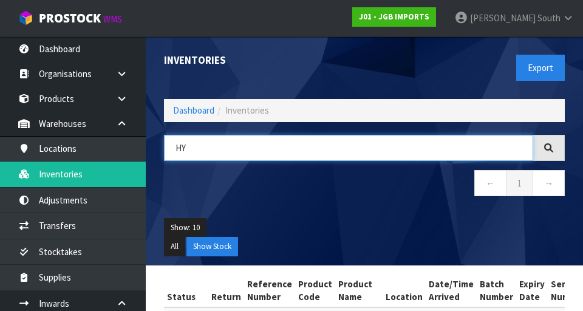
click at [278, 145] on input "HY" at bounding box center [348, 148] width 369 height 26
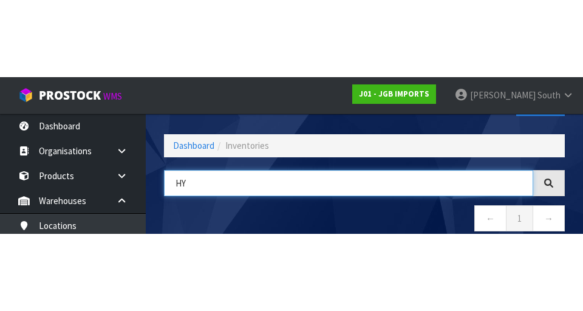
scroll to position [69, 0]
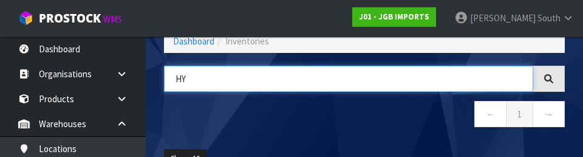
type input "H"
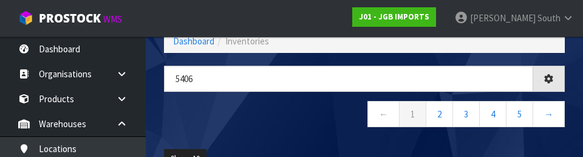
click at [297, 122] on nav "← 1 2 3 4 5 →" at bounding box center [364, 116] width 401 height 30
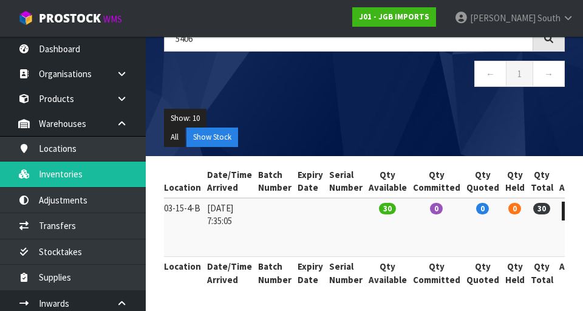
scroll to position [0, 0]
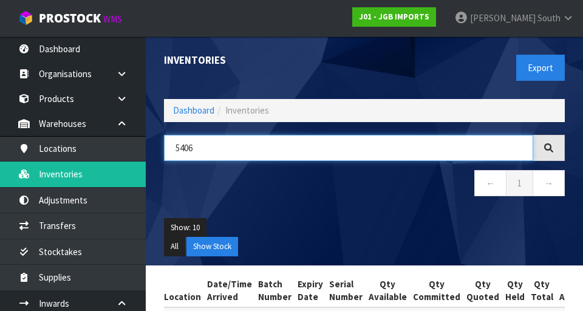
click at [304, 152] on input "5406" at bounding box center [348, 148] width 369 height 26
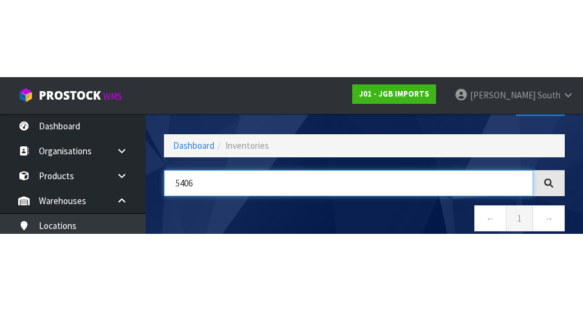
scroll to position [69, 0]
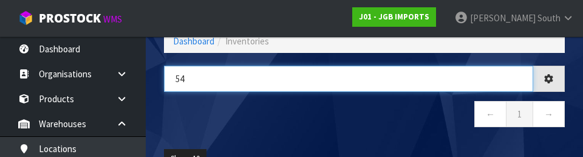
type input "5"
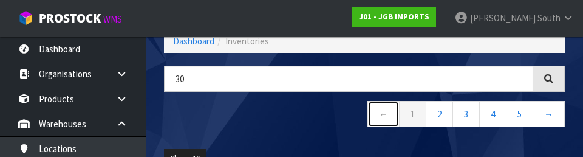
click at [364, 115] on link "←" at bounding box center [383, 114] width 32 height 26
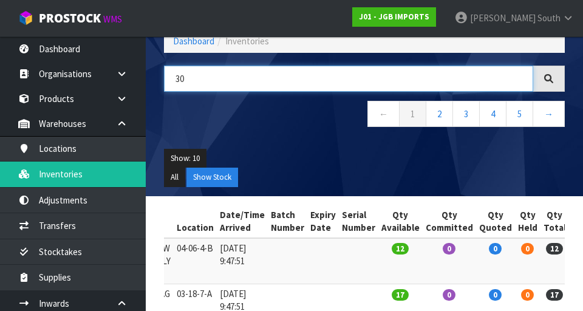
click at [352, 83] on input "30" at bounding box center [348, 79] width 369 height 26
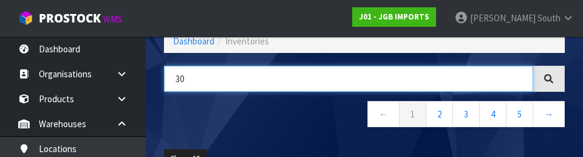
type input "3"
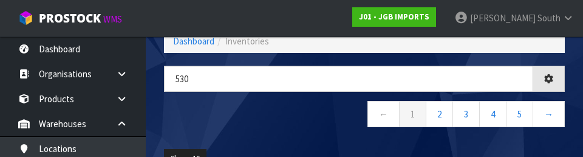
click at [299, 114] on nav "← 1 2 3 4 5 →" at bounding box center [364, 116] width 401 height 30
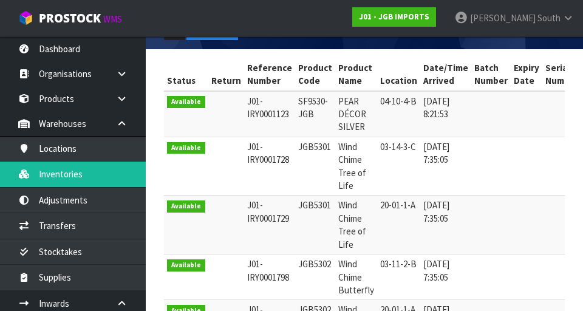
scroll to position [0, 0]
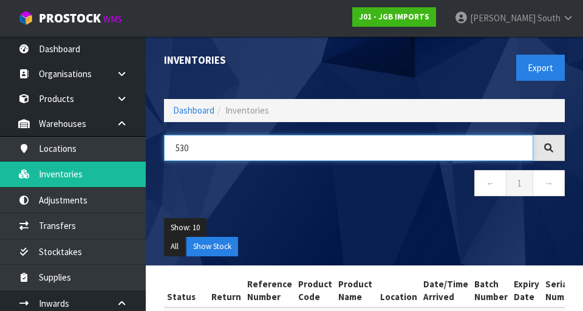
click at [281, 143] on input "530" at bounding box center [348, 148] width 369 height 26
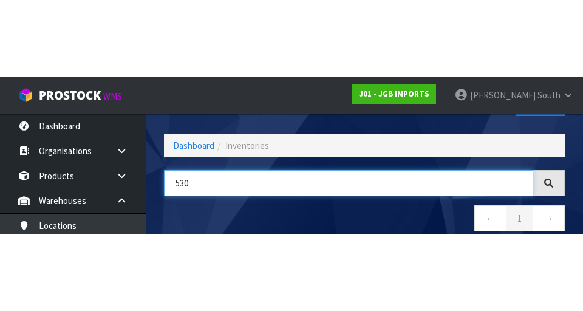
scroll to position [69, 0]
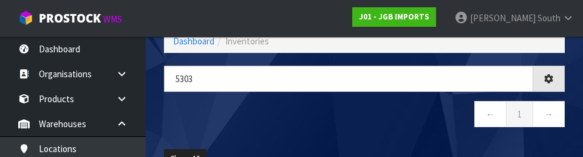
click at [313, 122] on nav "← 1 →" at bounding box center [364, 116] width 401 height 30
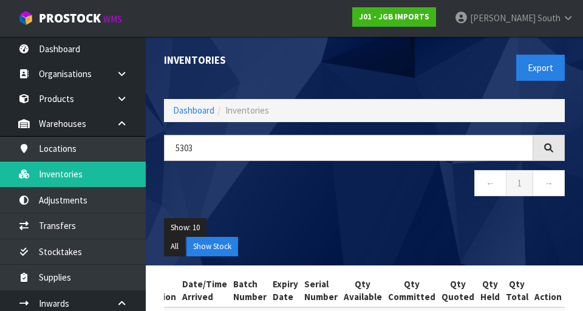
scroll to position [0, 214]
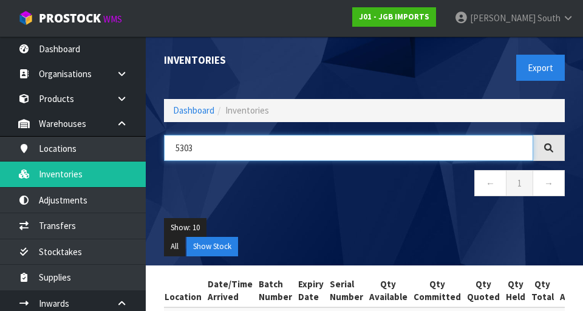
click at [286, 141] on input "5303" at bounding box center [348, 148] width 369 height 26
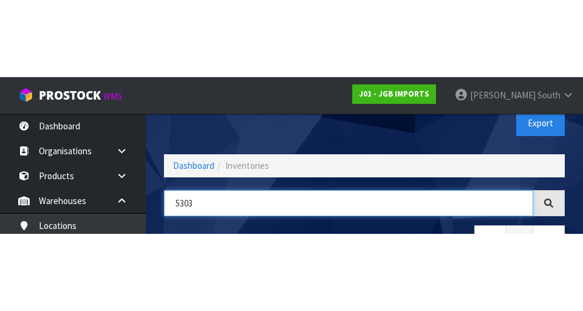
scroll to position [69, 0]
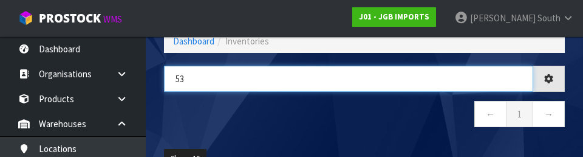
type input "5"
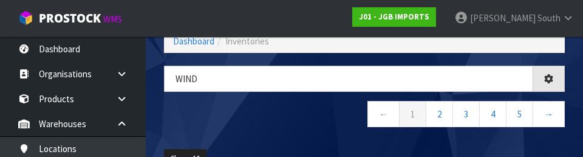
click at [282, 120] on nav "← 1 2 3 4 5 →" at bounding box center [364, 116] width 401 height 30
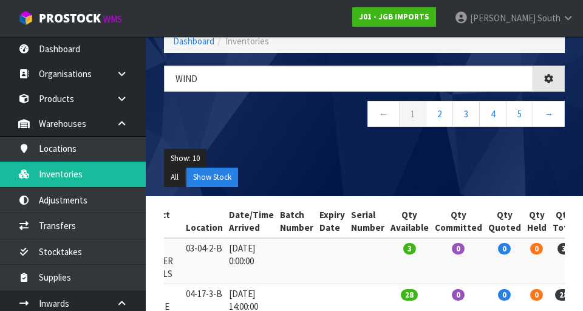
type input "WIND"
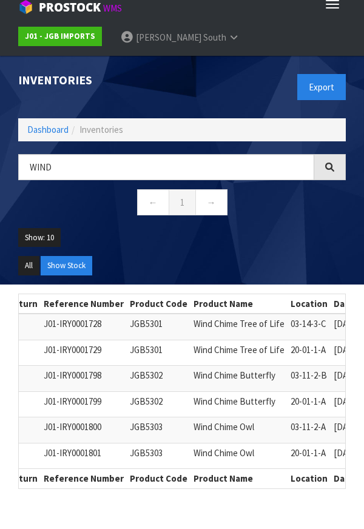
scroll to position [0, 0]
